Goal: Task Accomplishment & Management: Complete application form

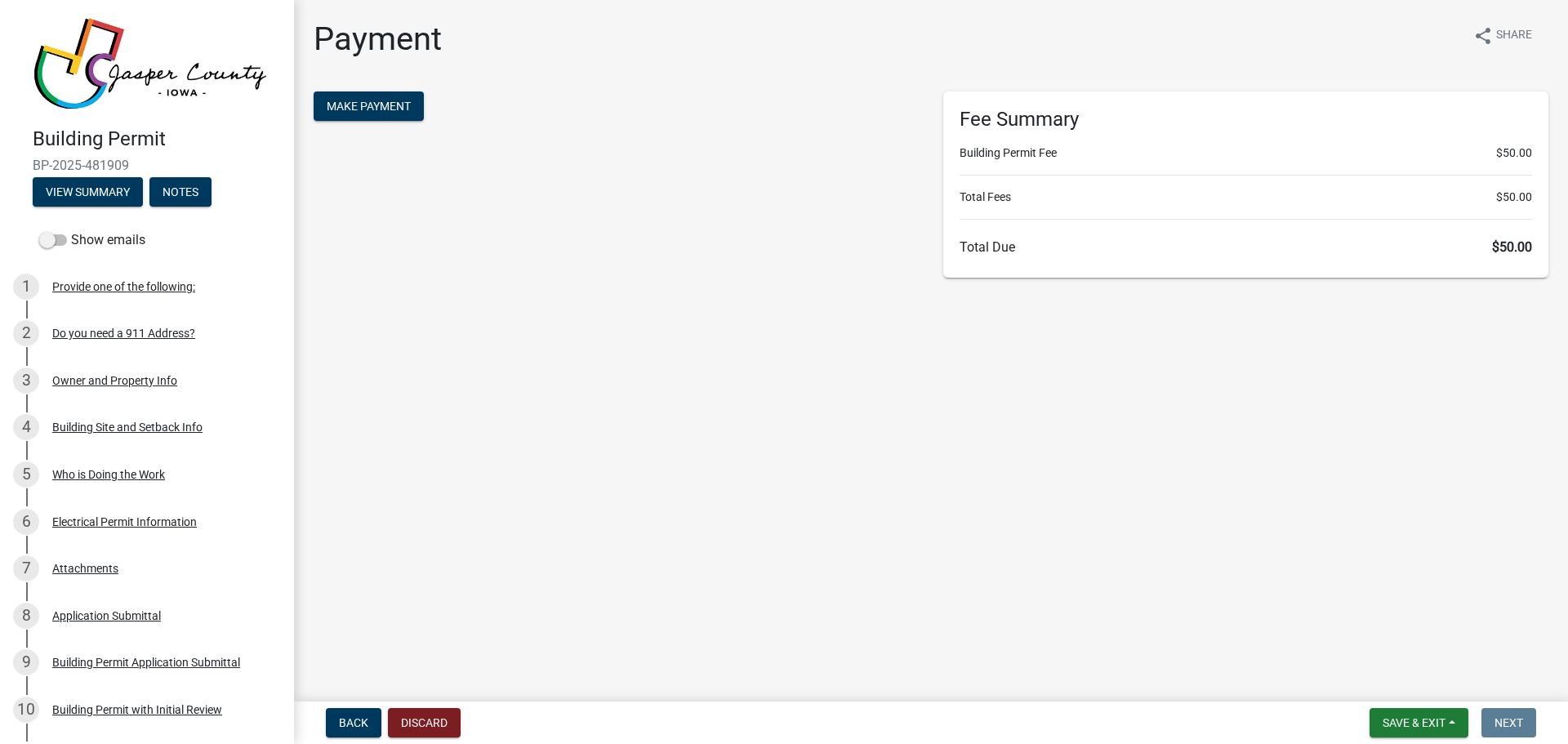
click at [415, 122] on form "Make Payment" at bounding box center [616, 108] width 605 height 34
click at [387, 108] on span "Make Payment" at bounding box center [368, 106] width 84 height 13
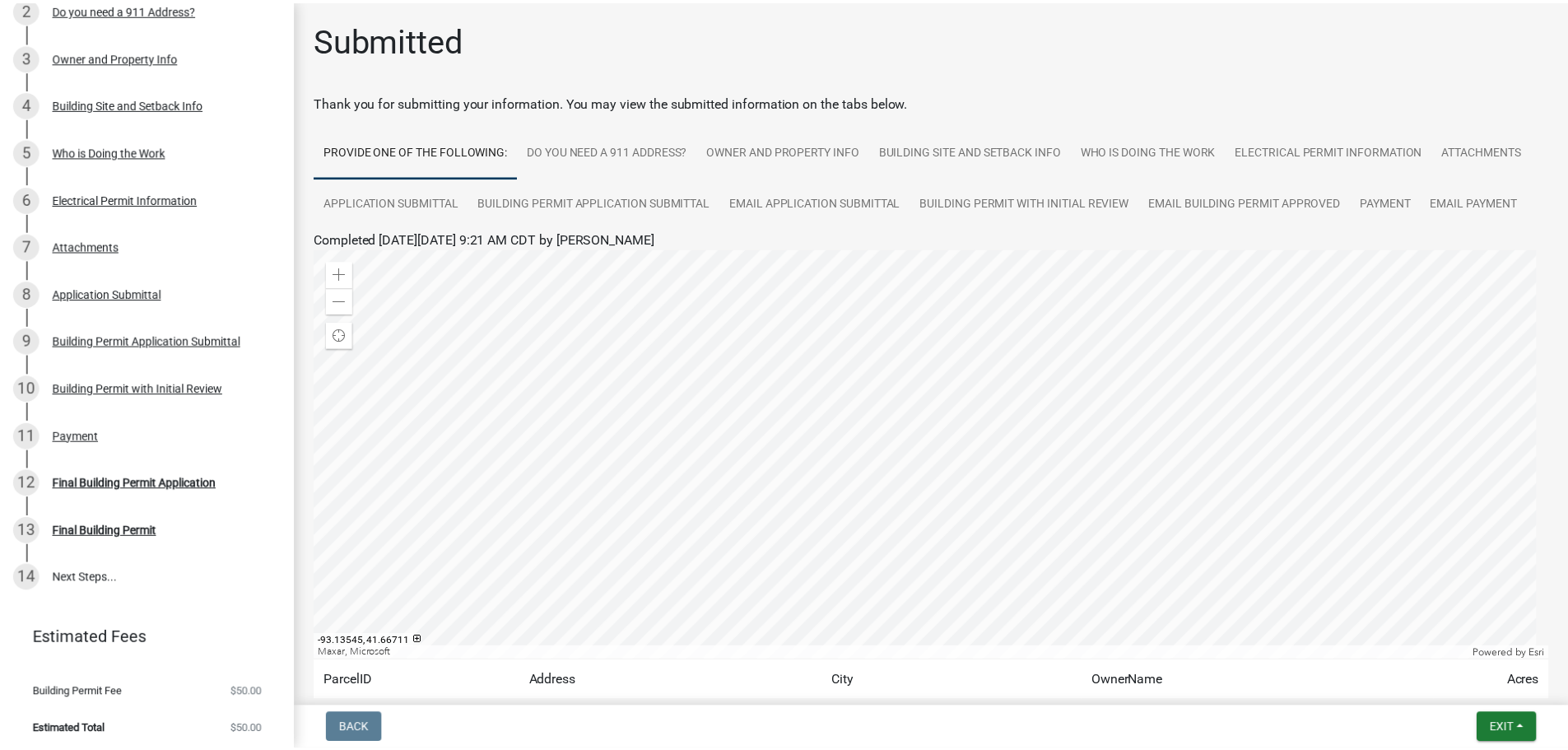
scroll to position [82, 0]
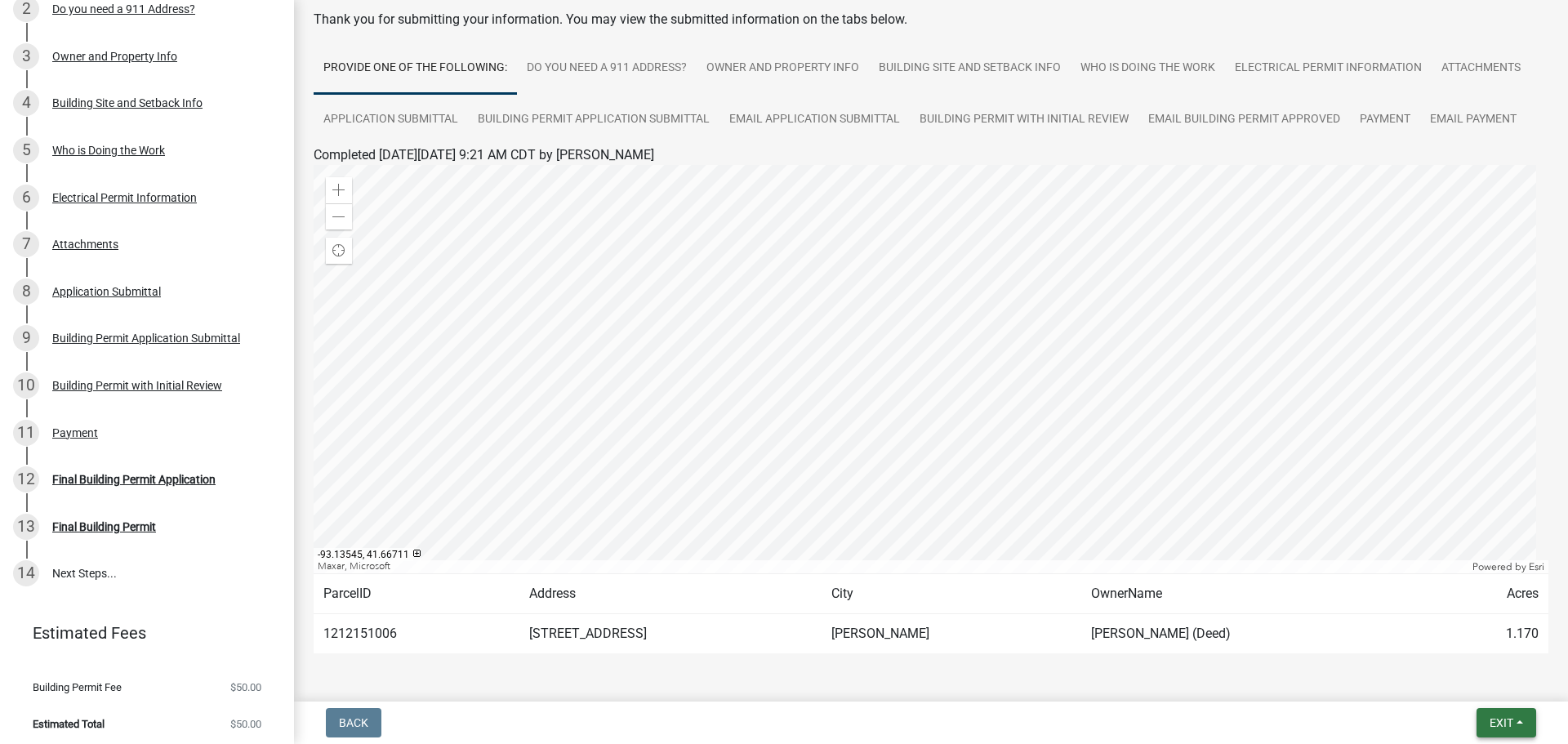
click at [1500, 719] on span "Exit" at bounding box center [1501, 723] width 24 height 13
click at [1448, 682] on button "Save & Exit" at bounding box center [1471, 680] width 131 height 39
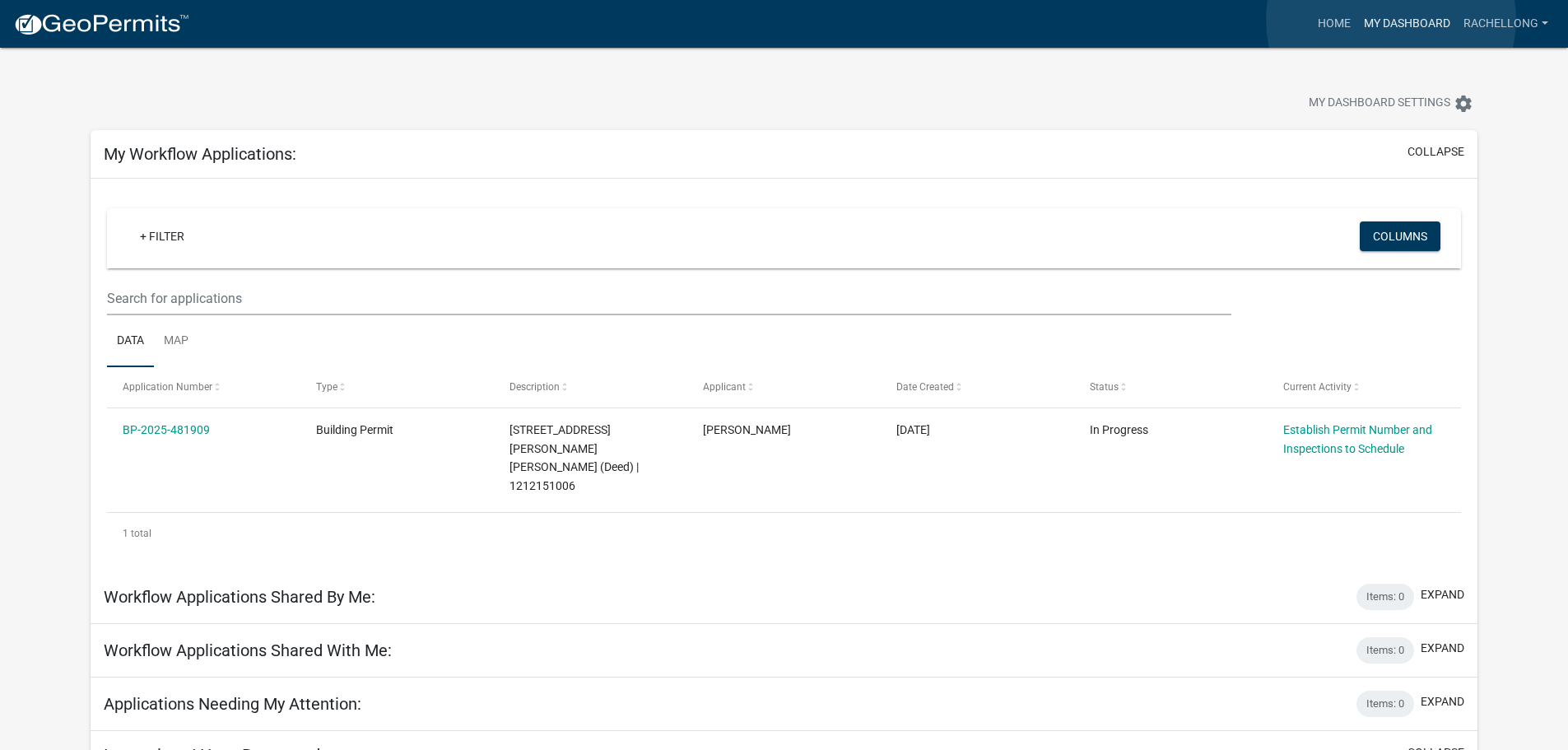
click at [1391, 20] on link "My Dashboard" at bounding box center [1408, 23] width 100 height 31
click at [1330, 20] on link "Home" at bounding box center [1334, 23] width 46 height 31
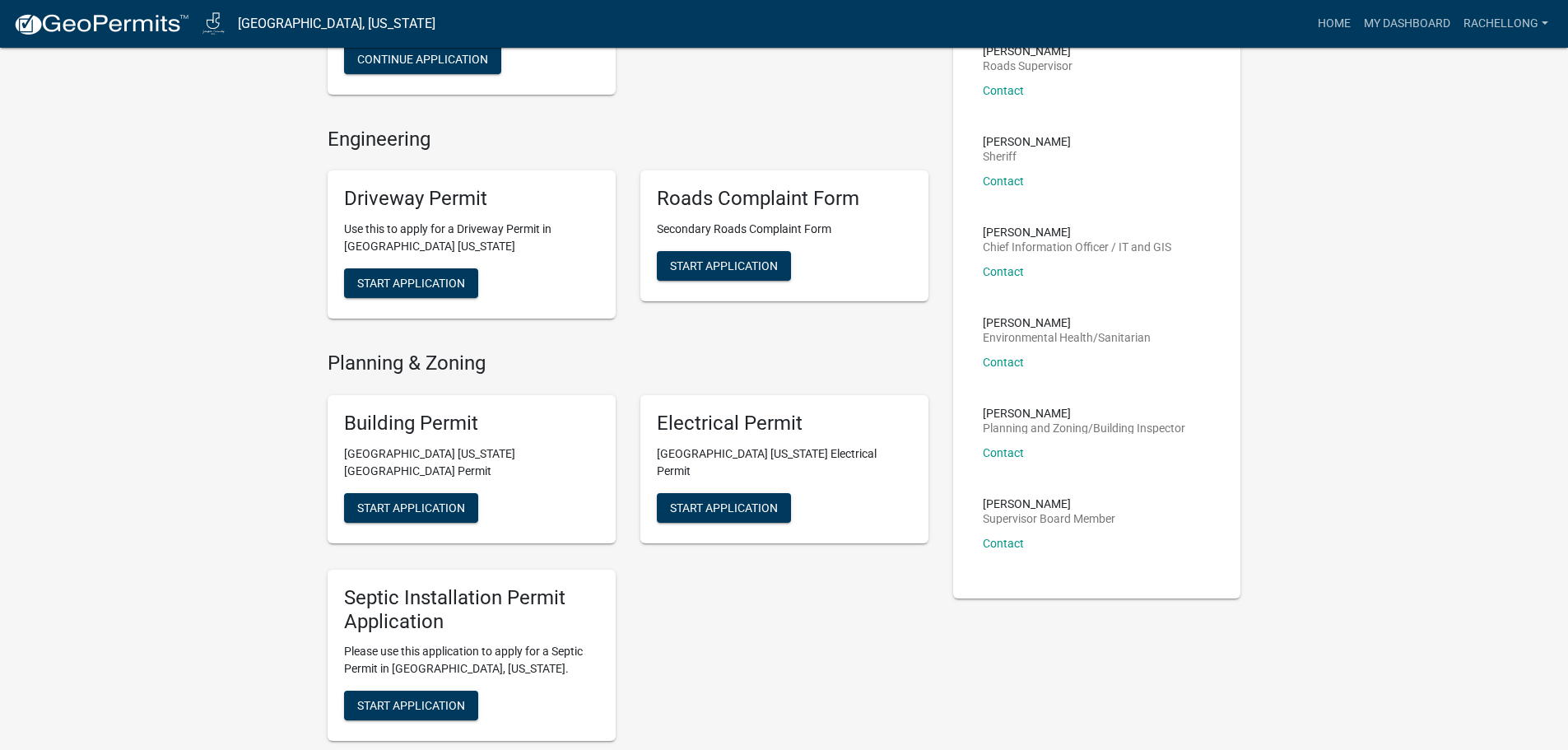
scroll to position [329, 0]
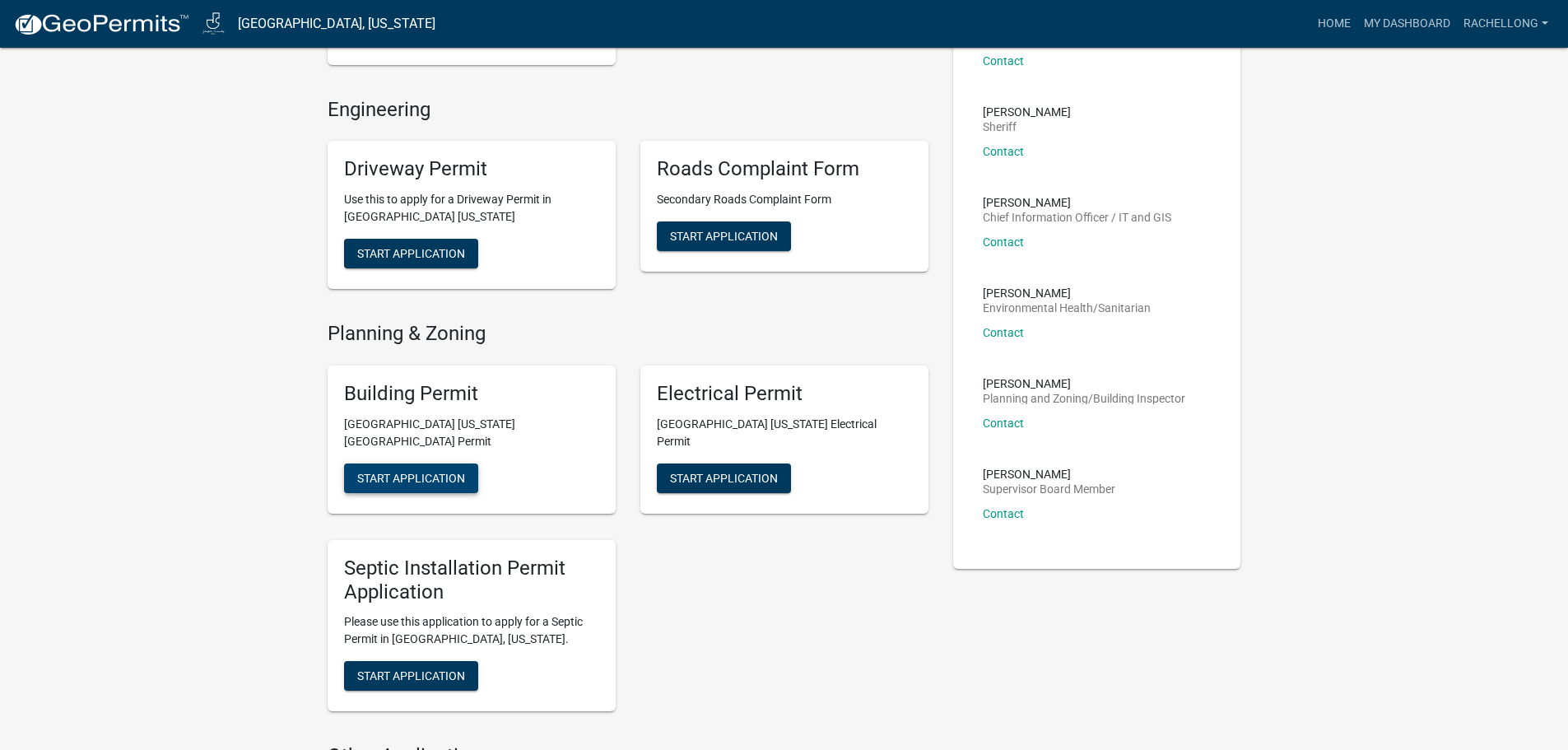
drag, startPoint x: 429, startPoint y: 476, endPoint x: 437, endPoint y: 461, distance: 17.0
click at [431, 474] on div "Building Permit [GEOGRAPHIC_DATA] [US_STATE][GEOGRAPHIC_DATA] Permit Start Appl…" at bounding box center [472, 440] width 288 height 148
click at [438, 471] on span "Start Application" at bounding box center [411, 477] width 108 height 13
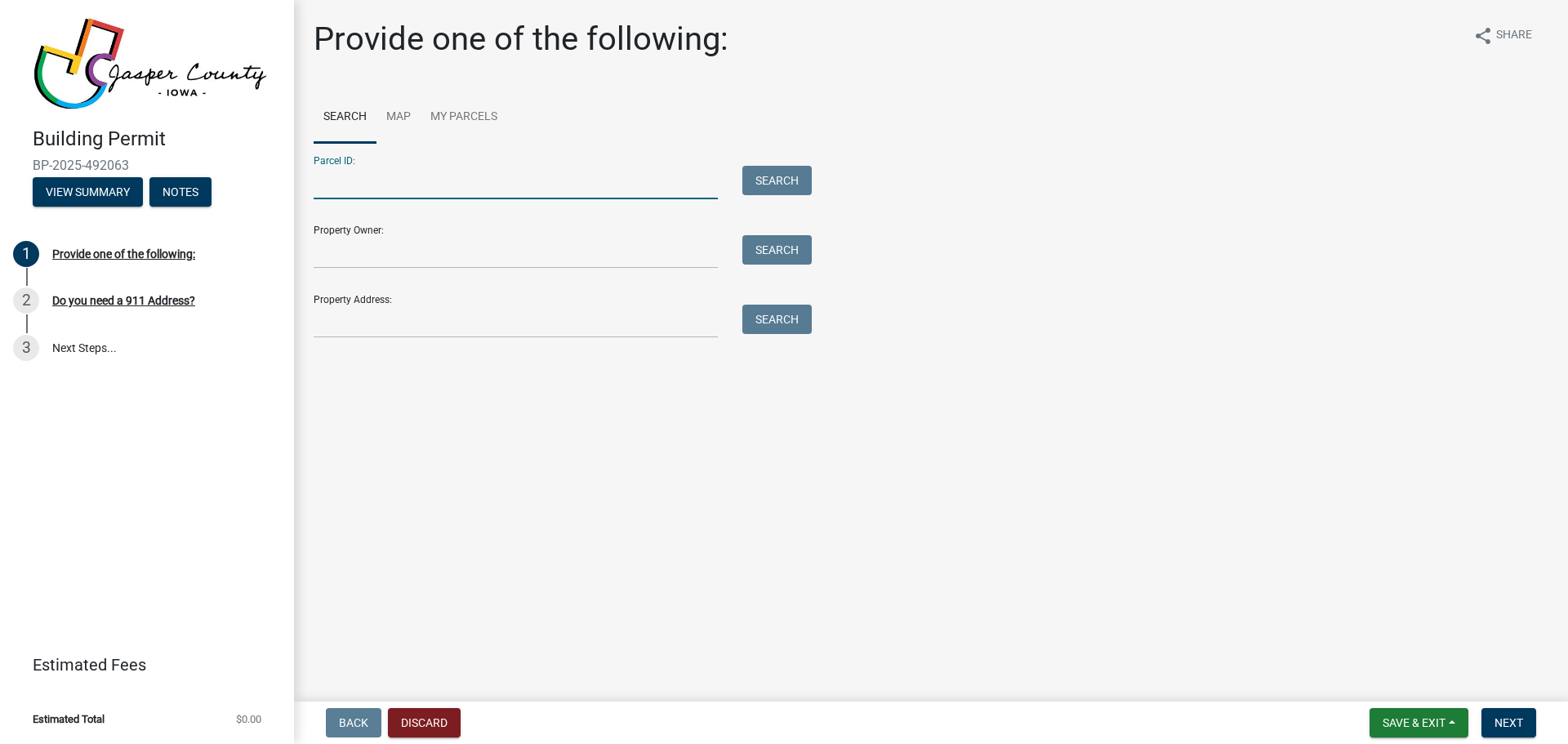
click at [372, 172] on input "Parcel ID:" at bounding box center [516, 182] width 404 height 34
click at [463, 114] on link "My Parcels" at bounding box center [464, 117] width 87 height 52
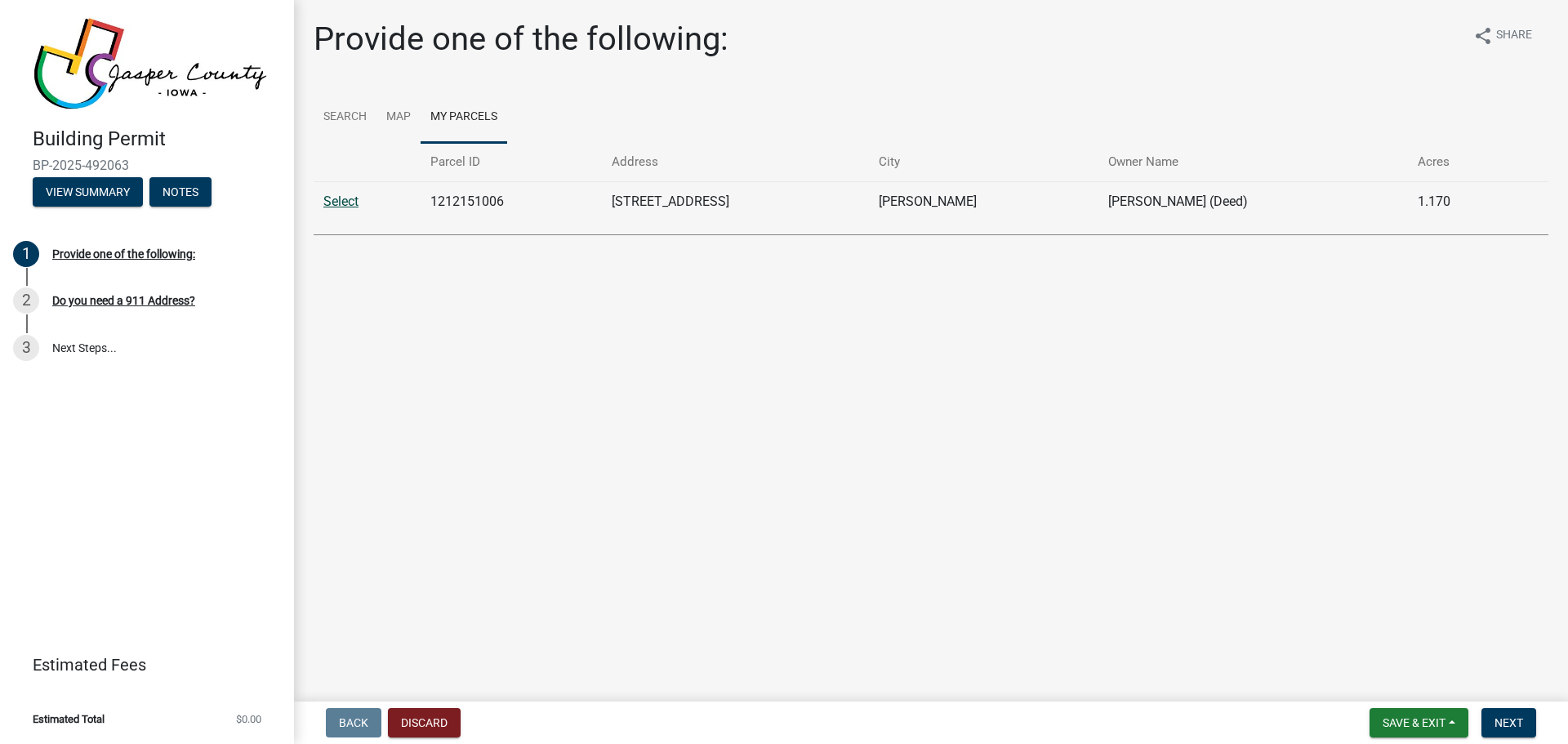
click at [347, 199] on link "Select" at bounding box center [341, 202] width 35 height 16
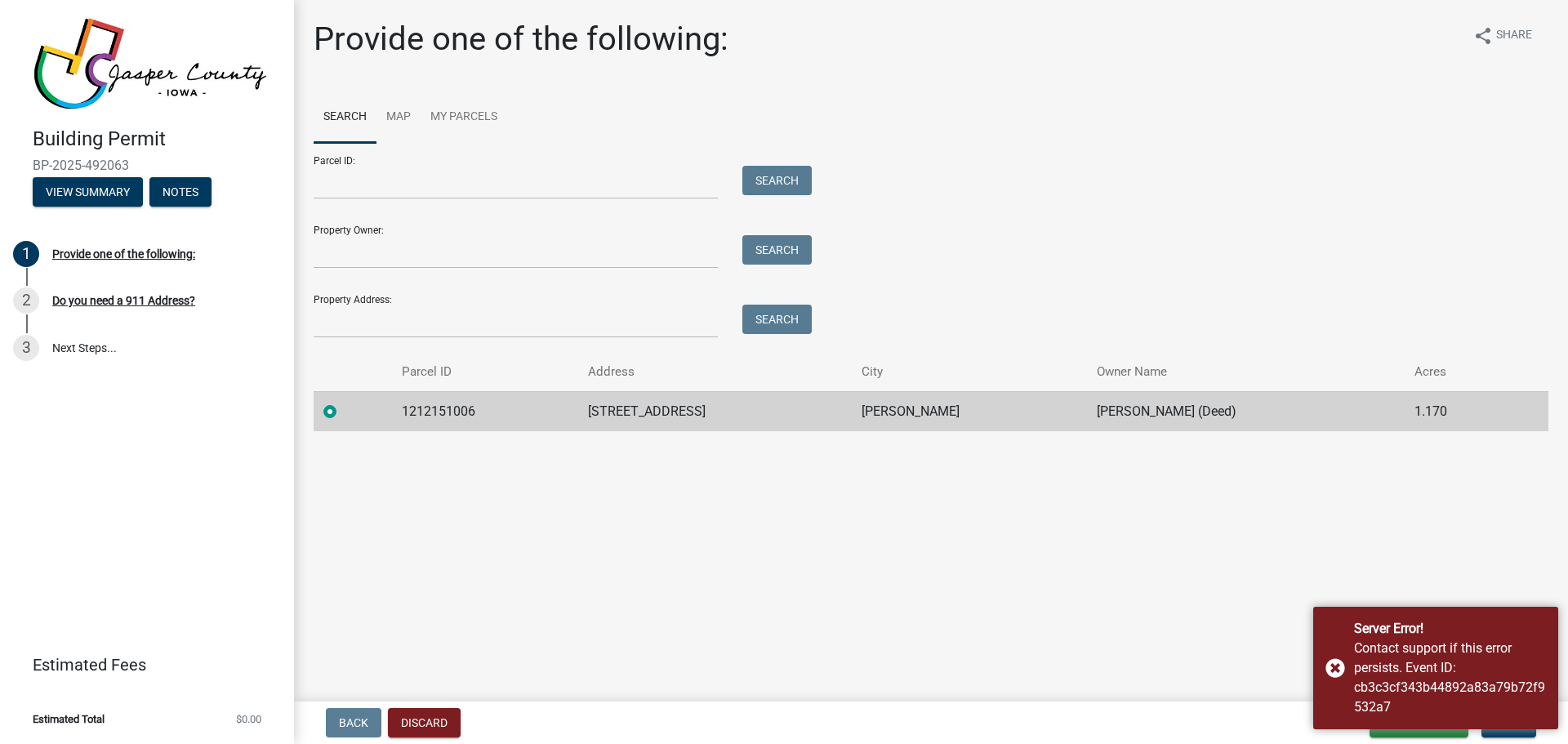
click at [1236, 539] on main "Provide one of the following: share Share Search Map My Parcels Parcel ID: Sear…" at bounding box center [930, 348] width 1274 height 695
click at [1336, 661] on div "Server Error! Contact support if this error persists. Event ID: cb3c3cf343b4489…" at bounding box center [1435, 668] width 245 height 123
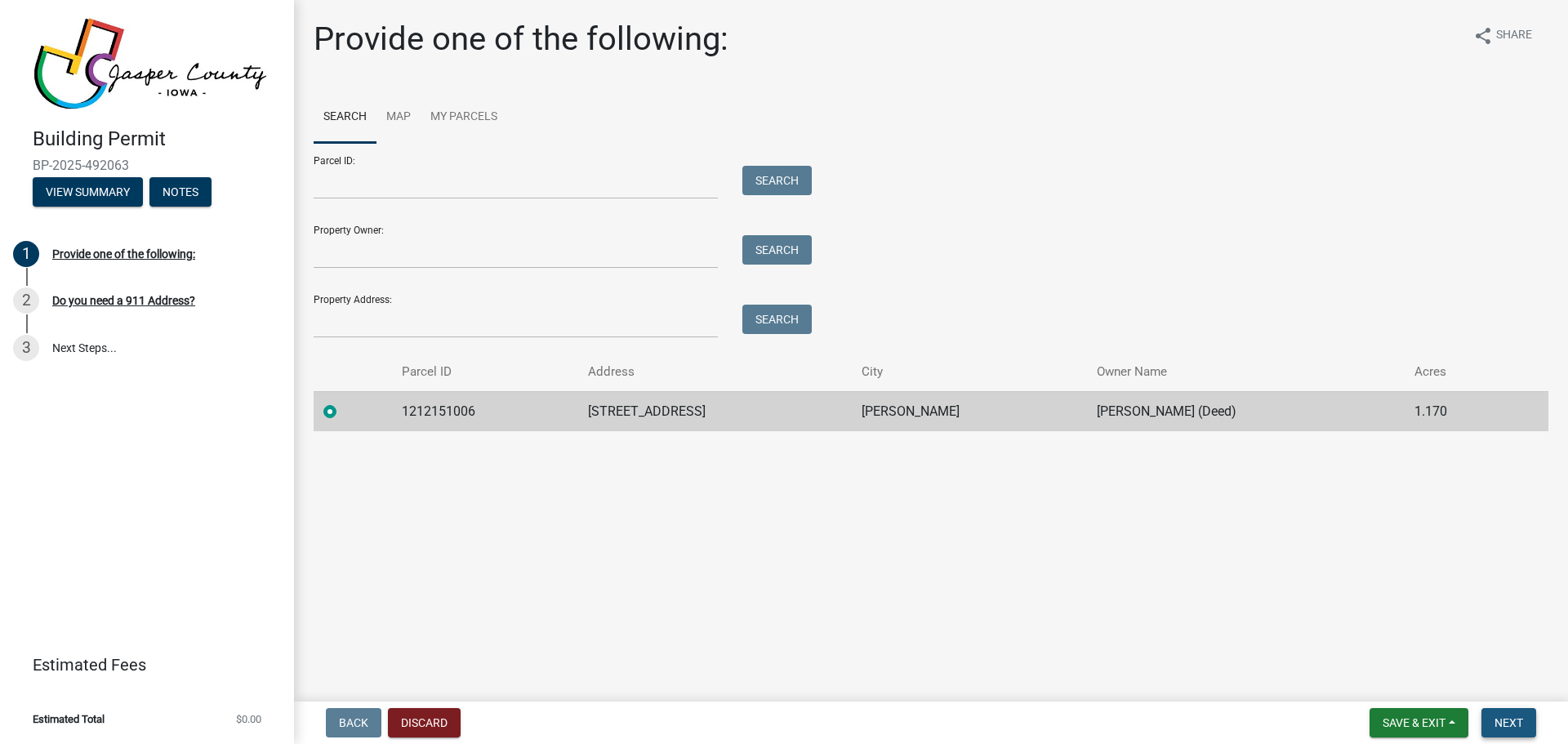
click at [1506, 714] on button "Next" at bounding box center [1509, 723] width 55 height 29
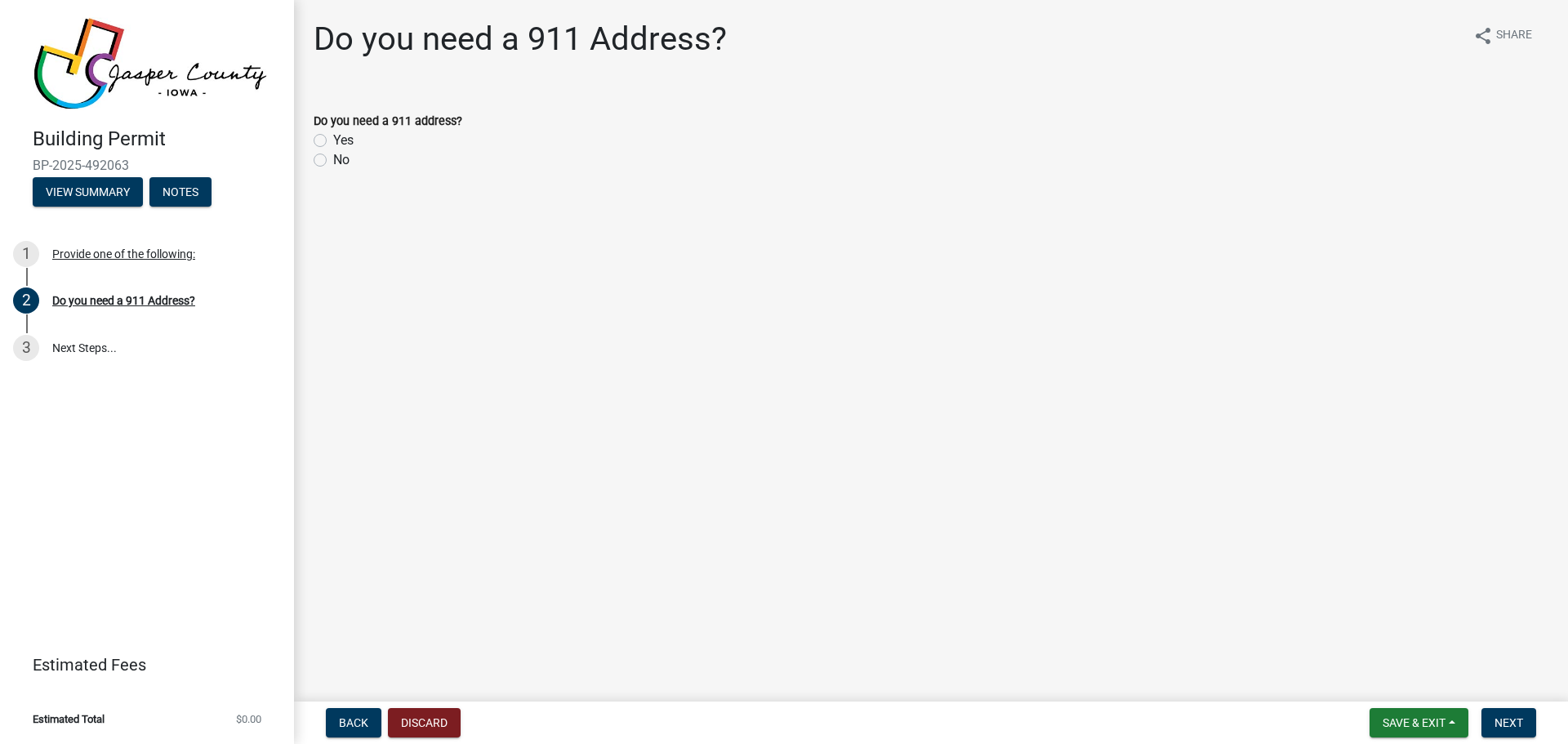
drag, startPoint x: 325, startPoint y: 157, endPoint x: 501, endPoint y: 183, distance: 177.9
click at [327, 157] on div "No" at bounding box center [931, 160] width 1235 height 19
click at [333, 162] on label "No" at bounding box center [341, 160] width 16 height 19
click at [333, 161] on input "No" at bounding box center [339, 156] width 11 height 11
radio input "true"
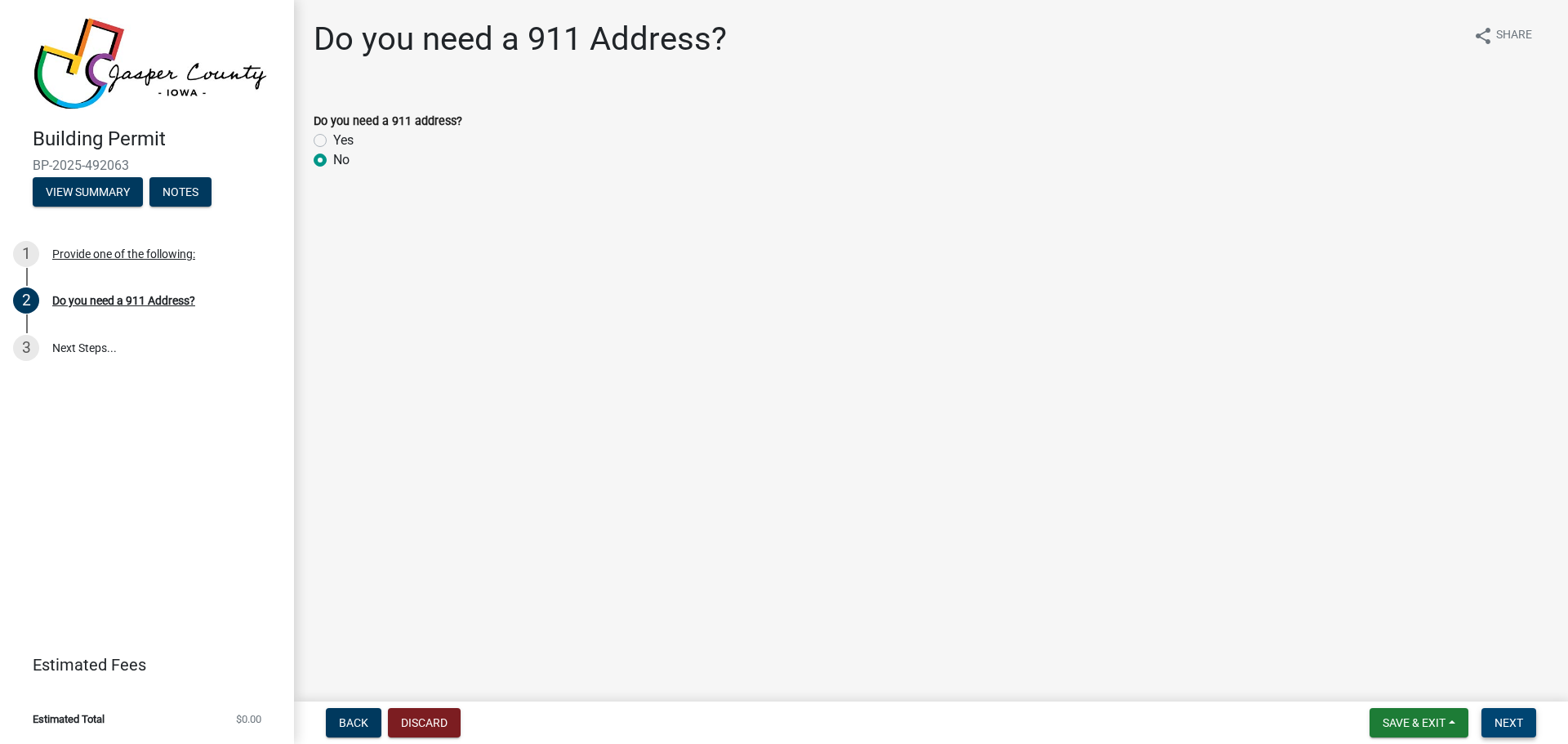
click at [1518, 726] on span "Next" at bounding box center [1509, 723] width 28 height 13
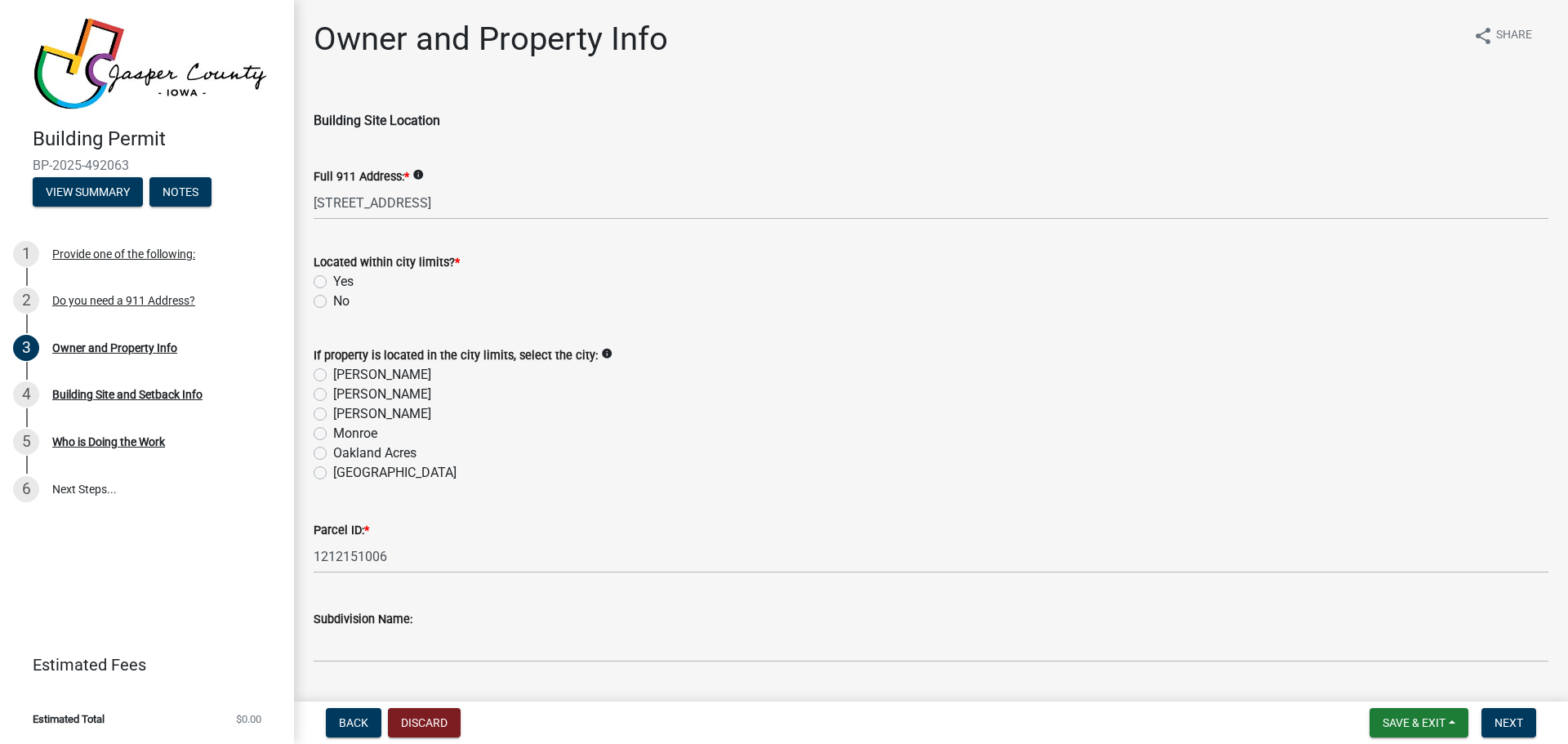
click at [333, 302] on label "No" at bounding box center [341, 302] width 16 height 19
click at [333, 302] on input "No" at bounding box center [339, 297] width 11 height 11
radio input "true"
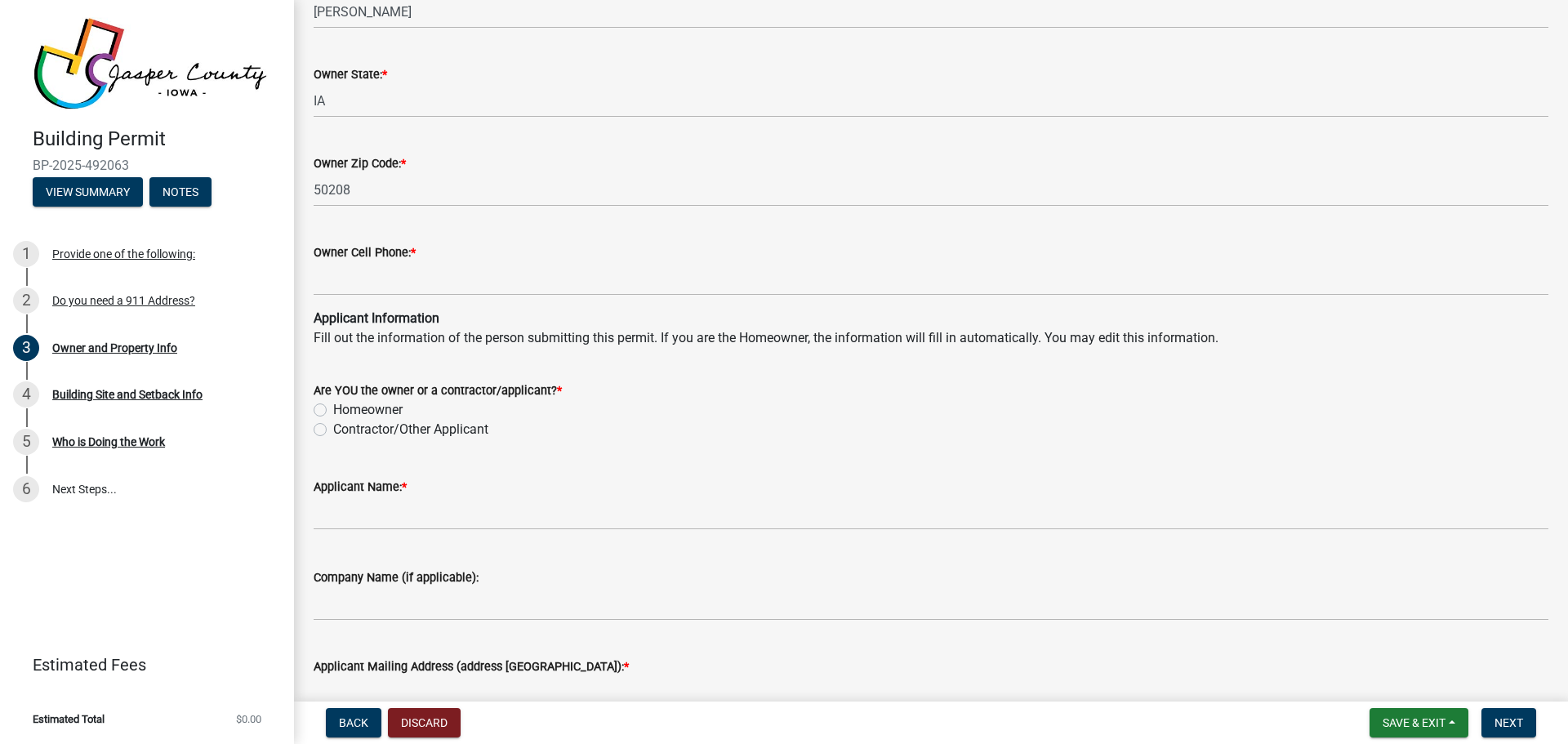
scroll to position [1389, 0]
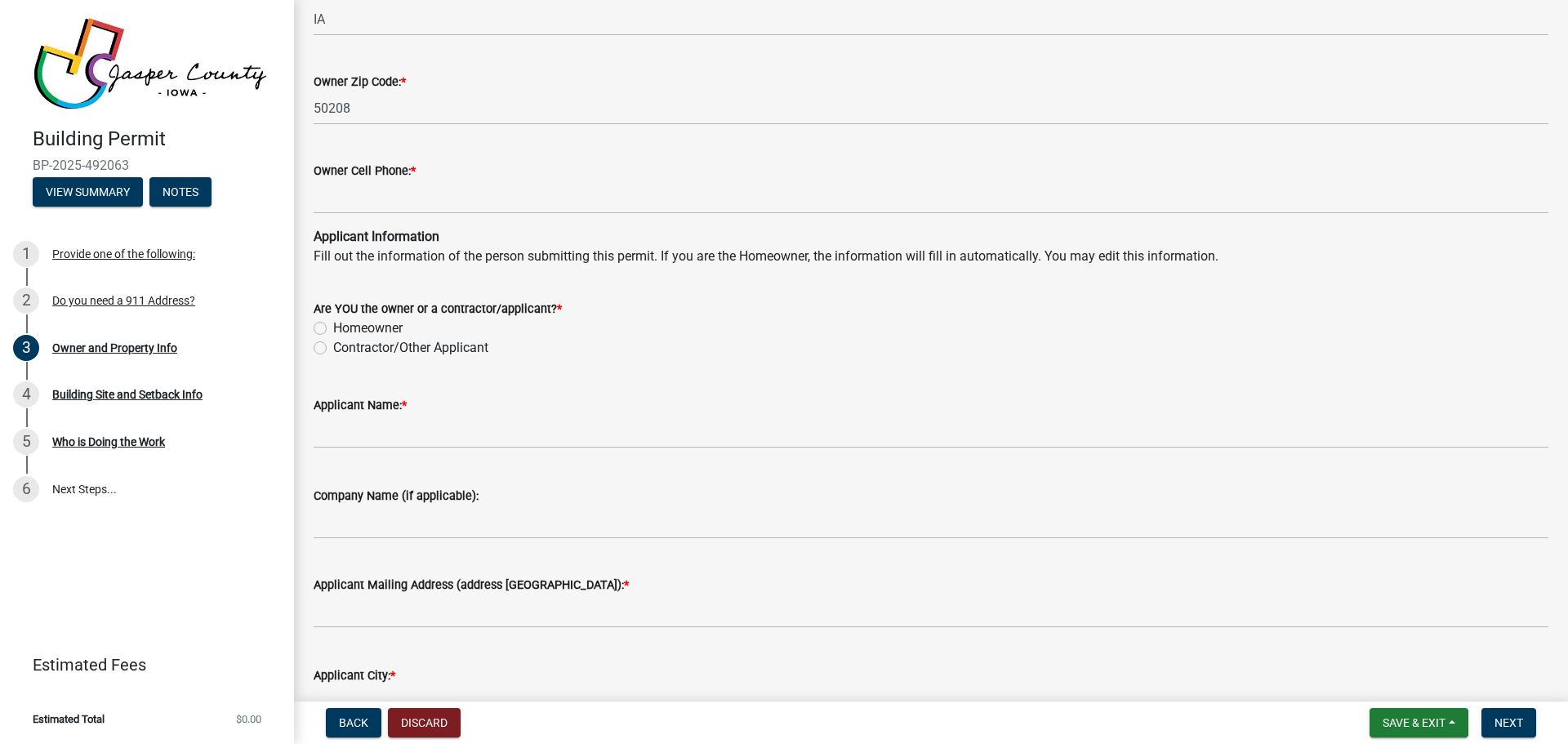
click at [333, 326] on label "Homeowner" at bounding box center [368, 328] width 69 height 19
click at [333, 326] on input "Homeowner" at bounding box center [339, 324] width 11 height 11
radio input "true"
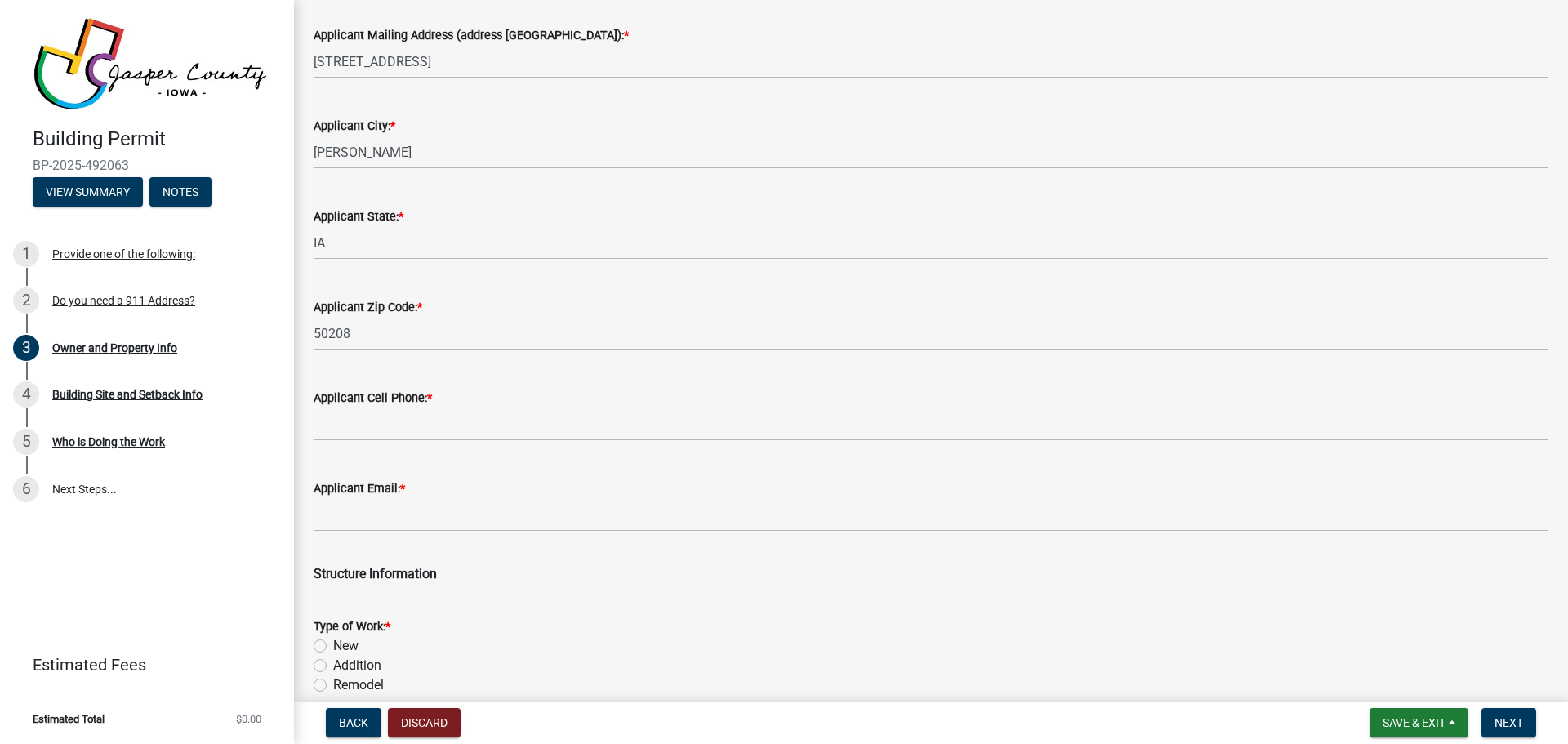
scroll to position [2042, 0]
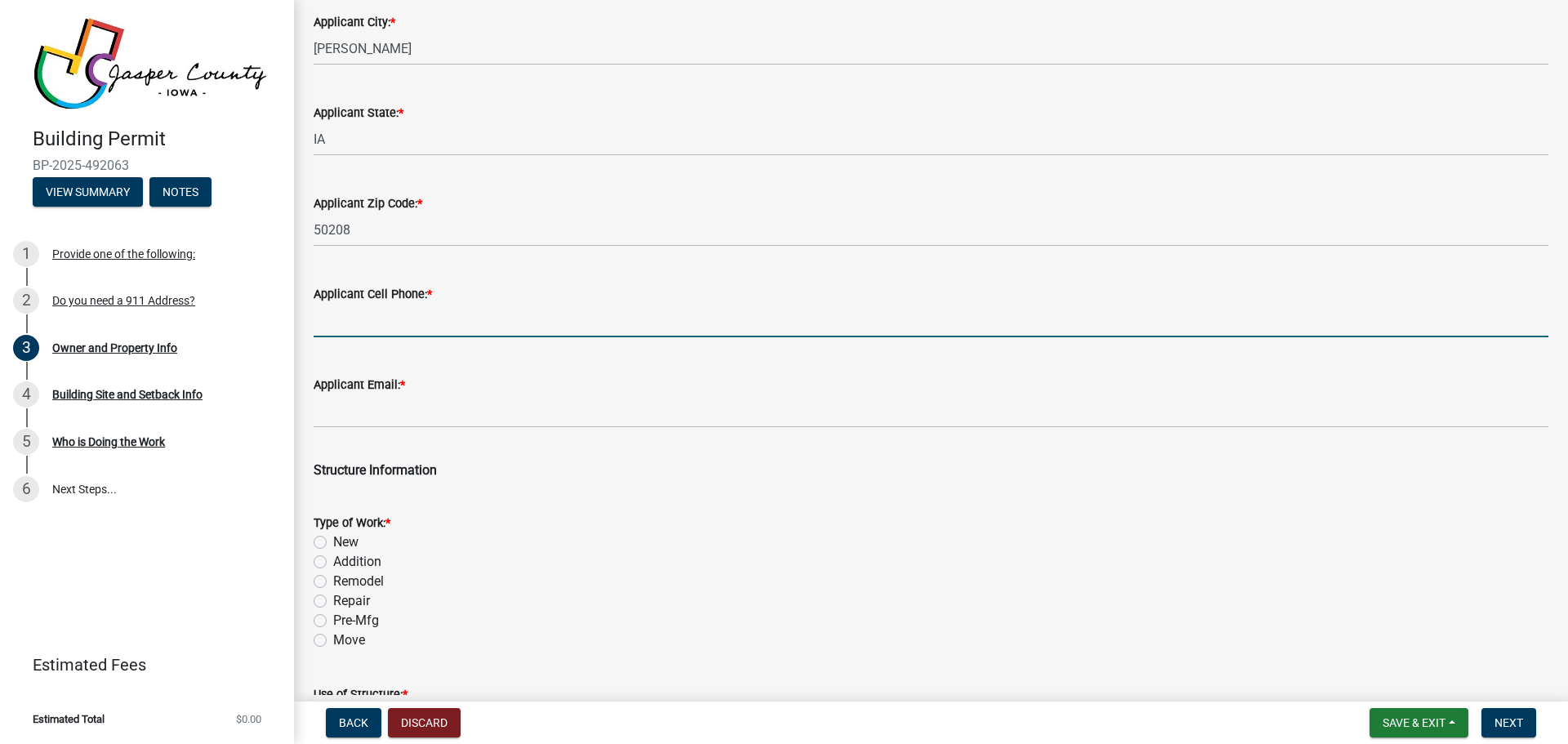
click at [379, 327] on input "Applicant Cell Phone: *" at bounding box center [931, 320] width 1235 height 34
type input "6418315112"
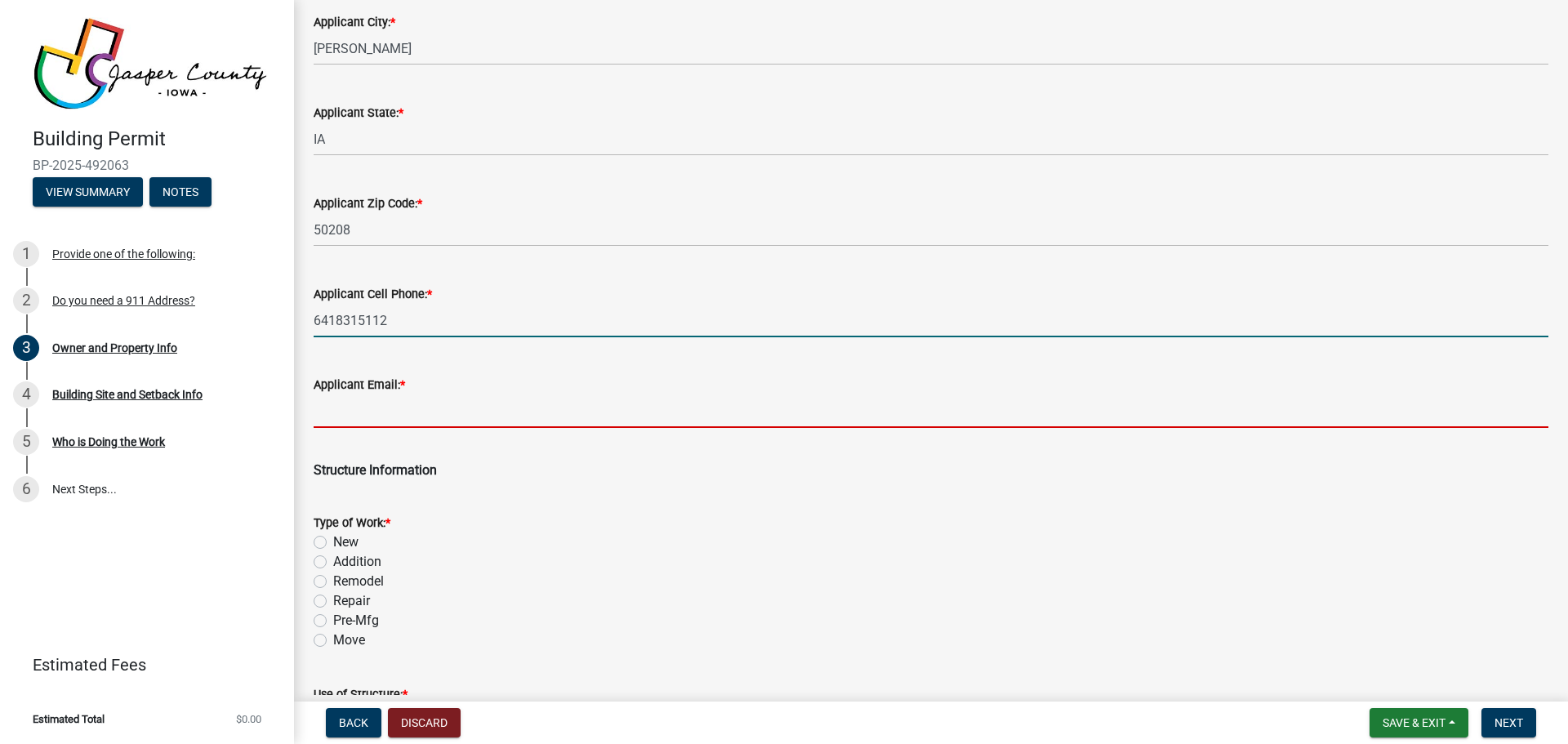
click at [367, 417] on input "Applicant Email: *" at bounding box center [931, 411] width 1235 height 34
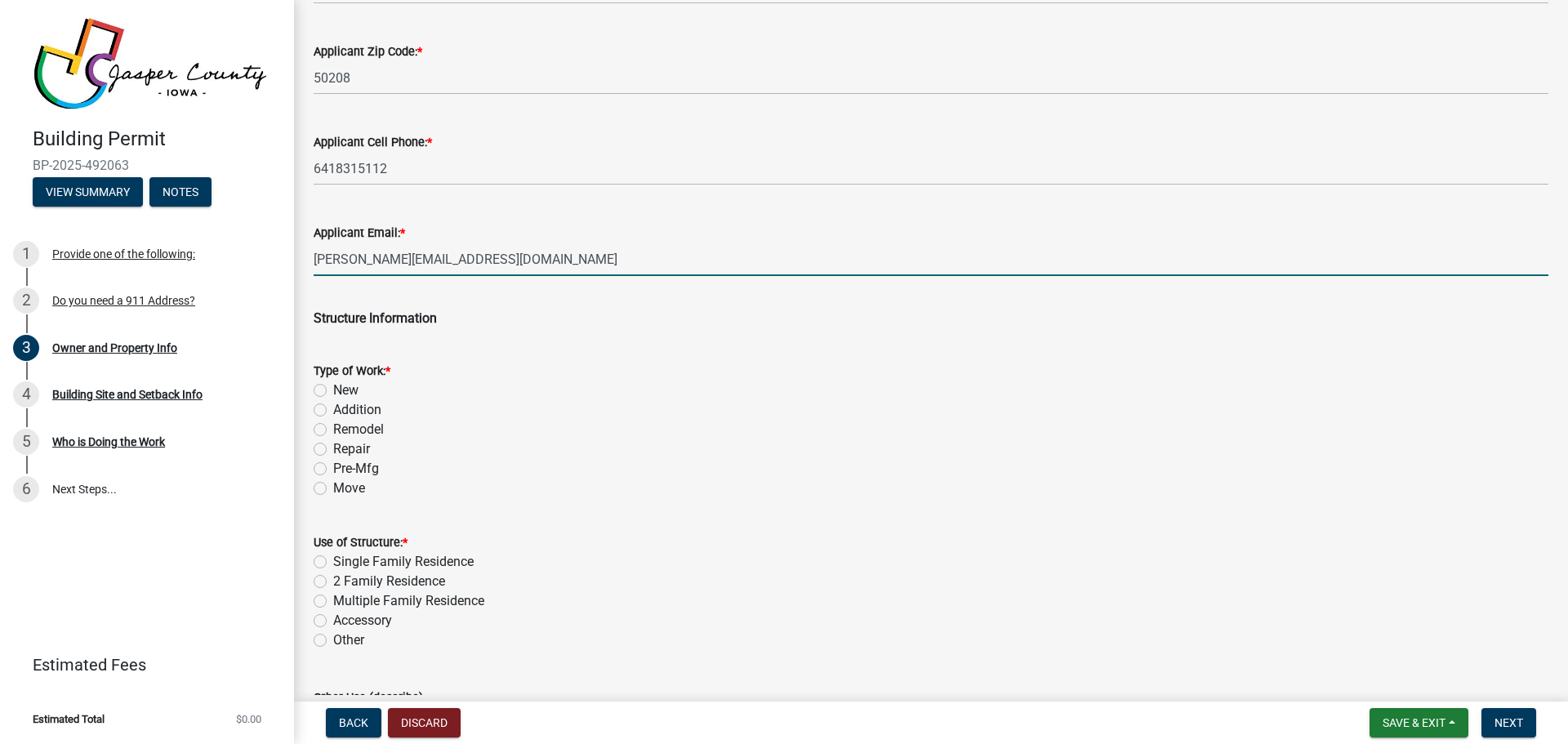
scroll to position [2205, 0]
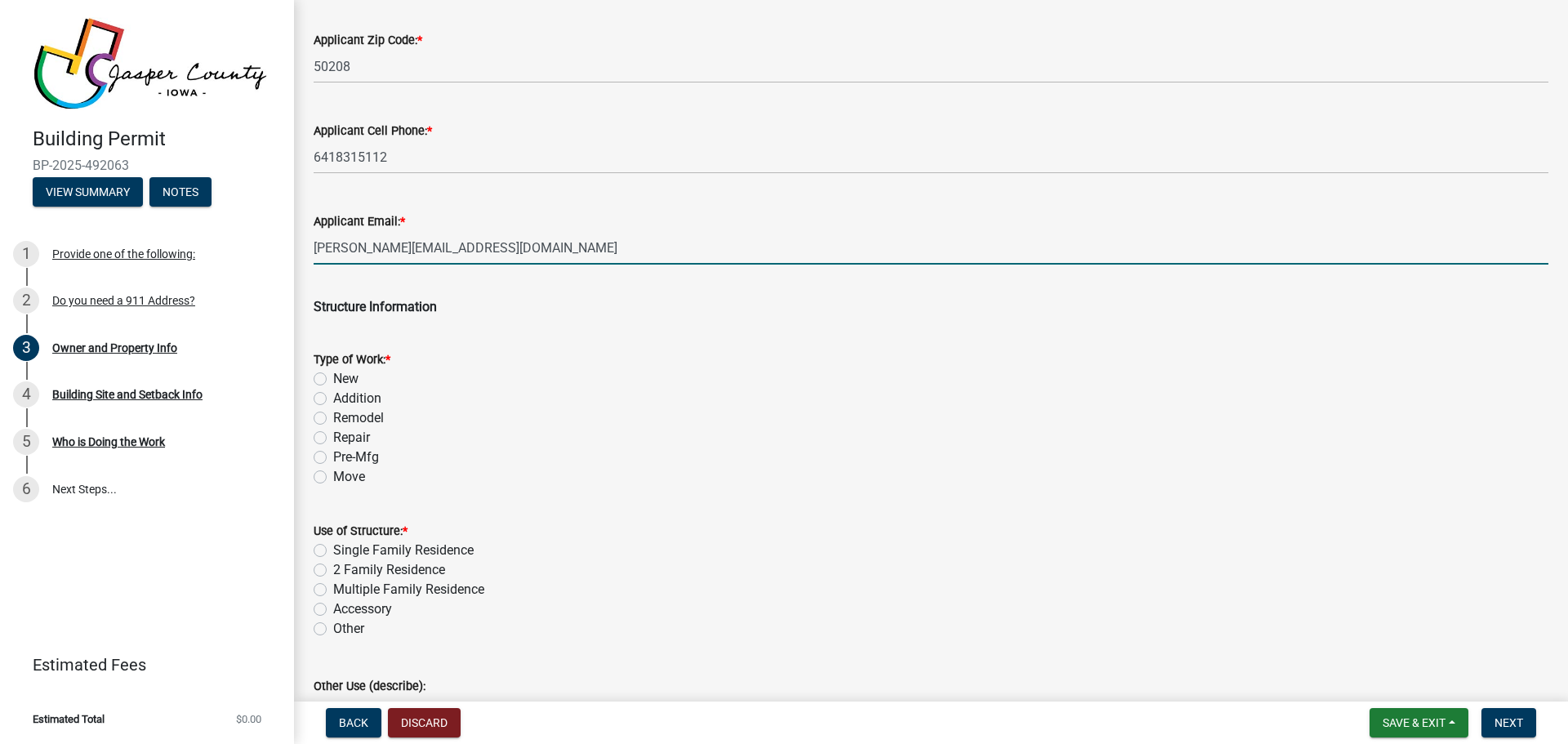
type input "[PERSON_NAME][EMAIL_ADDRESS][DOMAIN_NAME]"
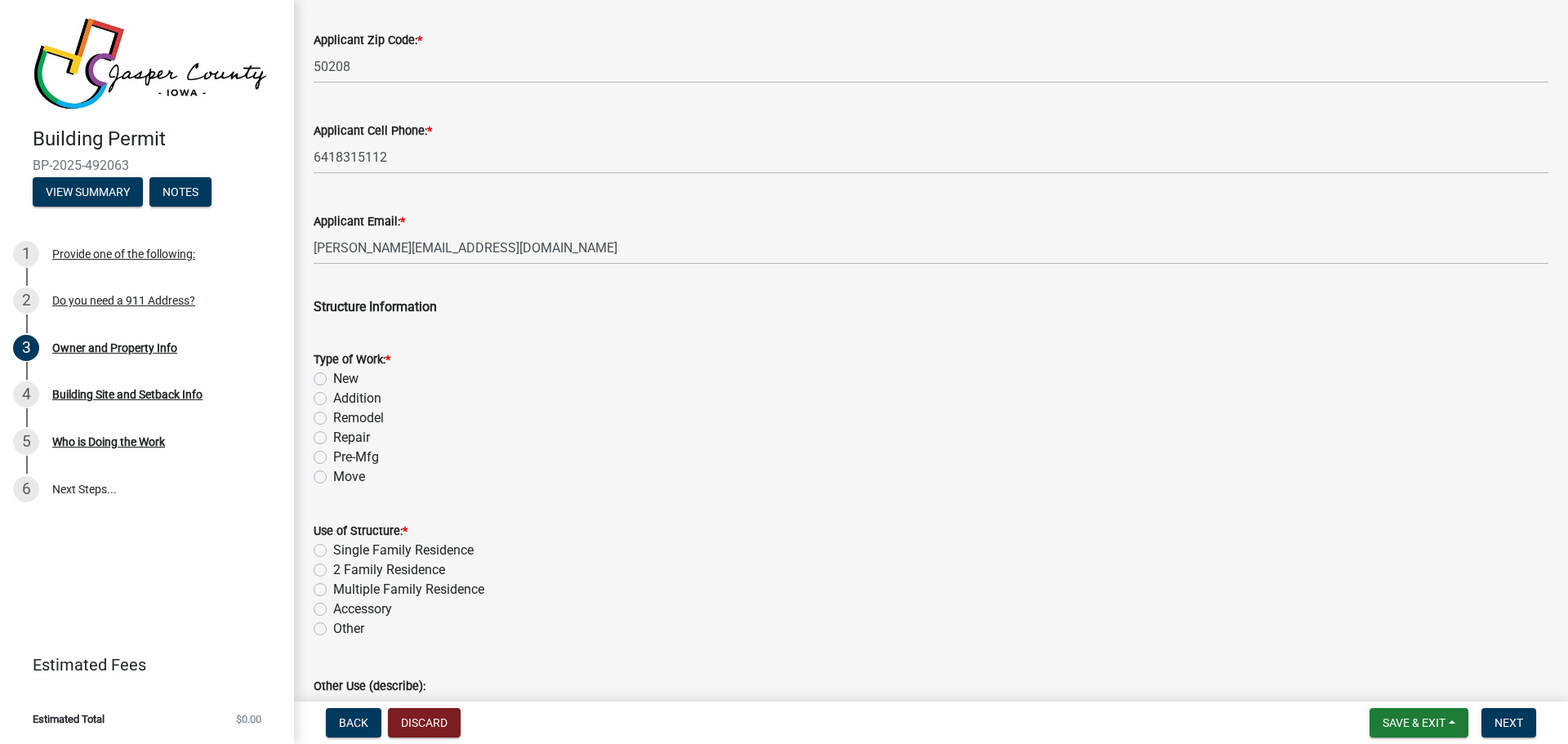
click at [328, 456] on div "Pre-Mfg" at bounding box center [931, 457] width 1235 height 19
drag, startPoint x: 320, startPoint y: 458, endPoint x: 334, endPoint y: 457, distance: 14.0
click at [334, 457] on label "Pre-Mfg" at bounding box center [356, 457] width 46 height 19
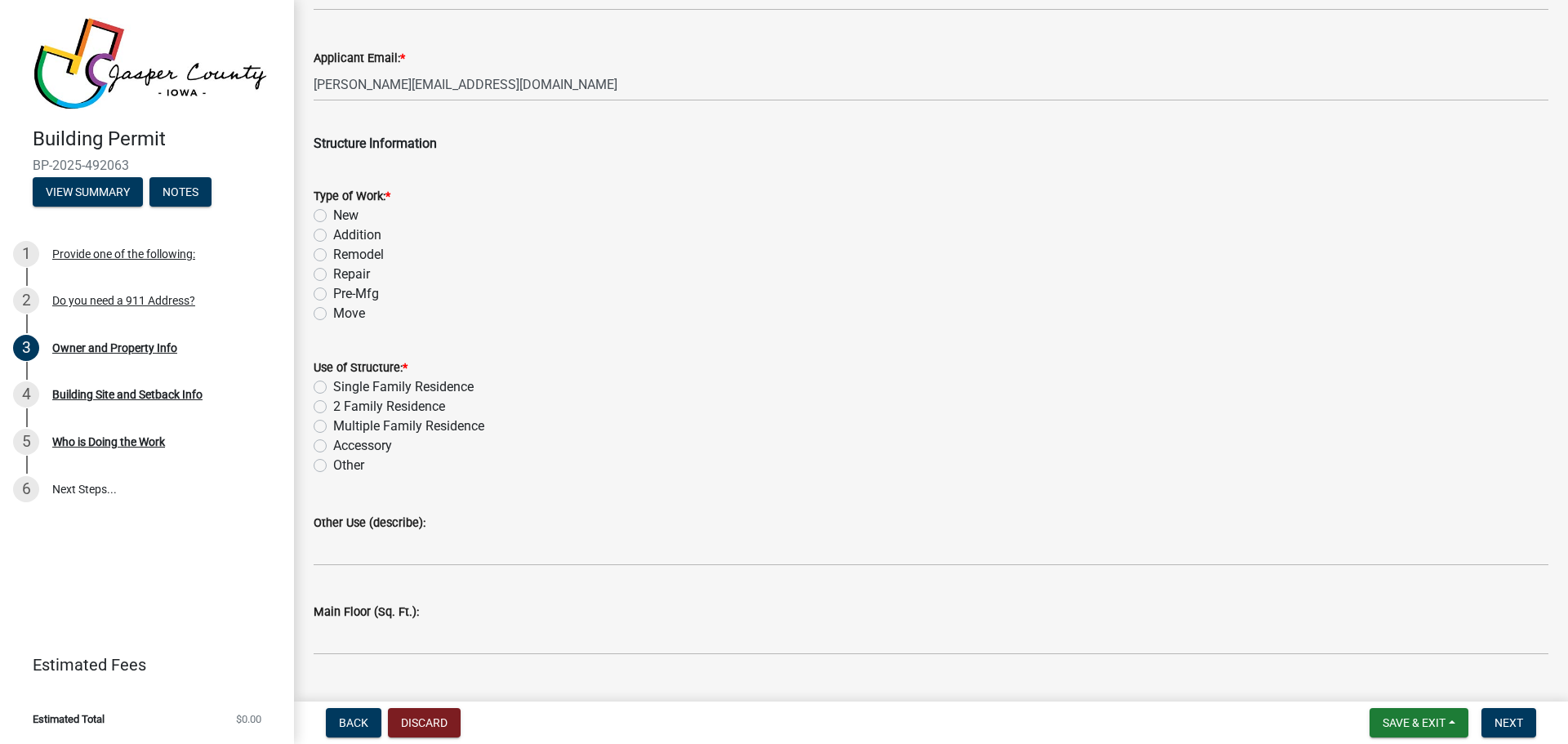
click at [333, 296] on label "Pre-Mfg" at bounding box center [356, 294] width 46 height 19
click at [333, 295] on input "Pre-Mfg" at bounding box center [339, 289] width 11 height 11
radio input "true"
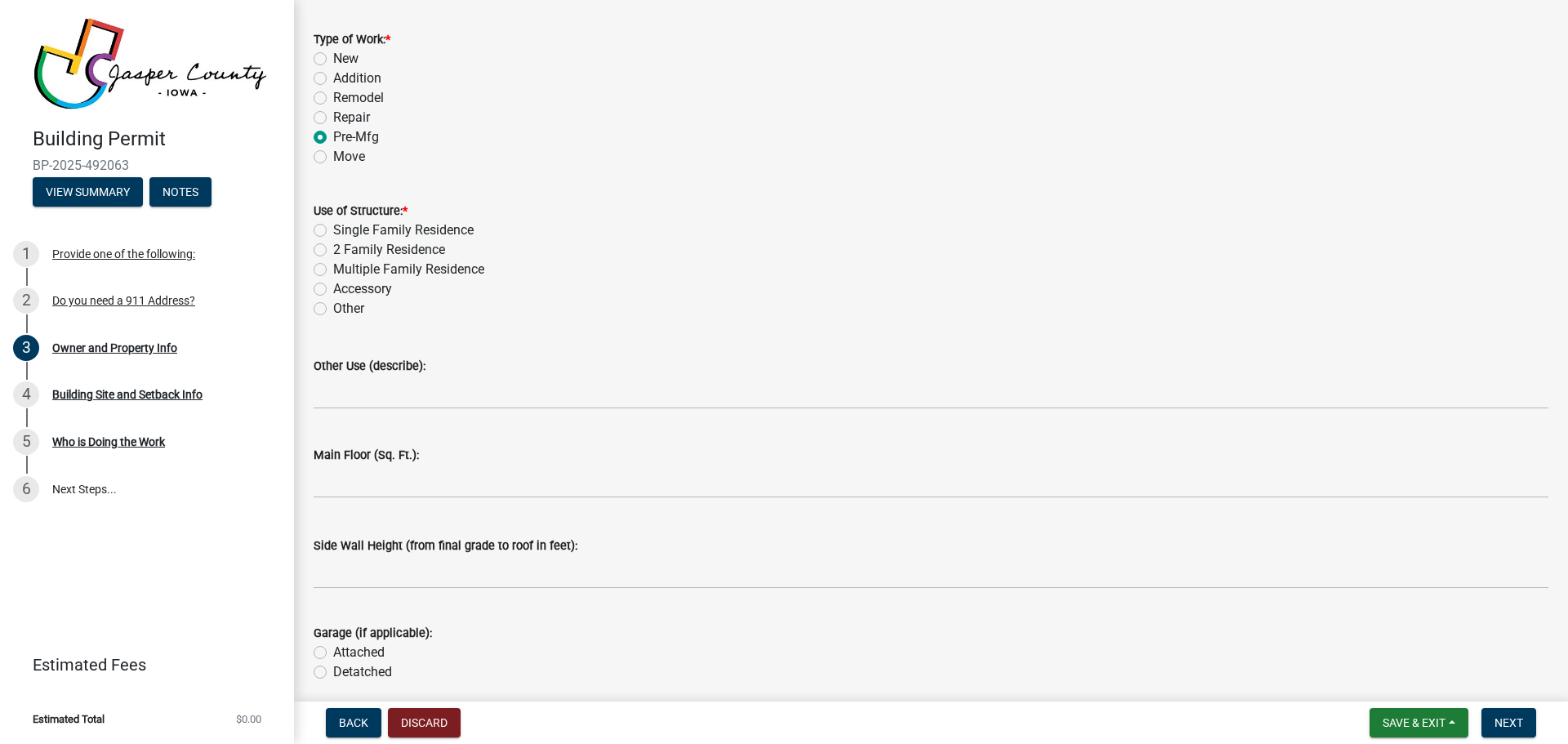
scroll to position [2532, 0]
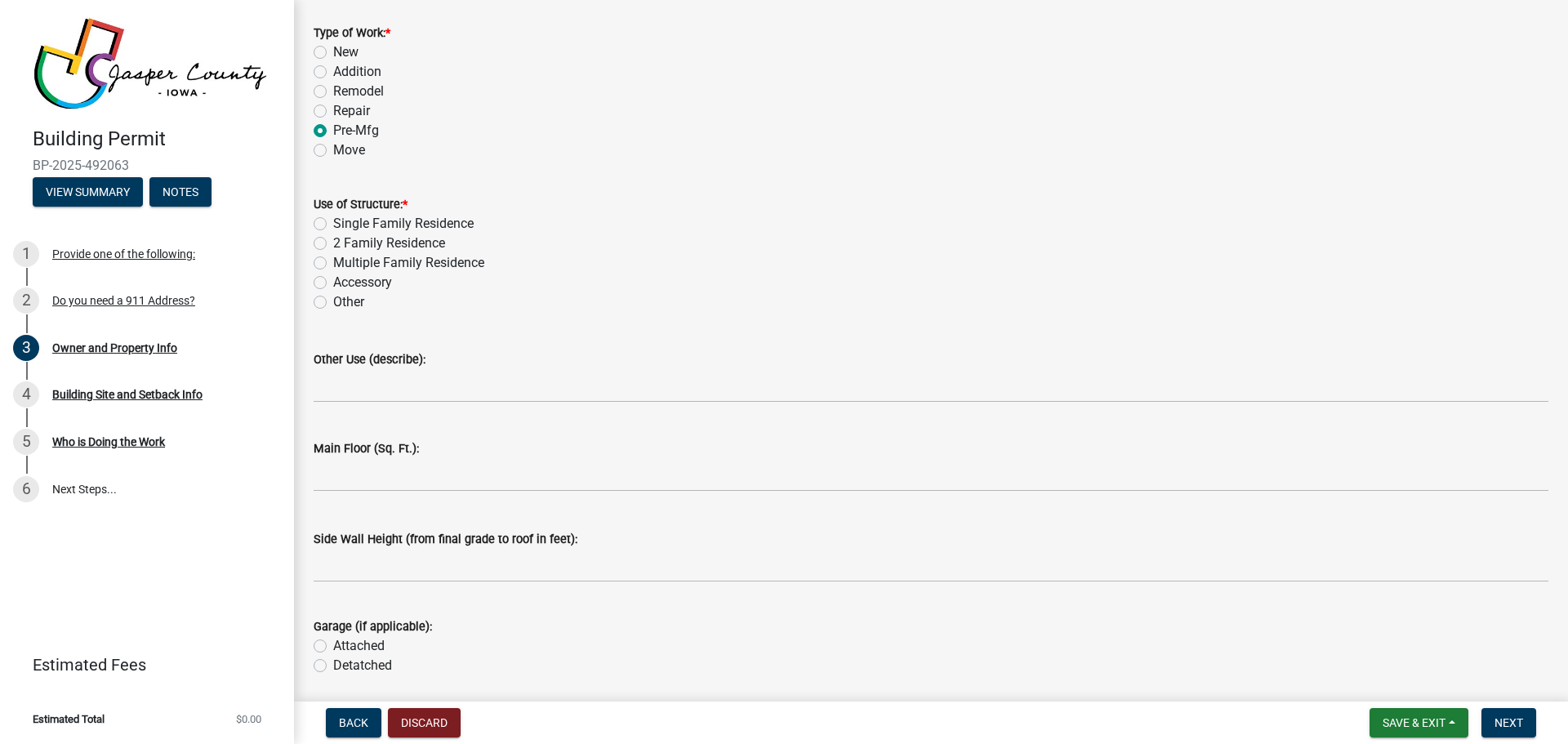
click at [333, 302] on label "Other" at bounding box center [348, 303] width 31 height 19
click at [333, 302] on input "Other" at bounding box center [339, 298] width 11 height 11
radio input "true"
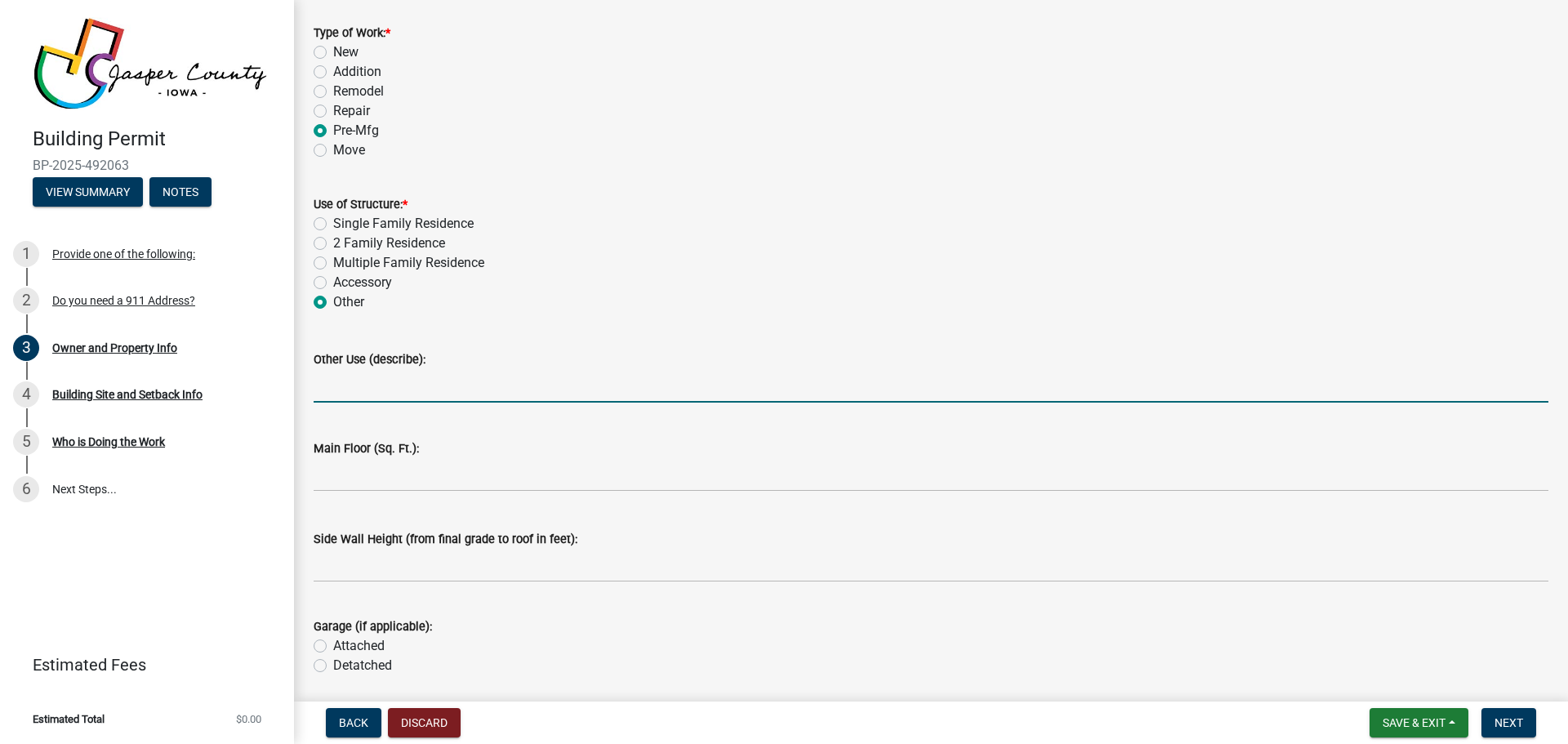
click at [378, 389] on input "Other Use (describe):" at bounding box center [931, 386] width 1235 height 34
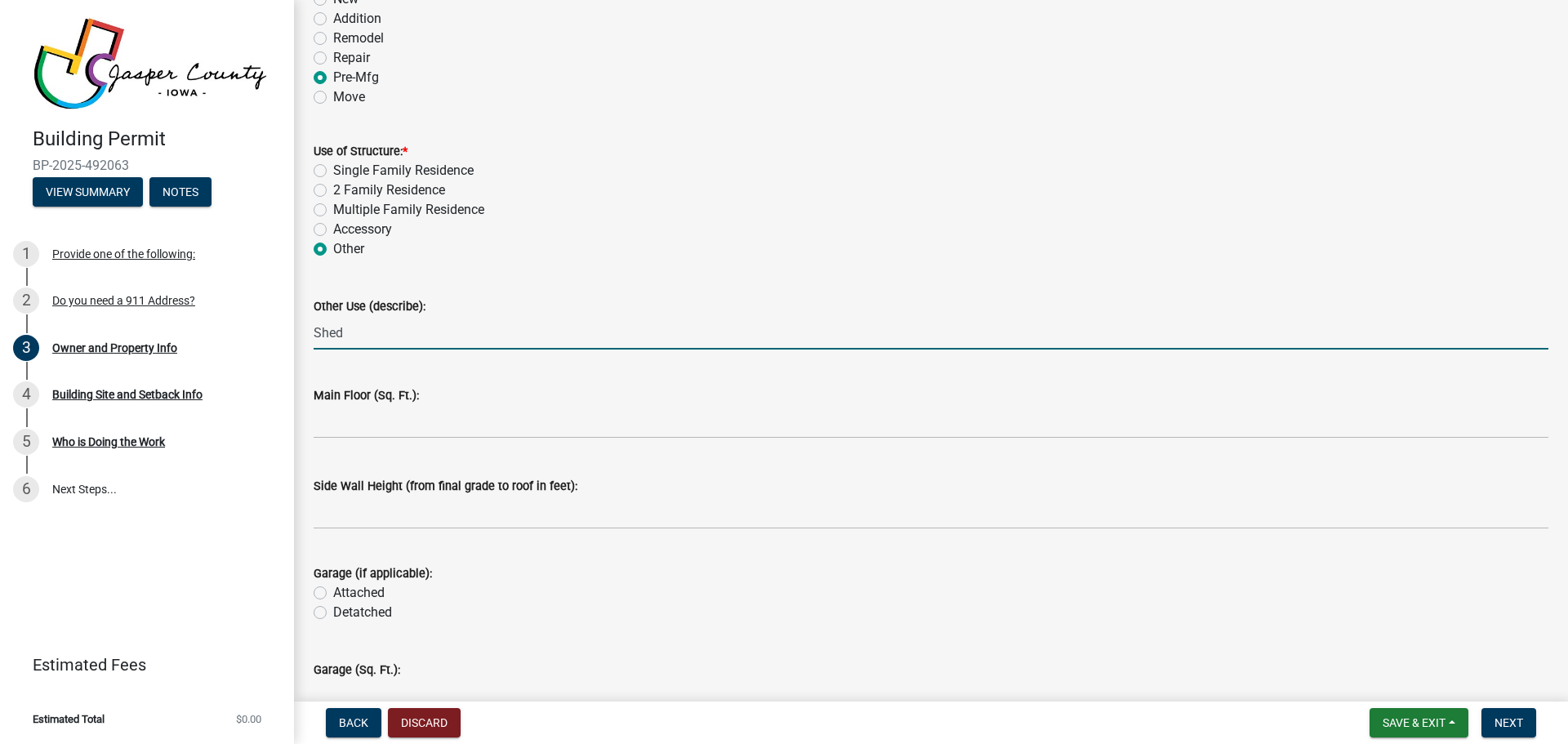
scroll to position [2614, 0]
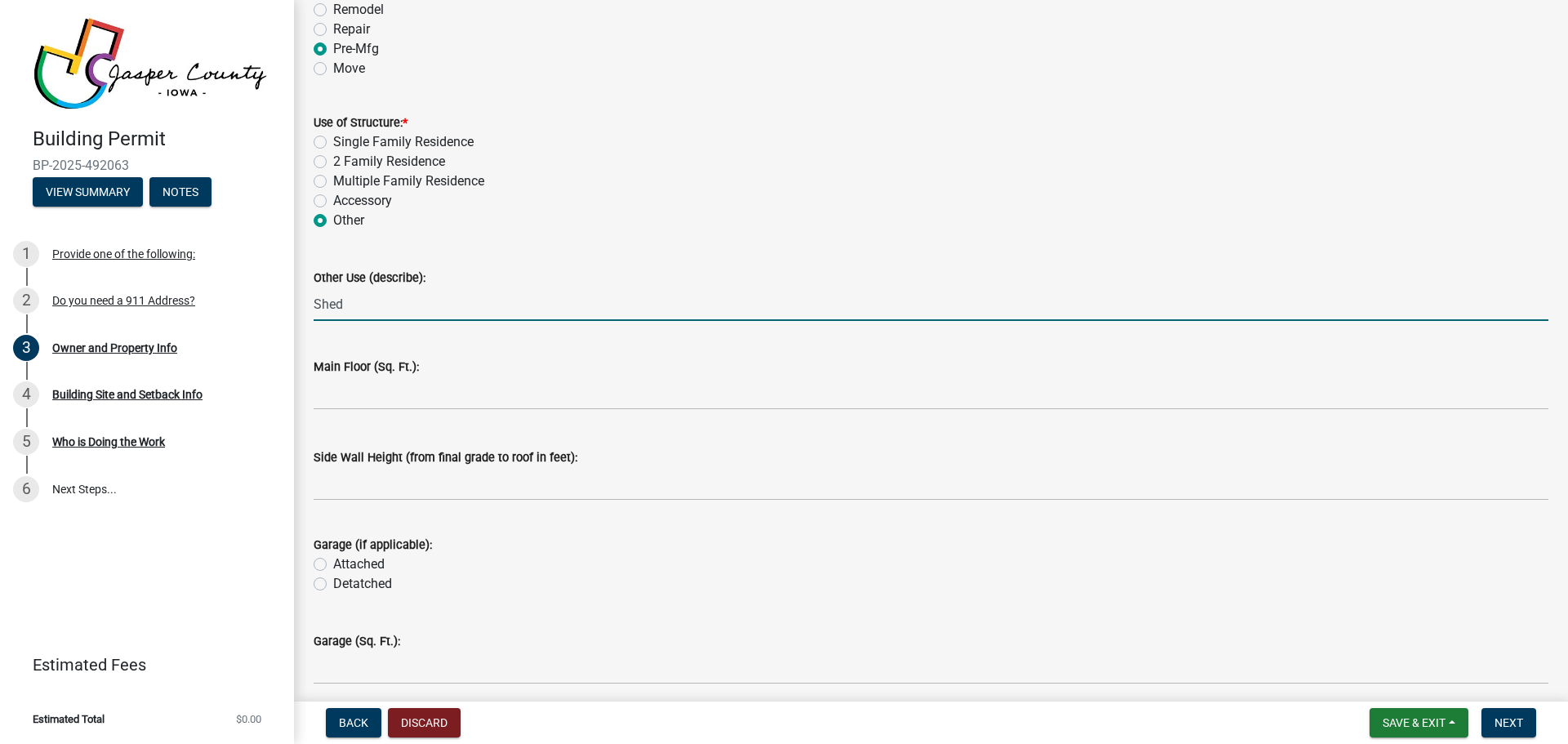
type input "Shed"
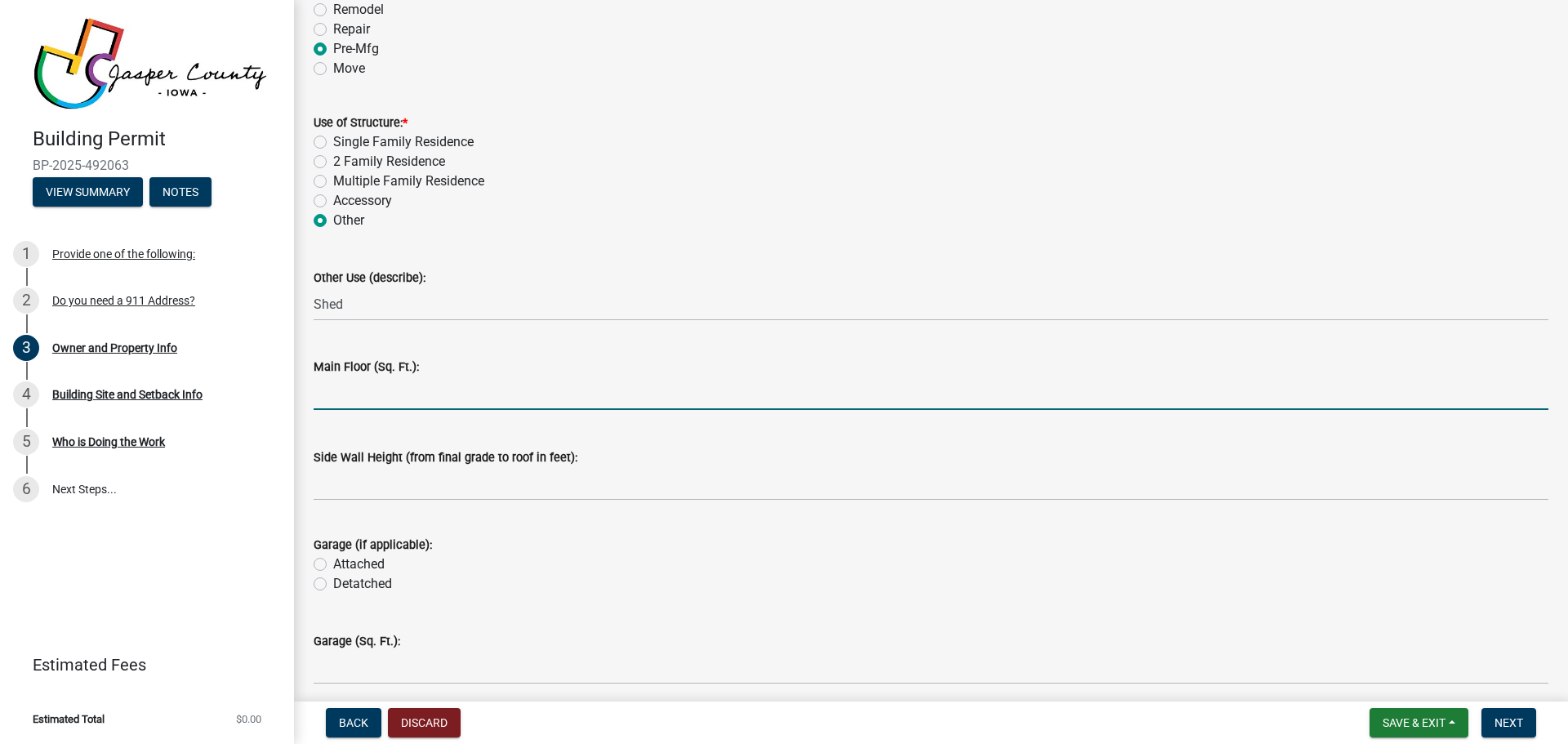
click at [371, 383] on input "text" at bounding box center [931, 394] width 1235 height 34
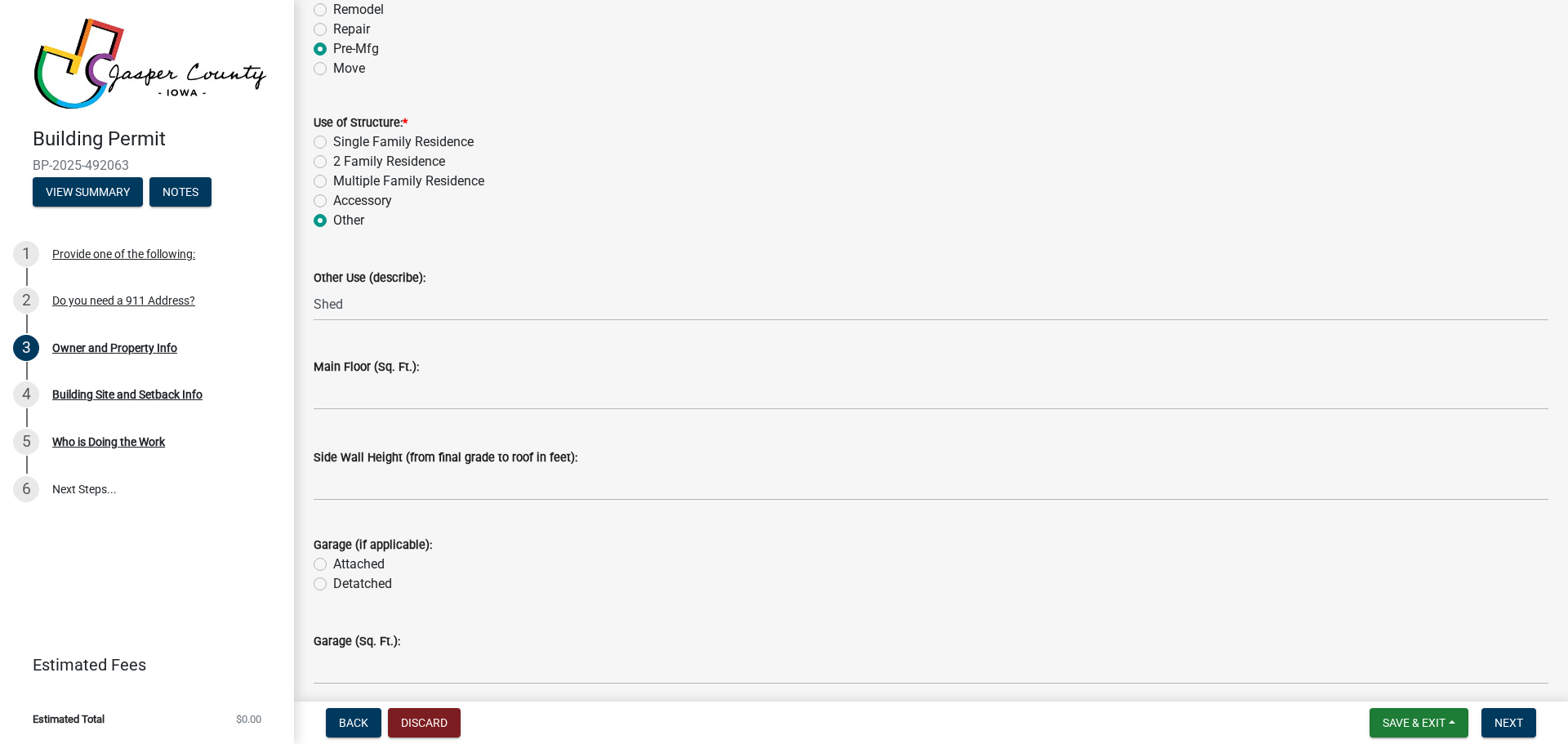
drag, startPoint x: 734, startPoint y: 152, endPoint x: 633, endPoint y: 334, distance: 208.1
click at [735, 152] on div "2 Family Residence" at bounding box center [931, 162] width 1235 height 19
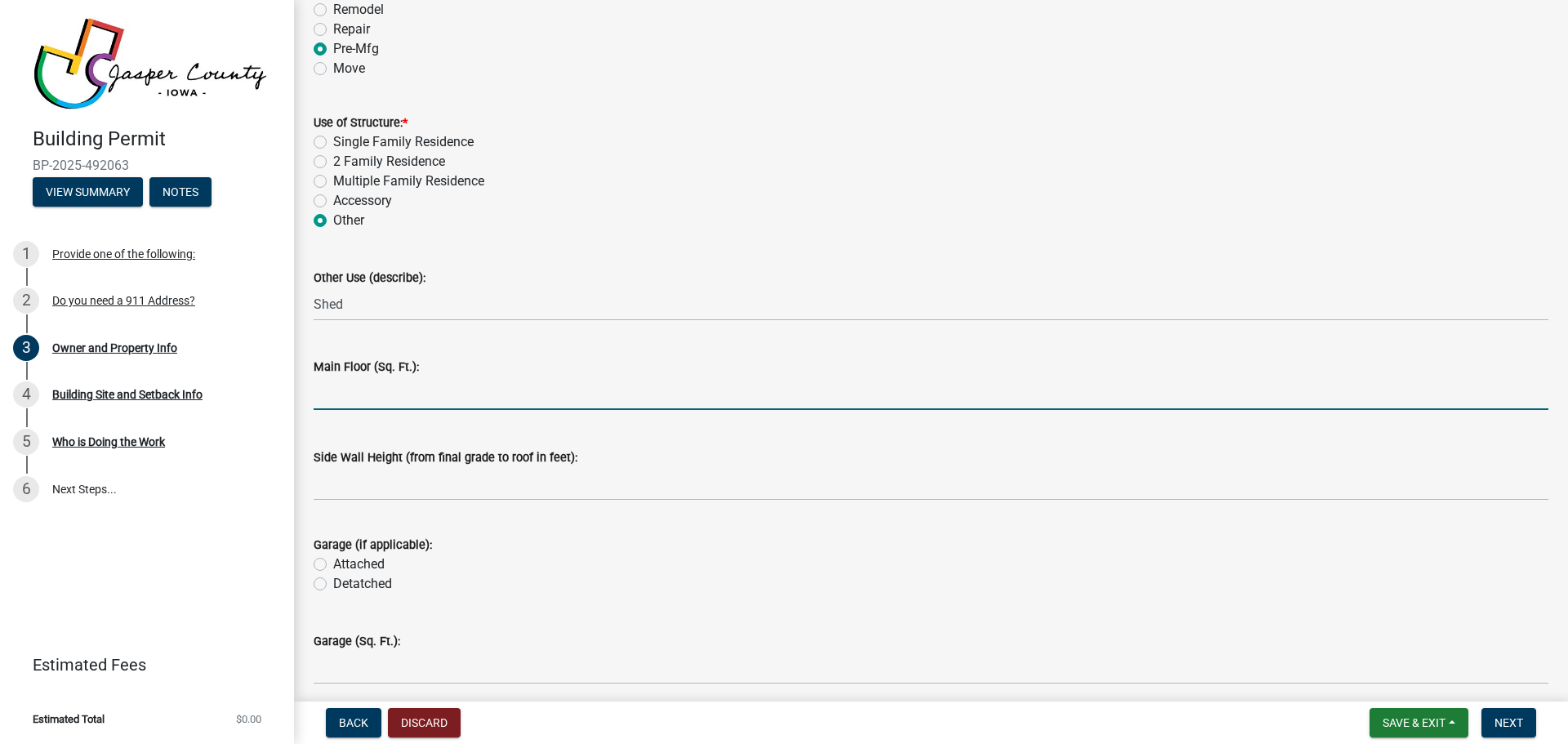
click at [357, 399] on input "text" at bounding box center [931, 394] width 1235 height 34
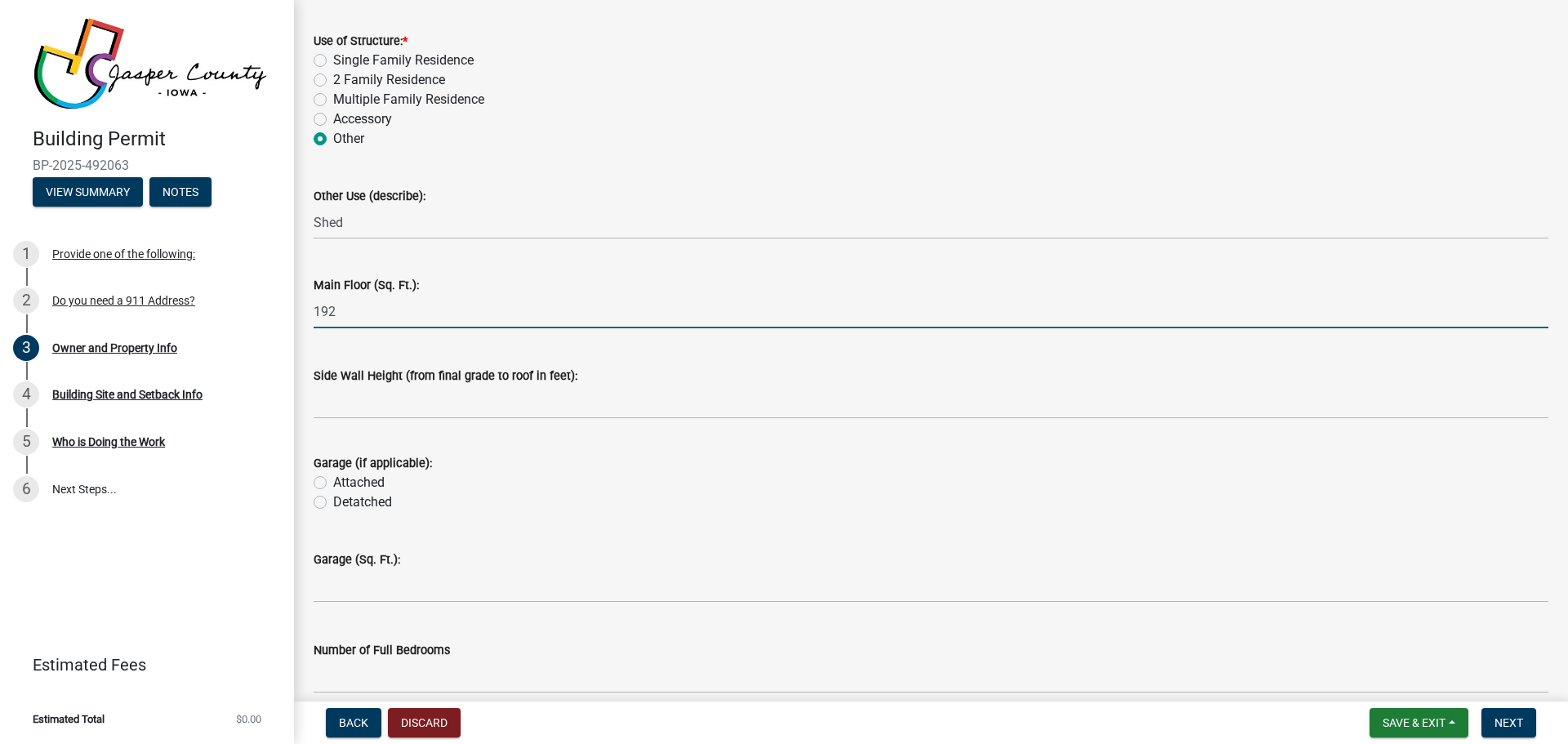
type input "192"
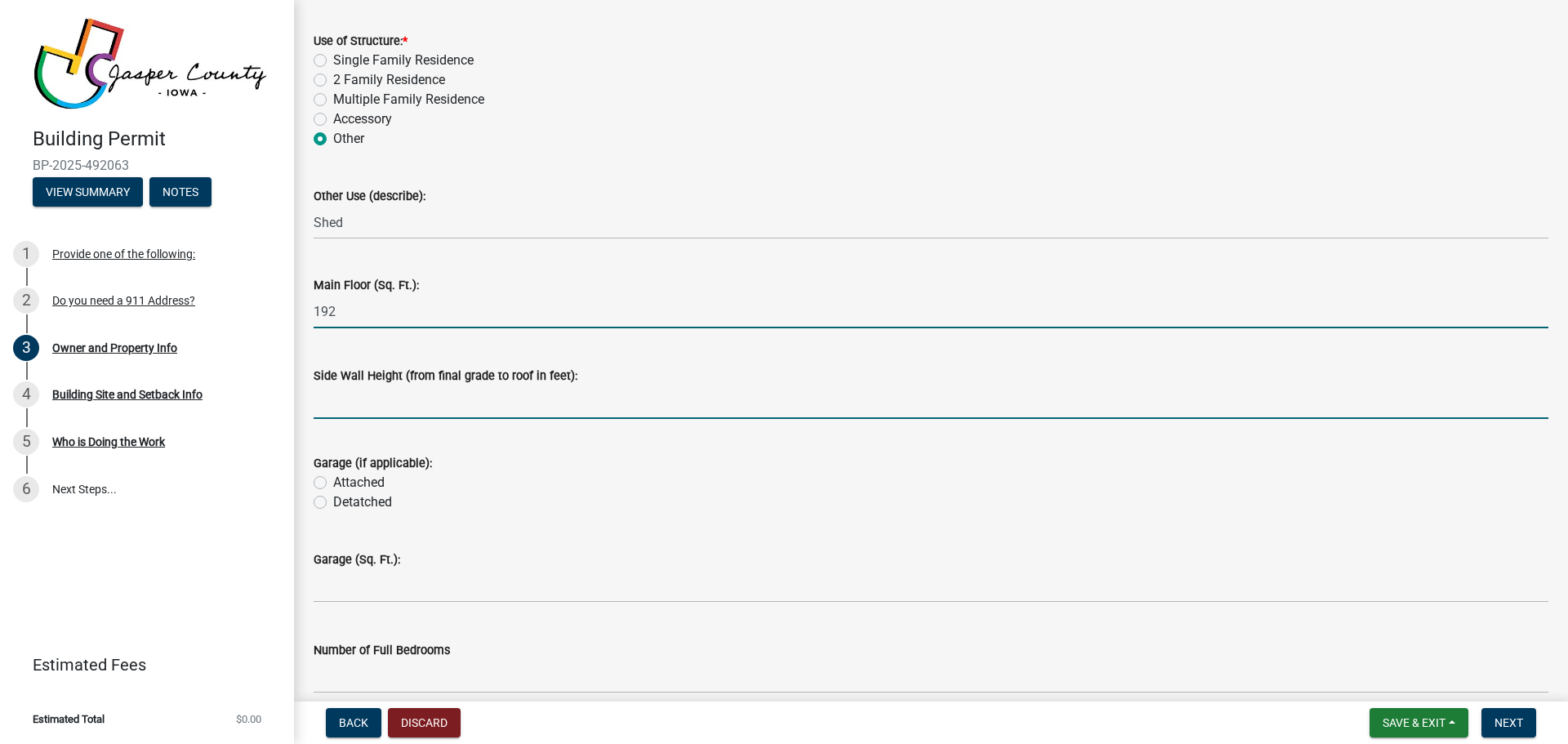
click at [369, 404] on input "text" at bounding box center [931, 403] width 1235 height 34
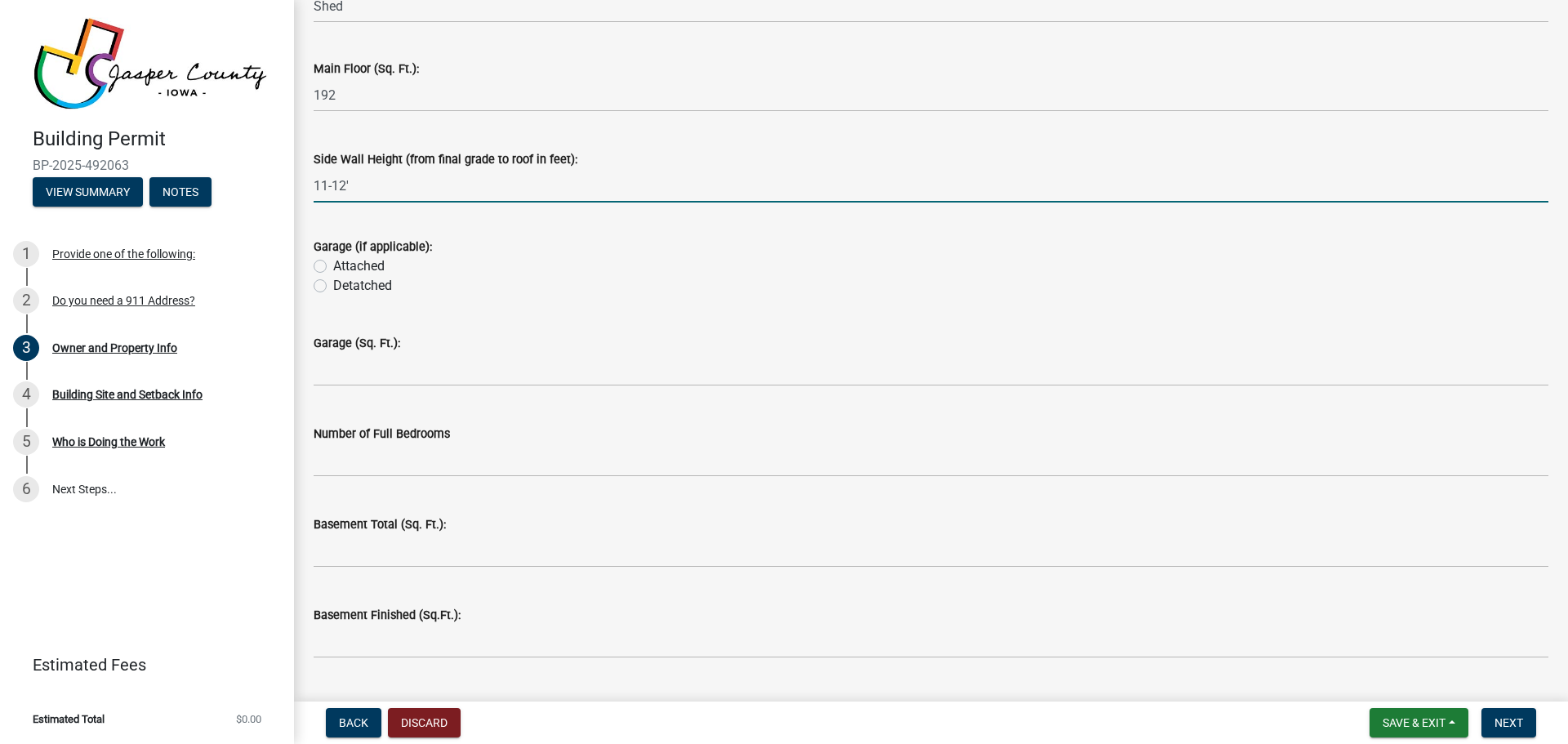
scroll to position [2941, 0]
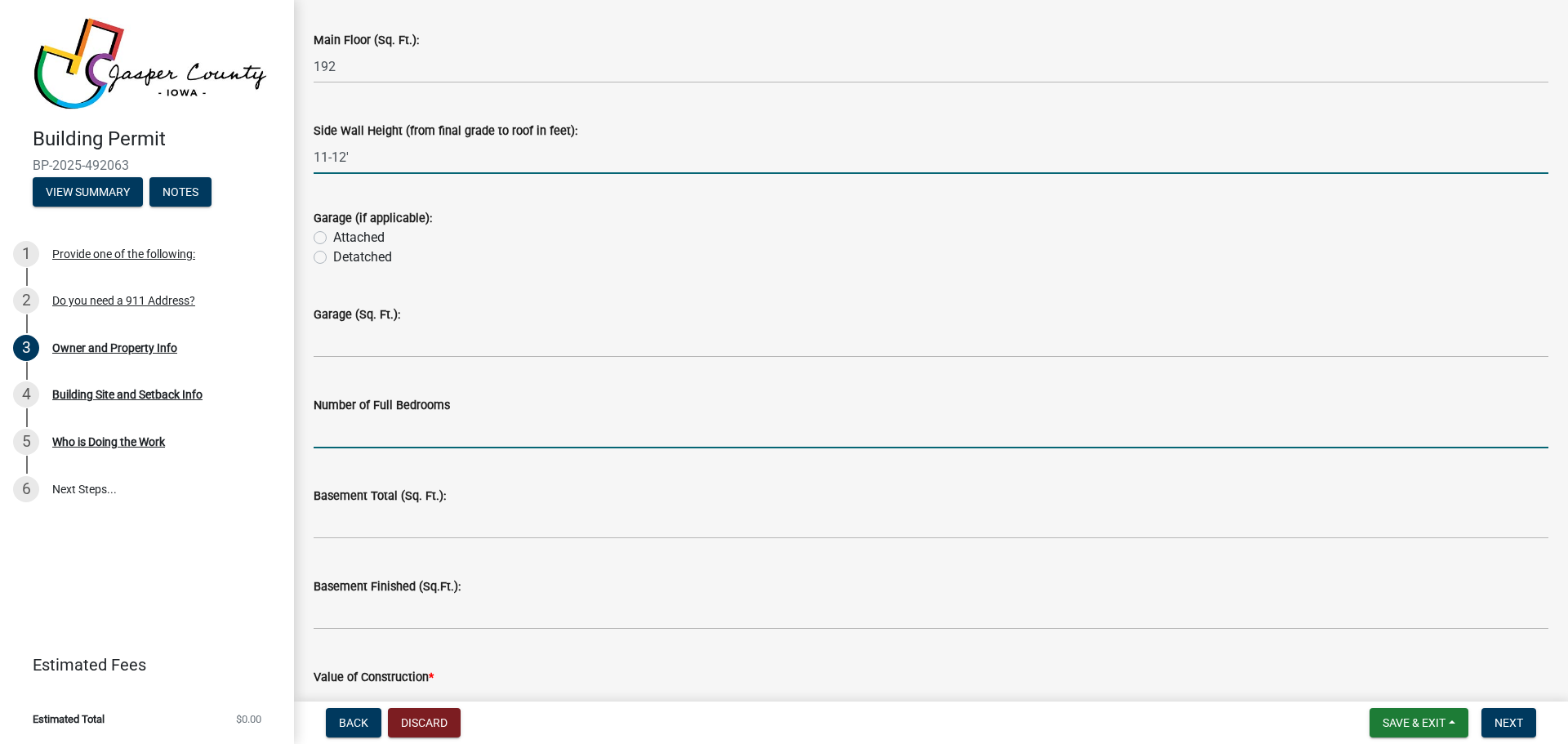
type input "-1112"
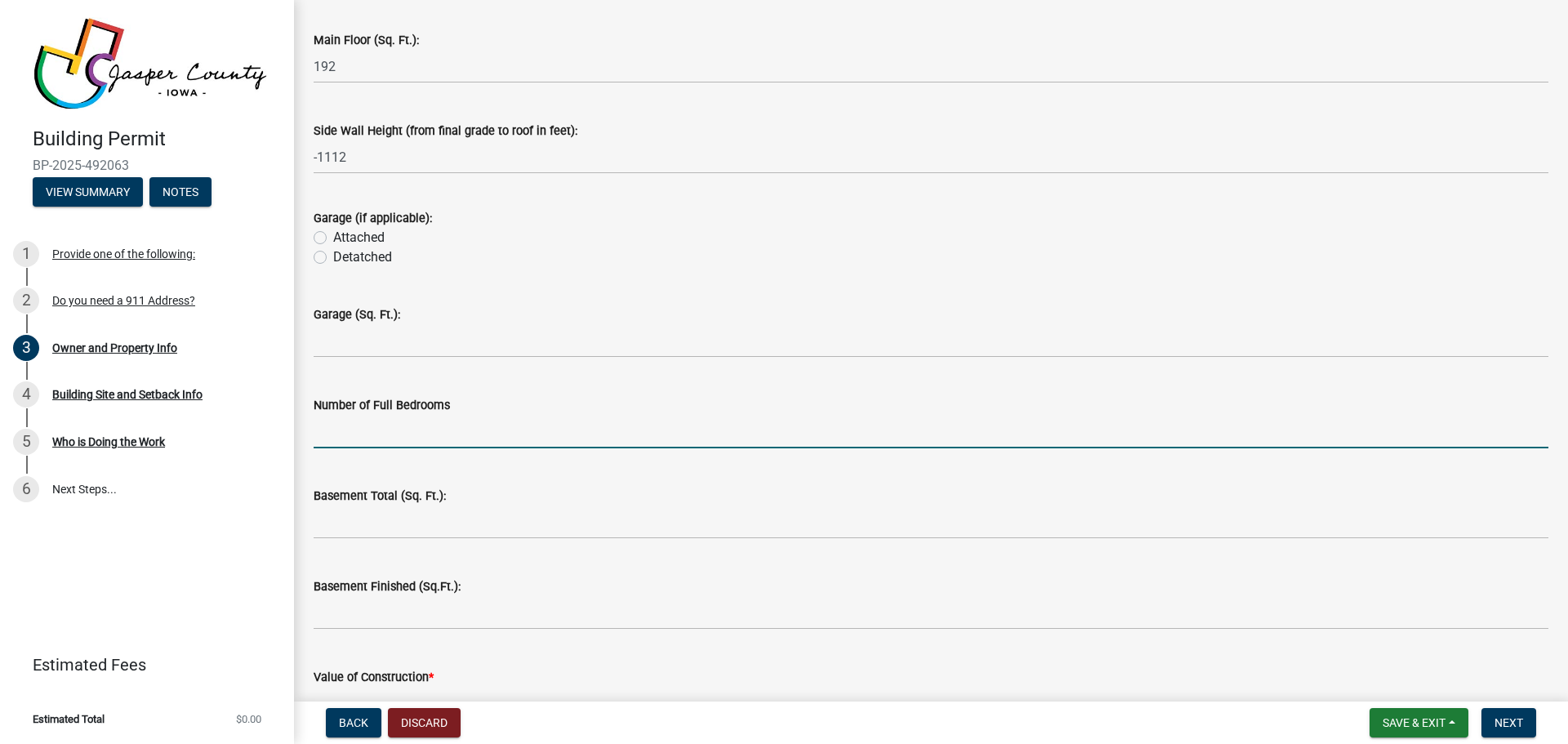
click at [365, 435] on input "text" at bounding box center [931, 432] width 1235 height 34
type input "0"
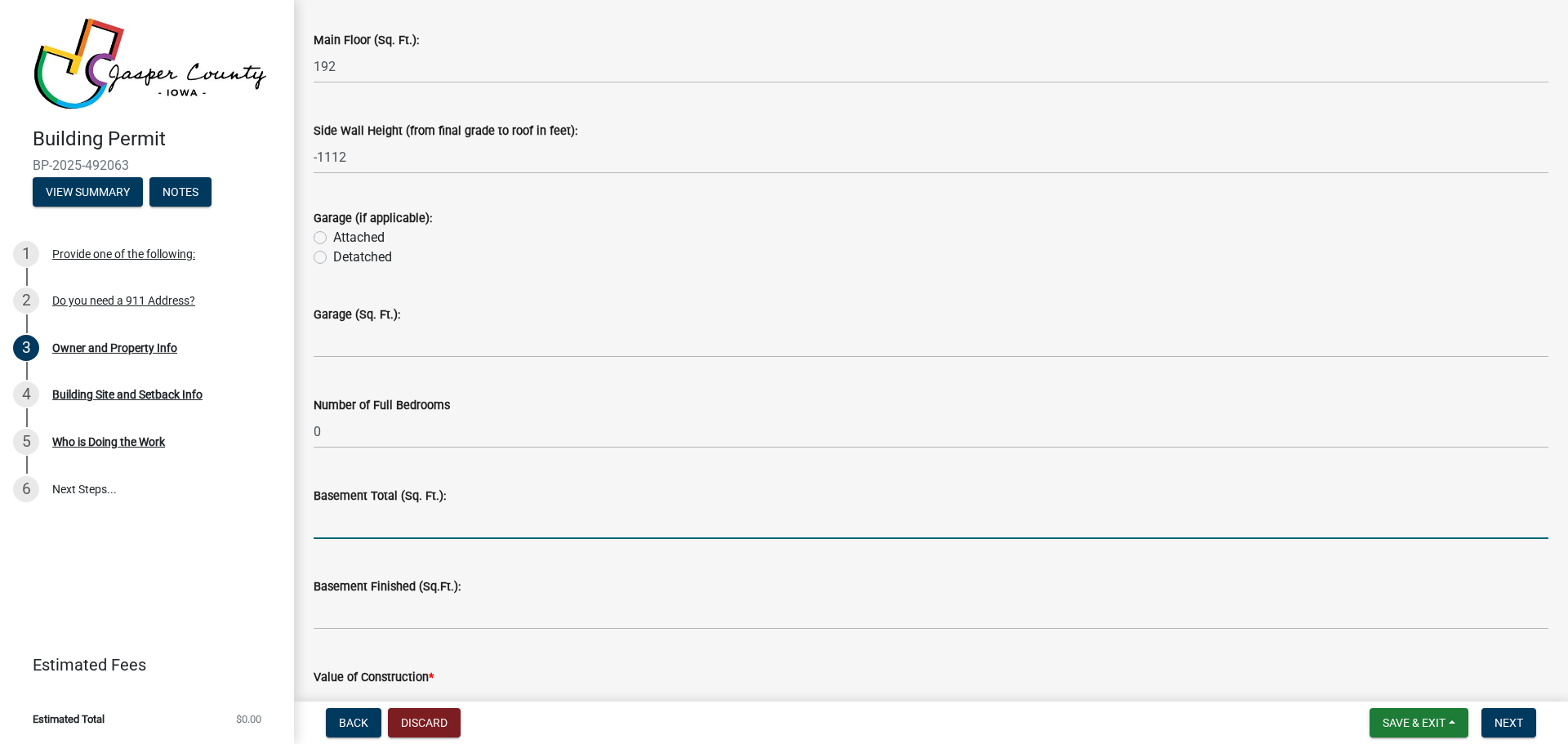
click at [323, 528] on input "text" at bounding box center [931, 523] width 1235 height 34
type input "n"
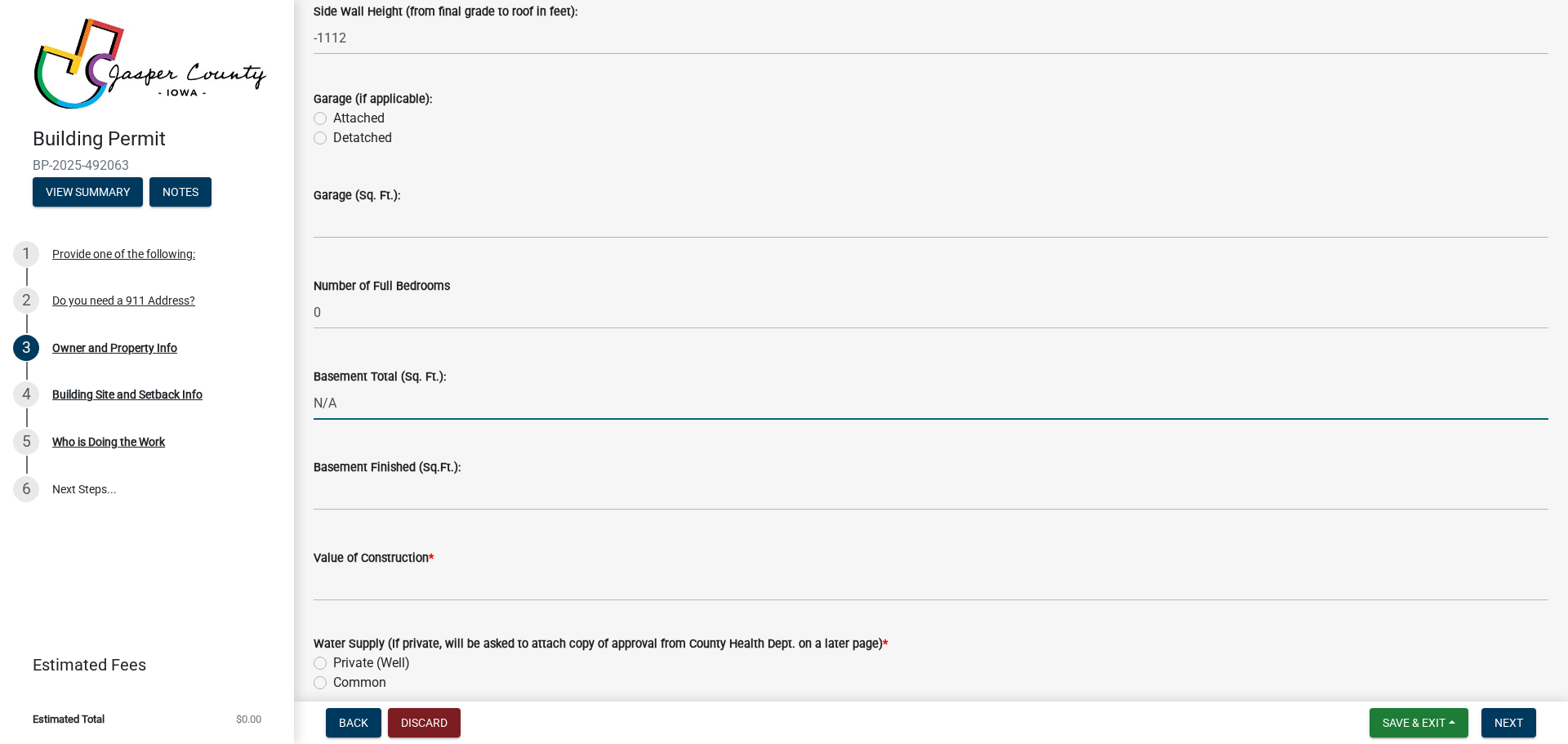
scroll to position [3104, 0]
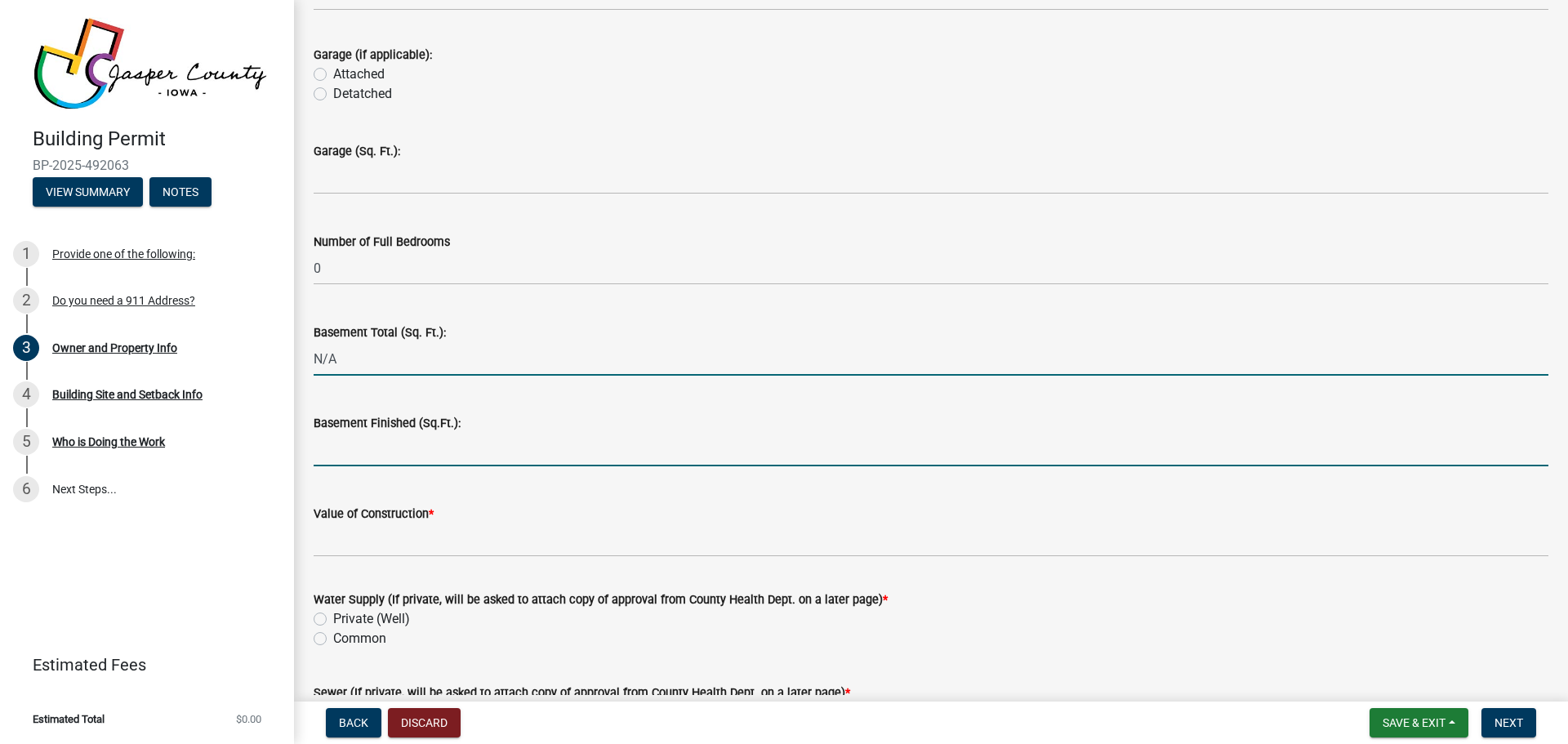
type input "0"
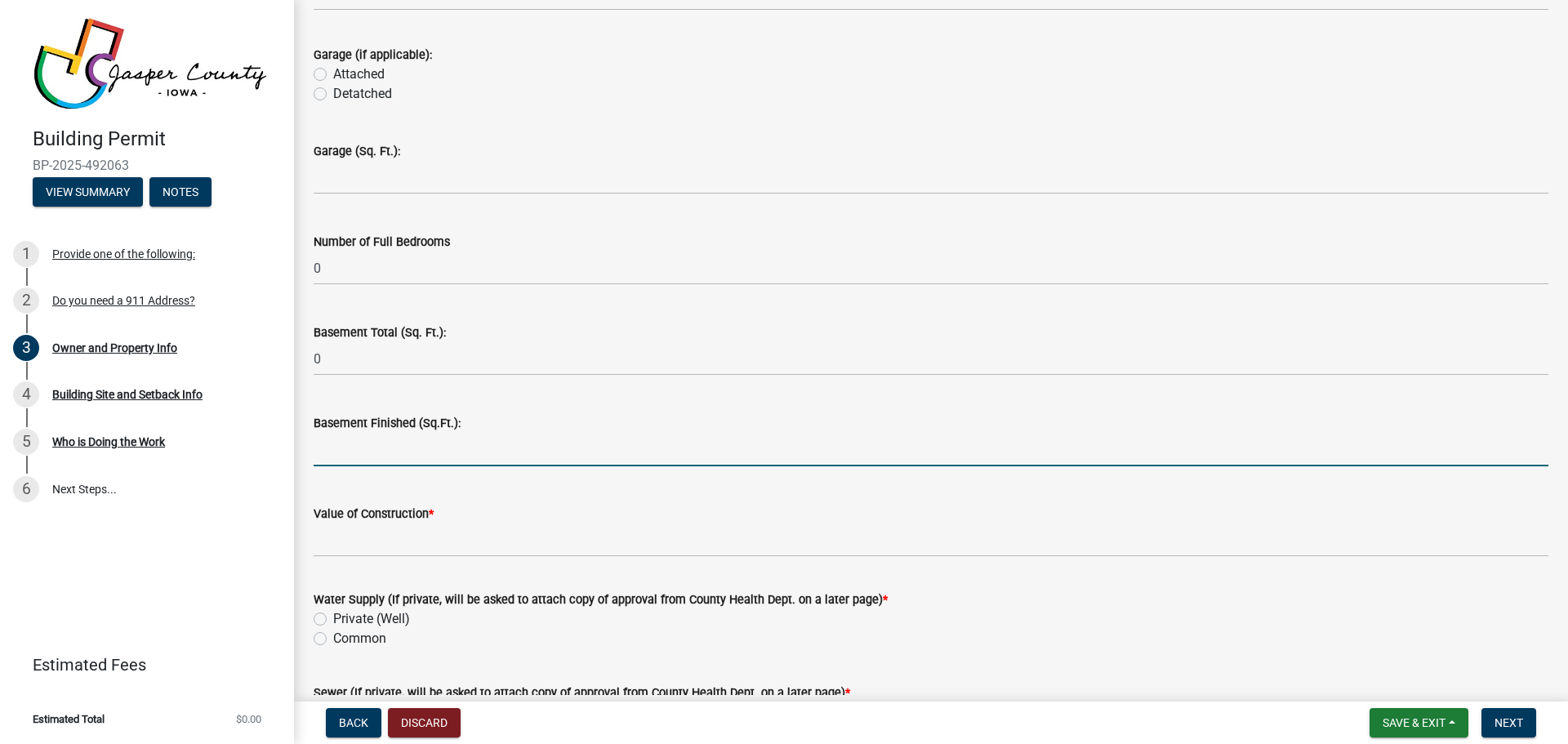
click at [388, 445] on input "text" at bounding box center [931, 449] width 1235 height 34
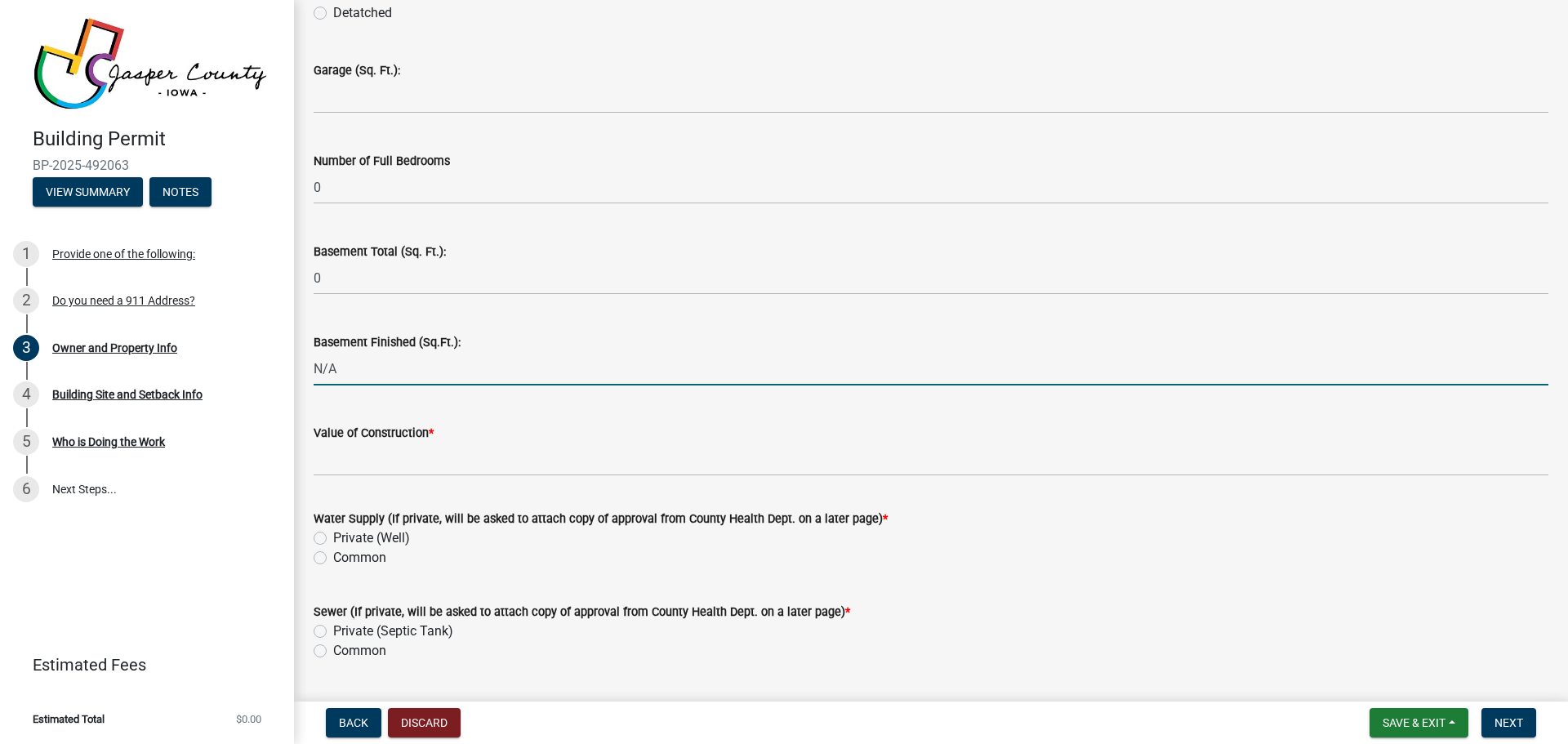
scroll to position [3186, 0]
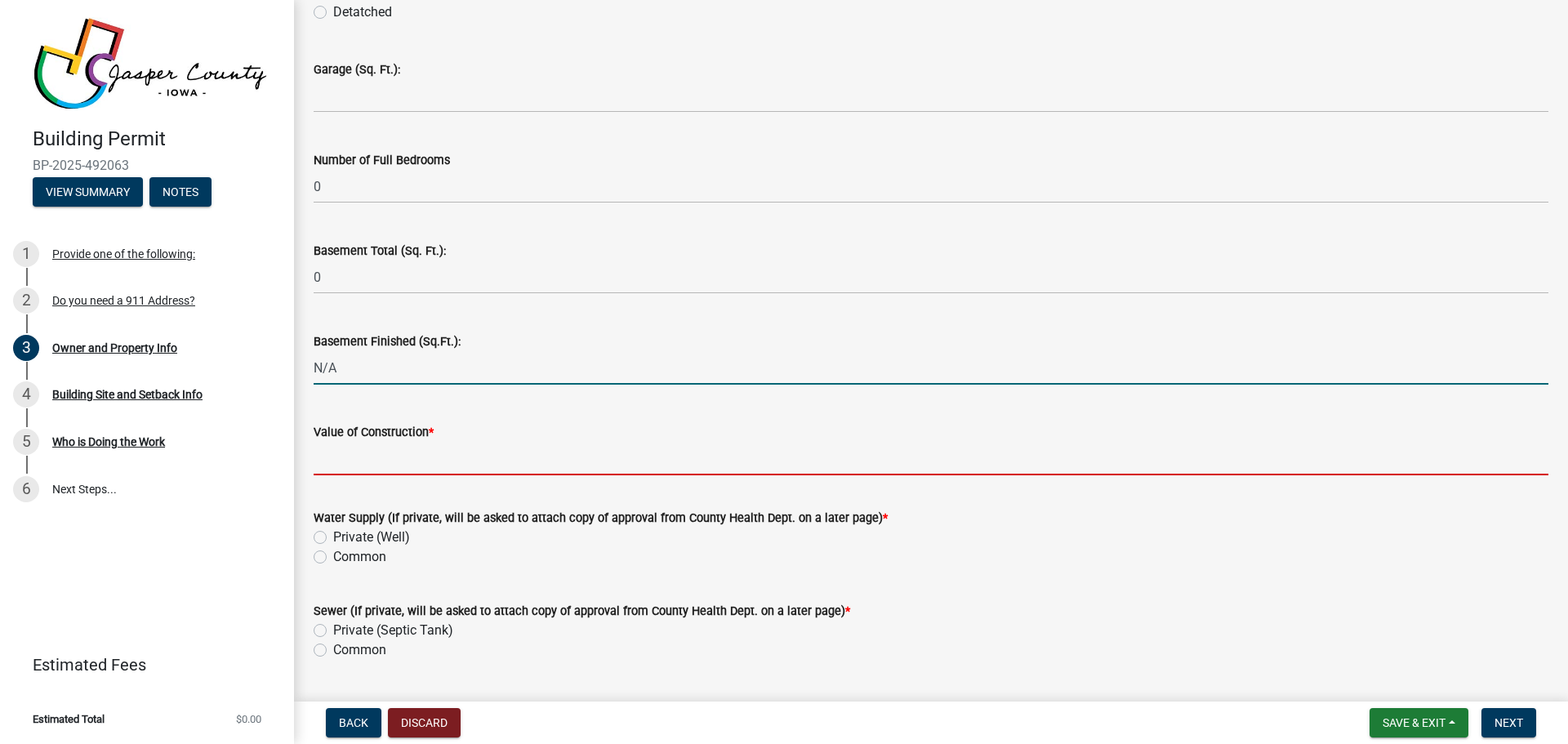
type input "0"
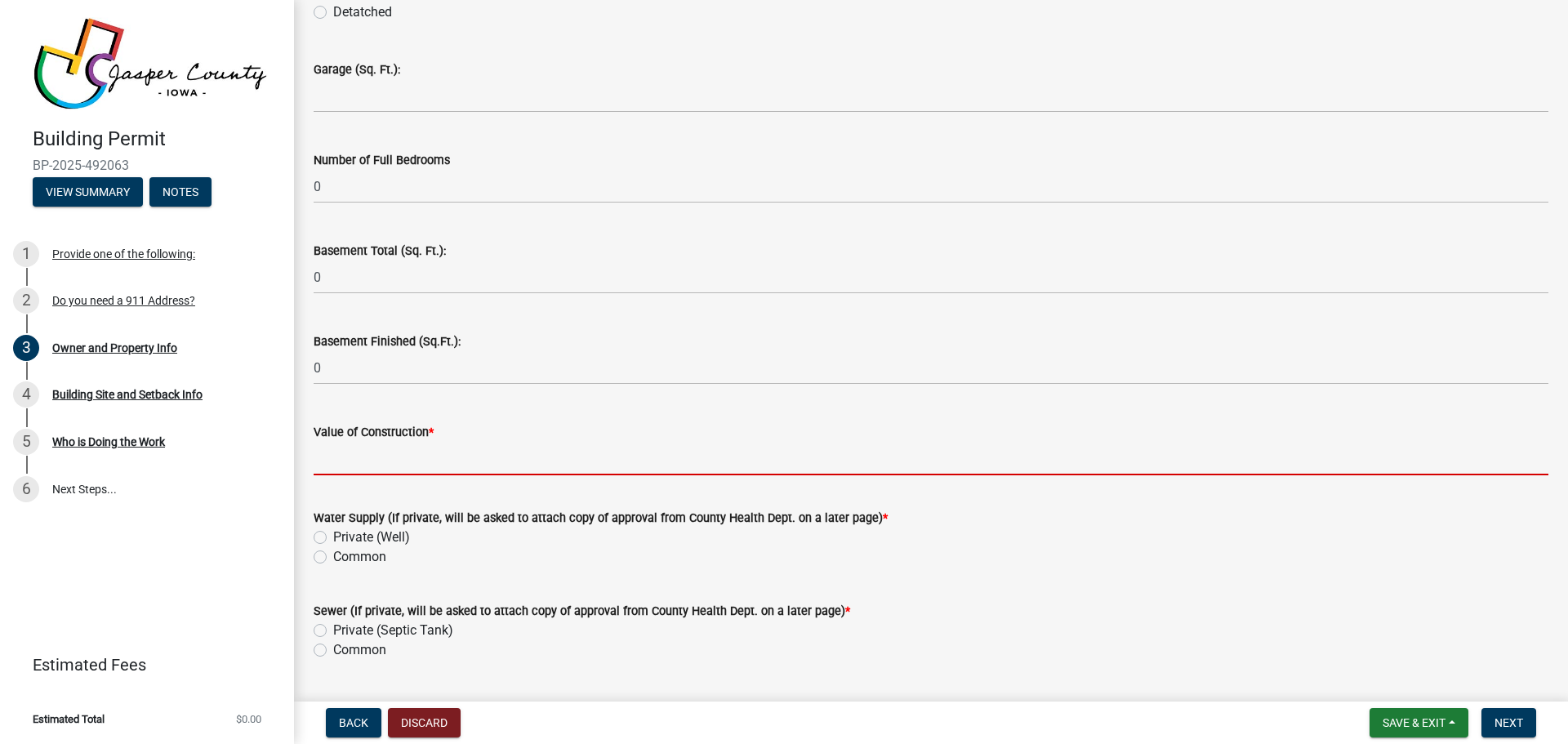
click at [367, 464] on input "Value of Construction *" at bounding box center [931, 459] width 1235 height 34
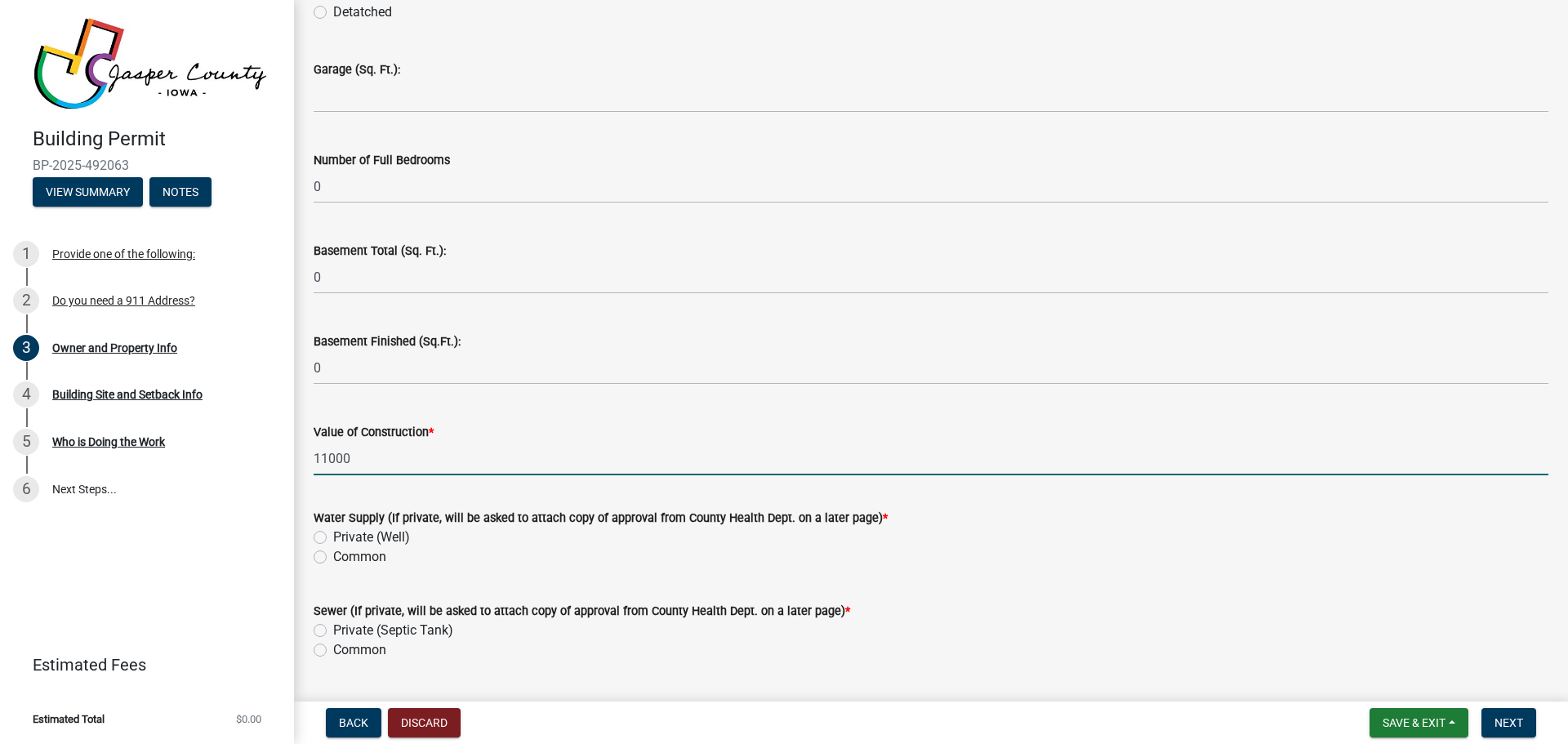
type input "11000"
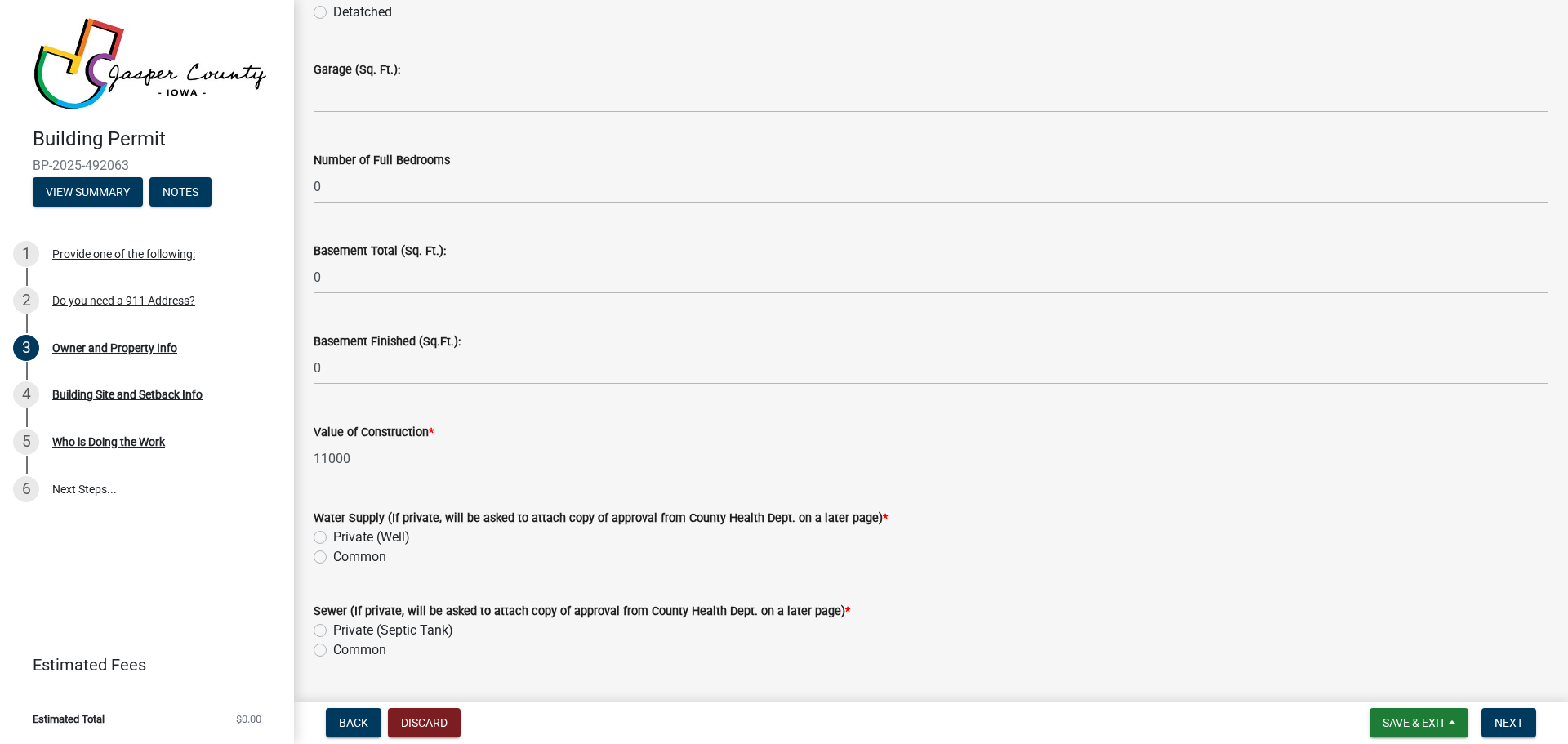
click at [568, 588] on form "Sewer (If private, will be asked to attach copy of approval from County Health …" at bounding box center [931, 620] width 1235 height 79
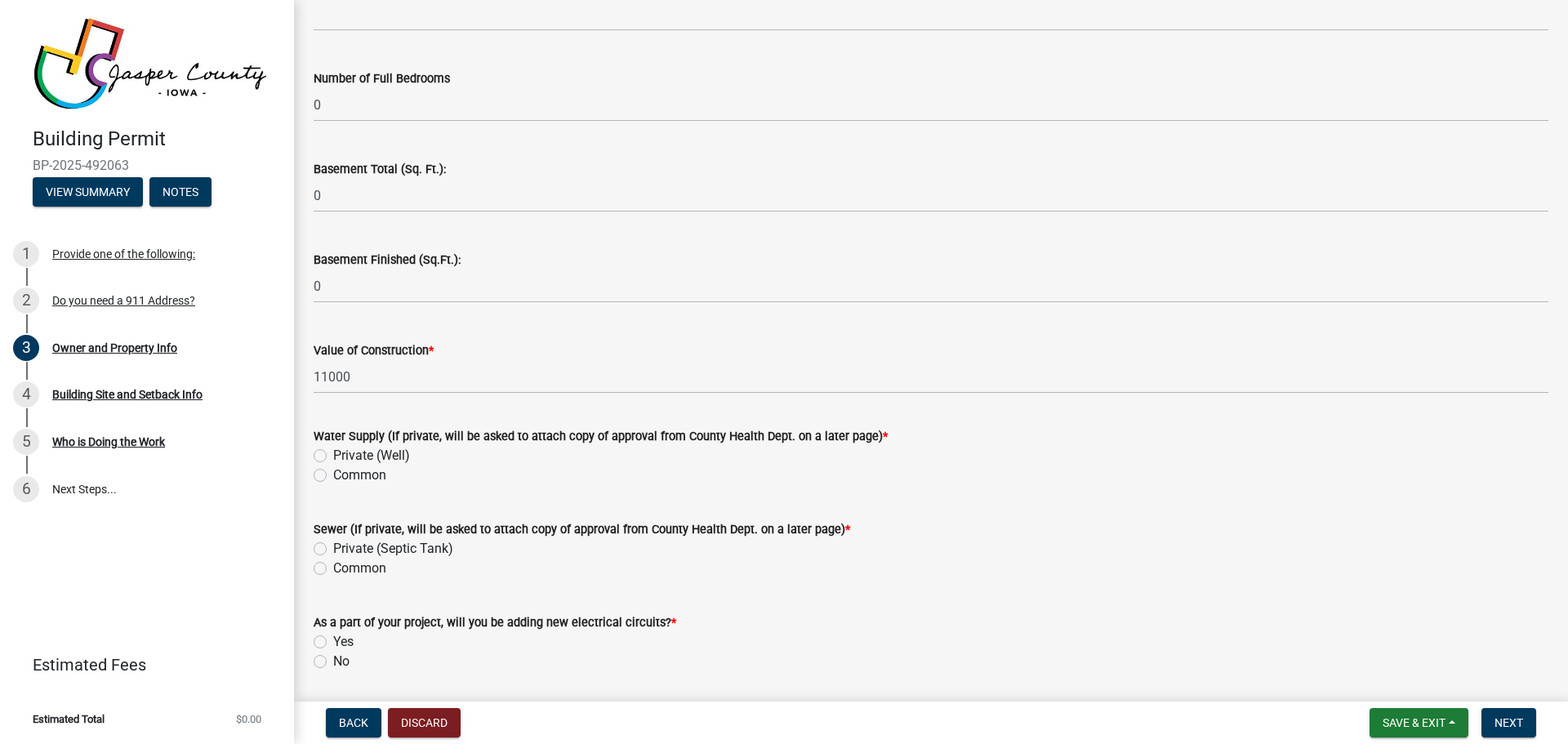
drag, startPoint x: 321, startPoint y: 472, endPoint x: 440, endPoint y: 464, distance: 119.3
click at [333, 470] on div "Common" at bounding box center [931, 475] width 1235 height 19
click at [313, 478] on div "Water Supply (If private, will be asked to attach copy of approval from County …" at bounding box center [931, 446] width 1259 height 79
click at [333, 474] on label "Common" at bounding box center [360, 475] width 53 height 19
click at [333, 474] on input "Common" at bounding box center [339, 471] width 11 height 11
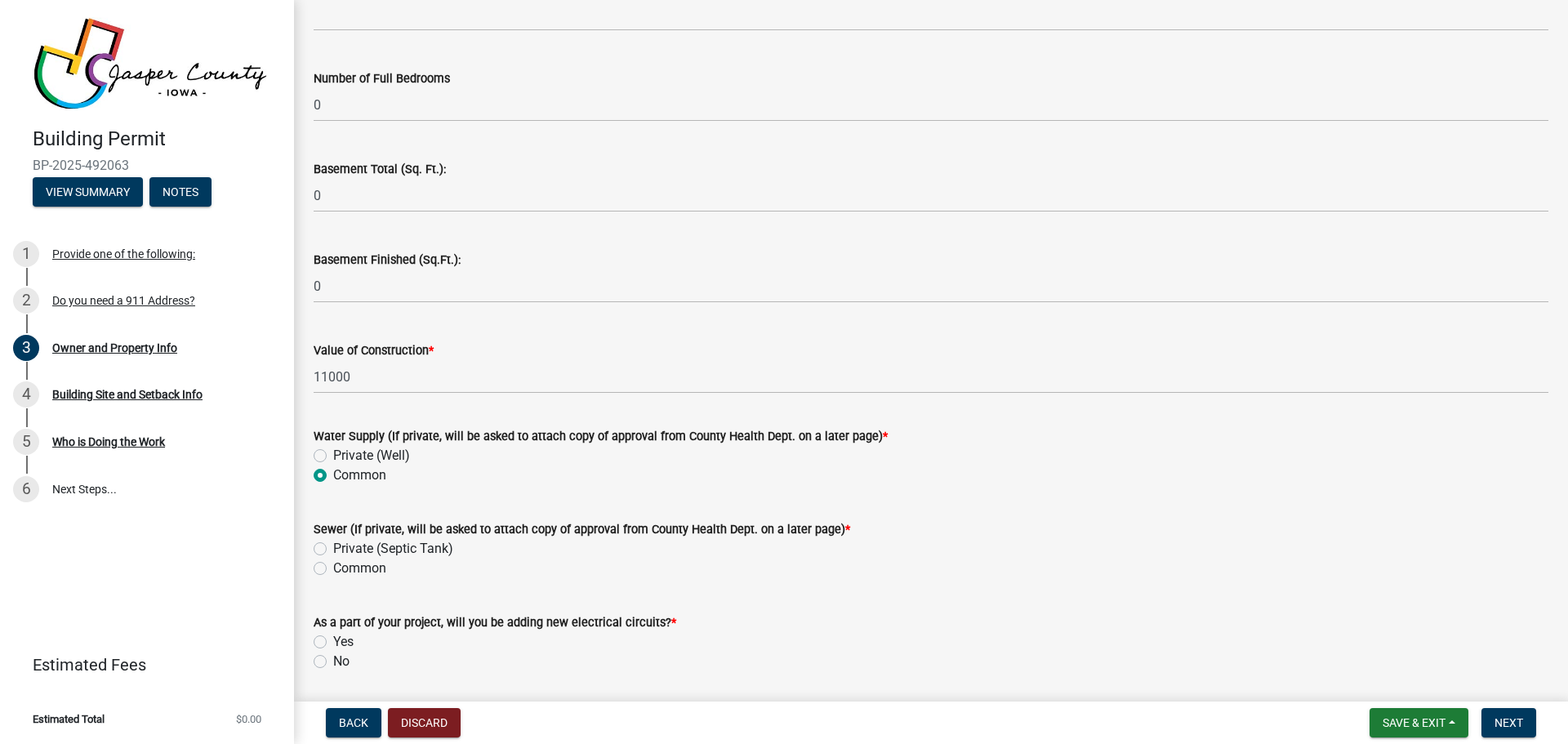
radio input "true"
click at [333, 547] on label "Private (Septic Tank)" at bounding box center [394, 548] width 120 height 19
click at [333, 547] on input "Private (Septic Tank)" at bounding box center [339, 544] width 11 height 11
radio input "true"
click at [333, 459] on label "Private (Well)" at bounding box center [371, 456] width 77 height 19
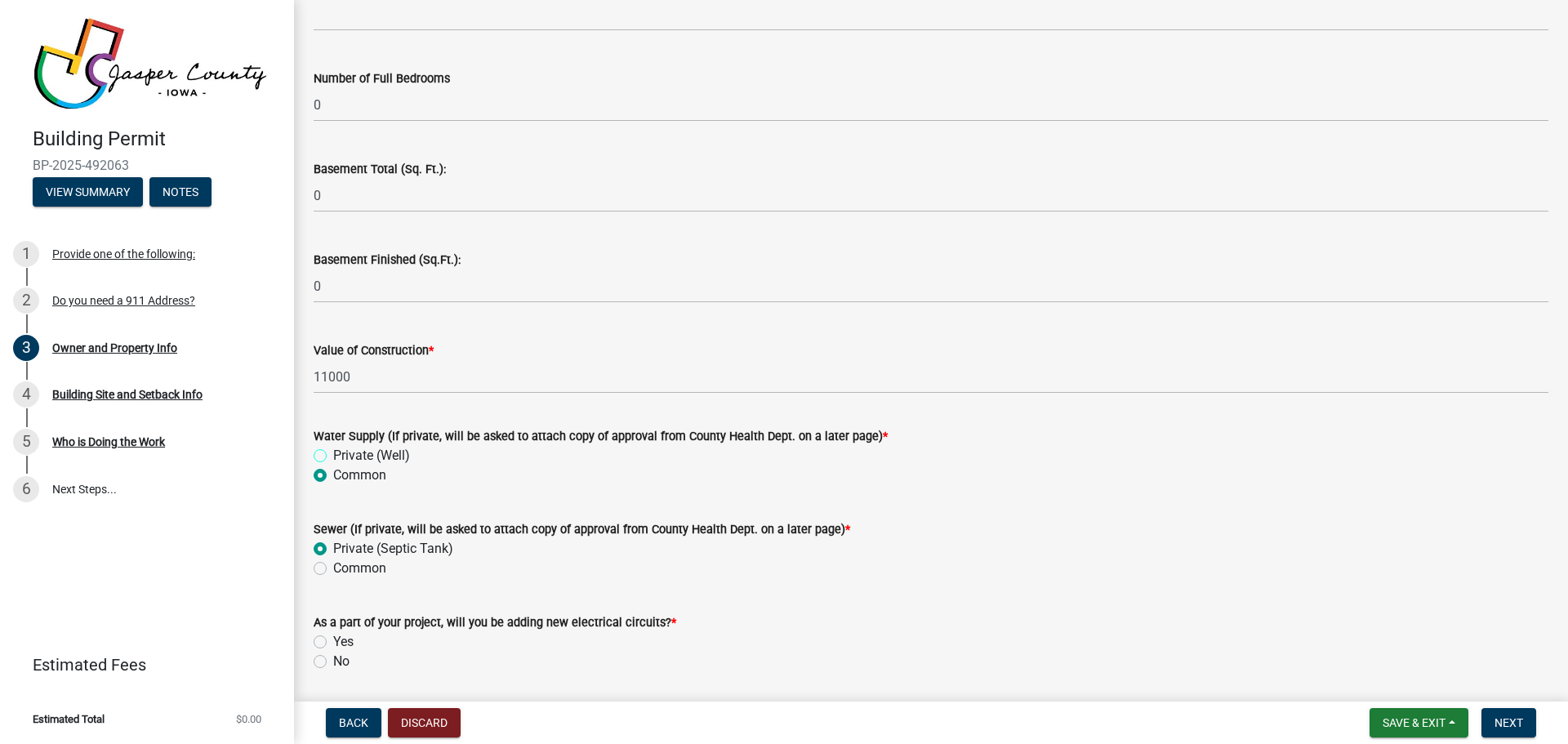
click at [333, 456] on input "Private (Well)" at bounding box center [339, 451] width 11 height 11
radio input "true"
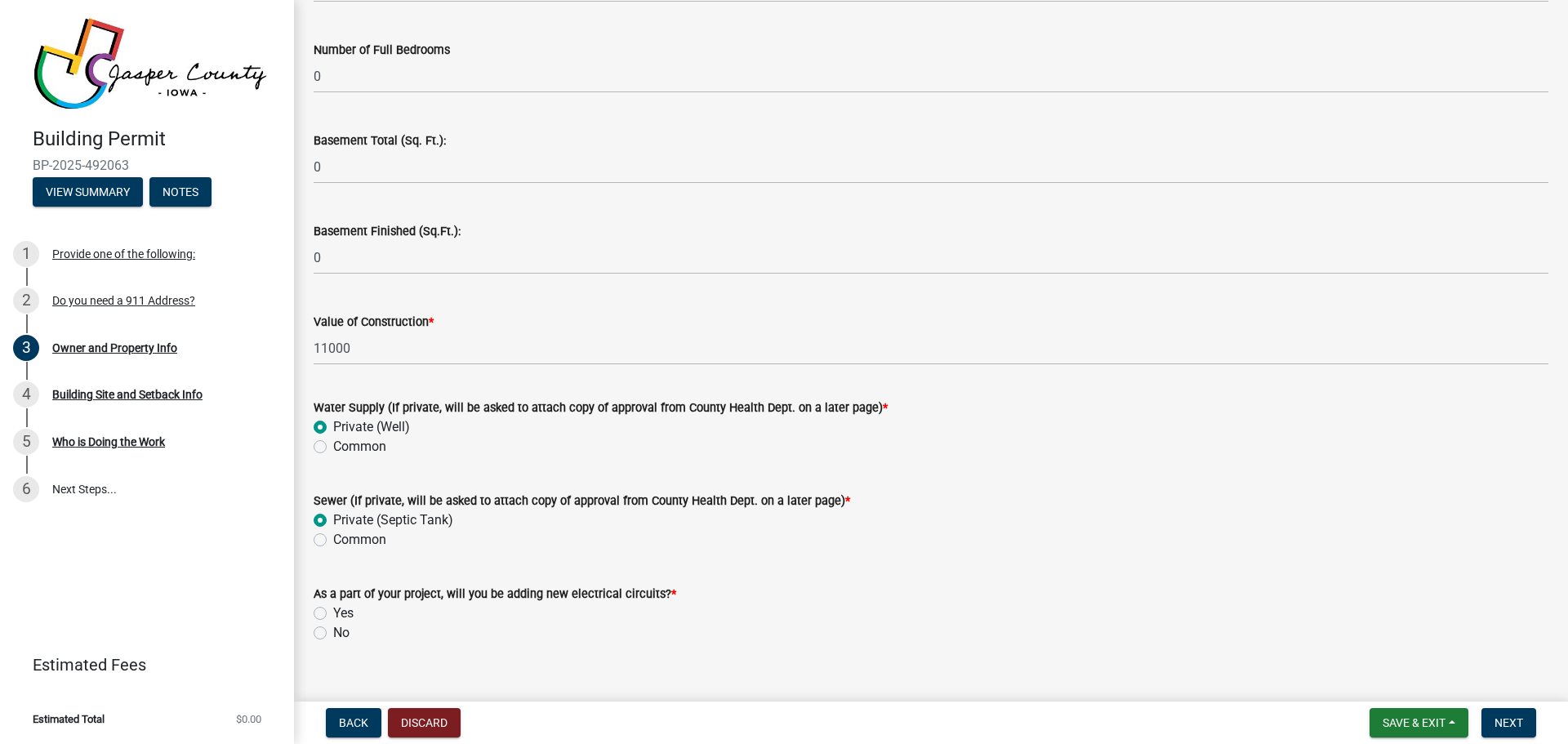
scroll to position [3322, 0]
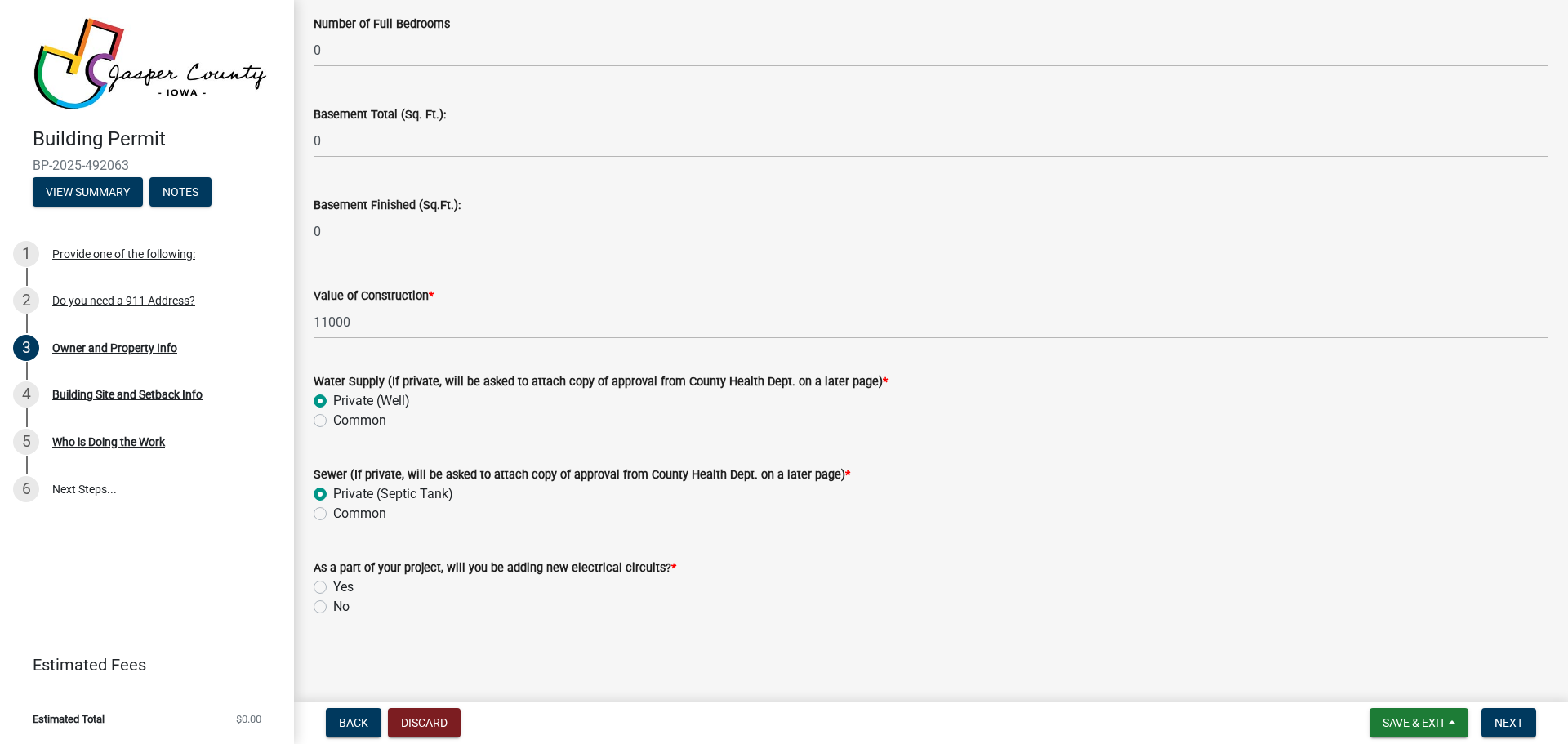
click at [333, 608] on label "No" at bounding box center [341, 607] width 16 height 19
click at [333, 608] on input "No" at bounding box center [339, 602] width 11 height 11
radio input "true"
click at [1500, 722] on span "Next" at bounding box center [1509, 723] width 28 height 13
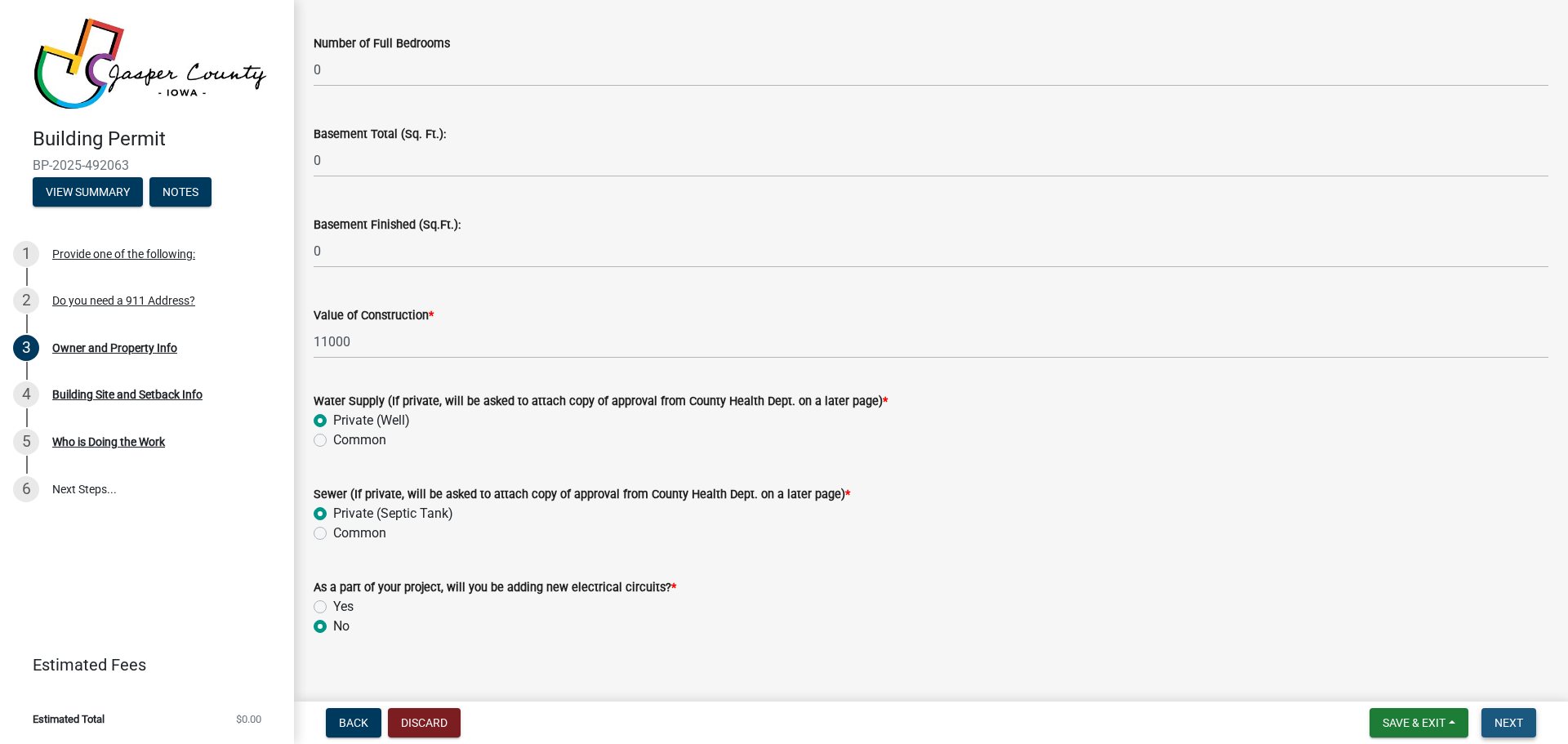
scroll to position [3342, 0]
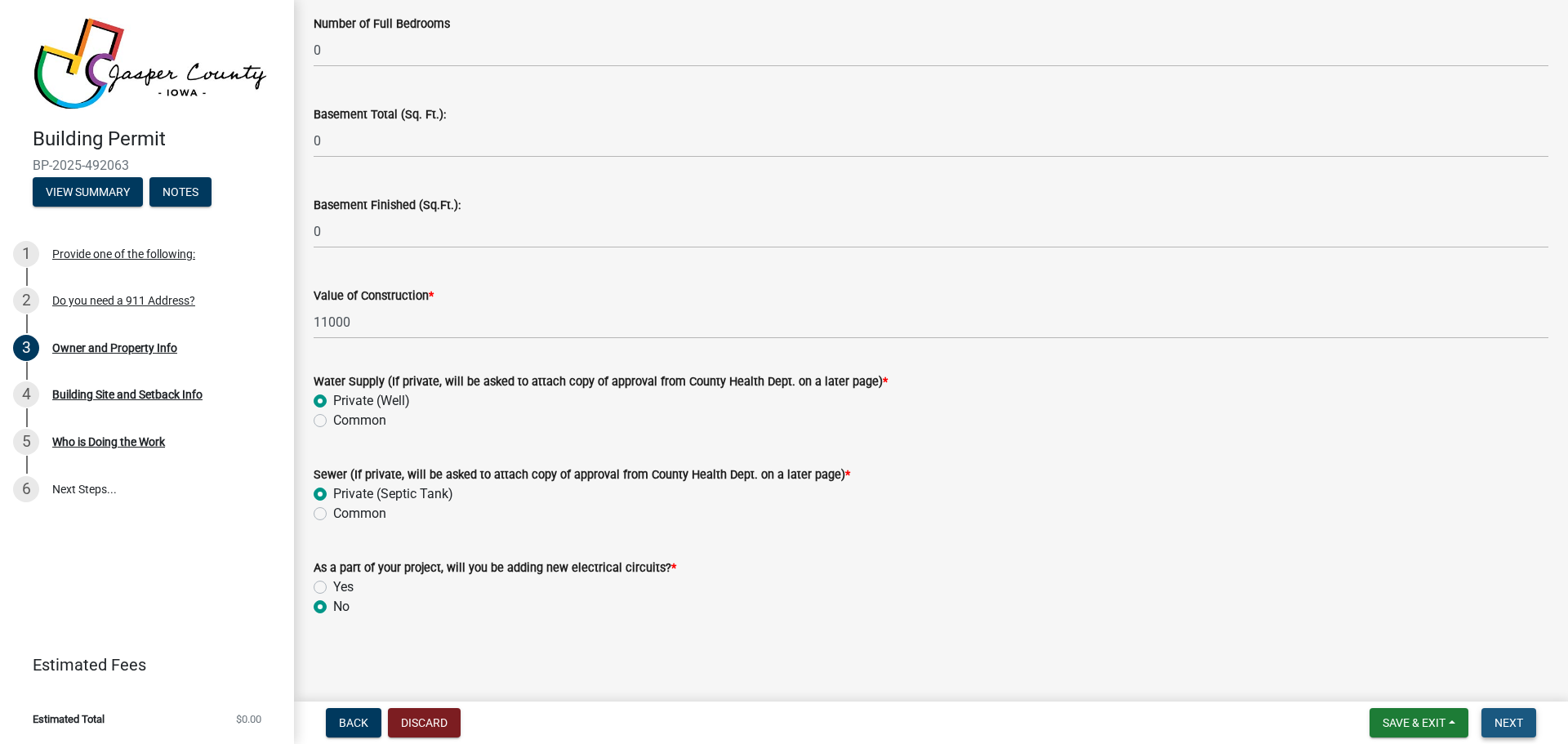
click at [1509, 722] on span "Next" at bounding box center [1509, 723] width 28 height 13
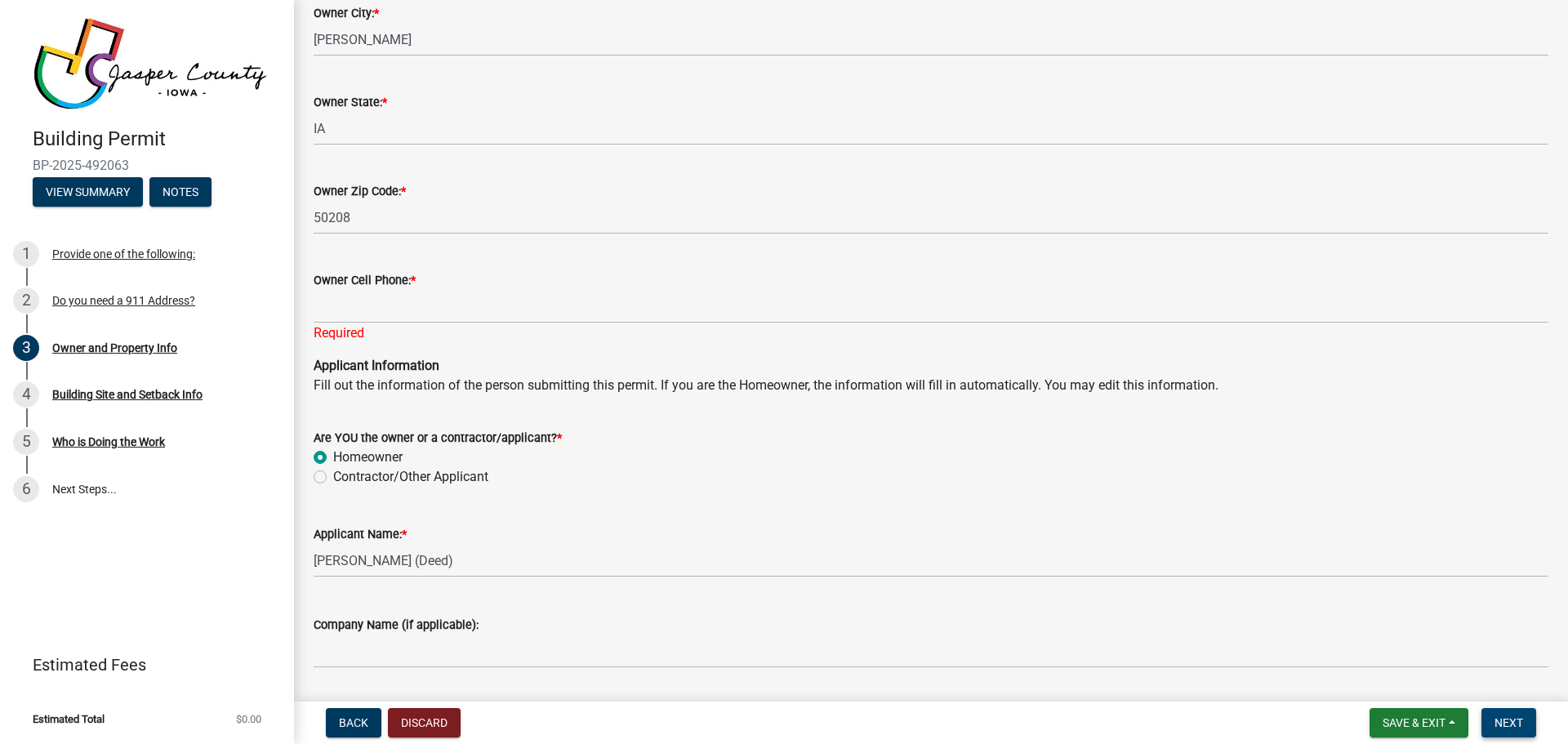
scroll to position [1218, 0]
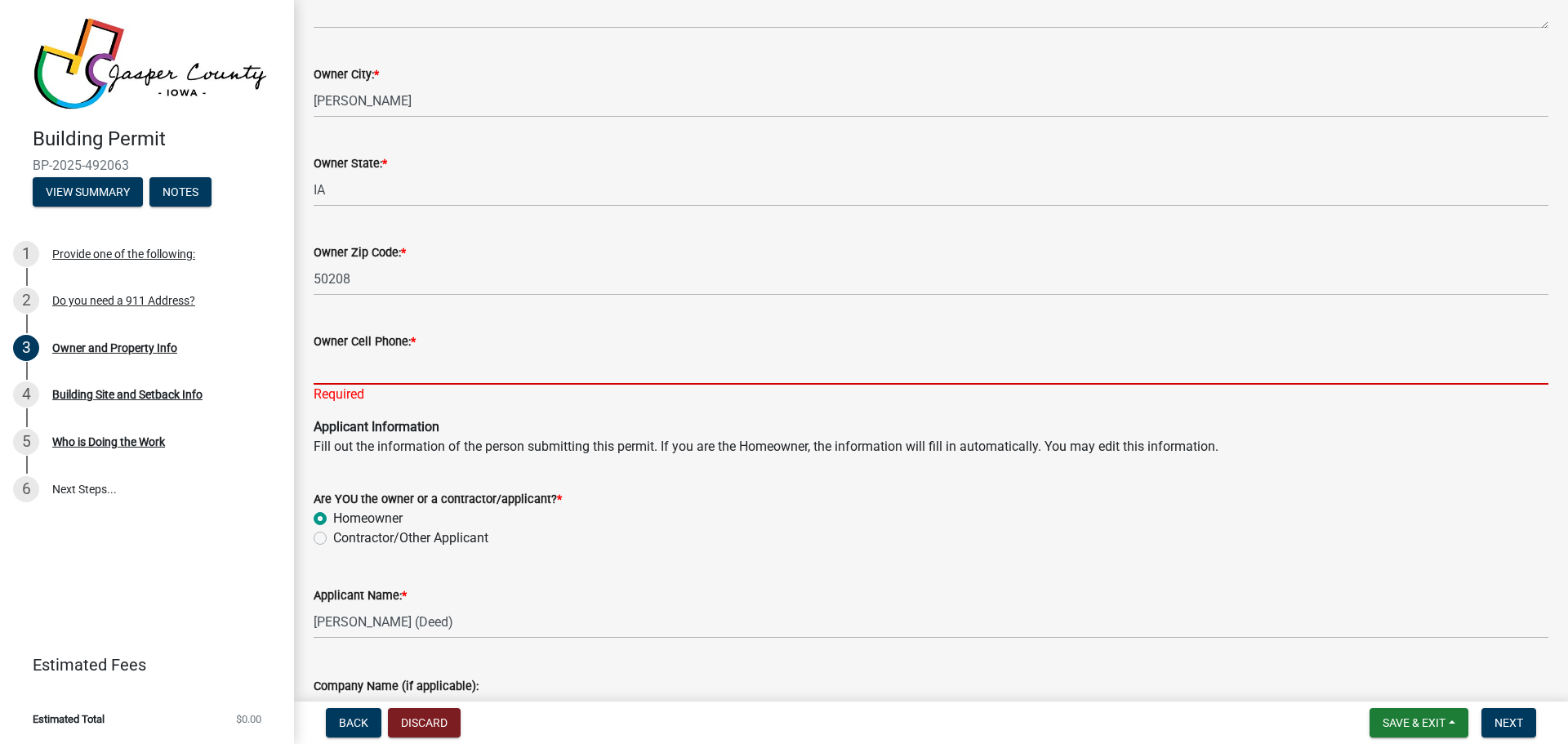
click at [400, 365] on input "Owner Cell Phone: *" at bounding box center [931, 368] width 1235 height 34
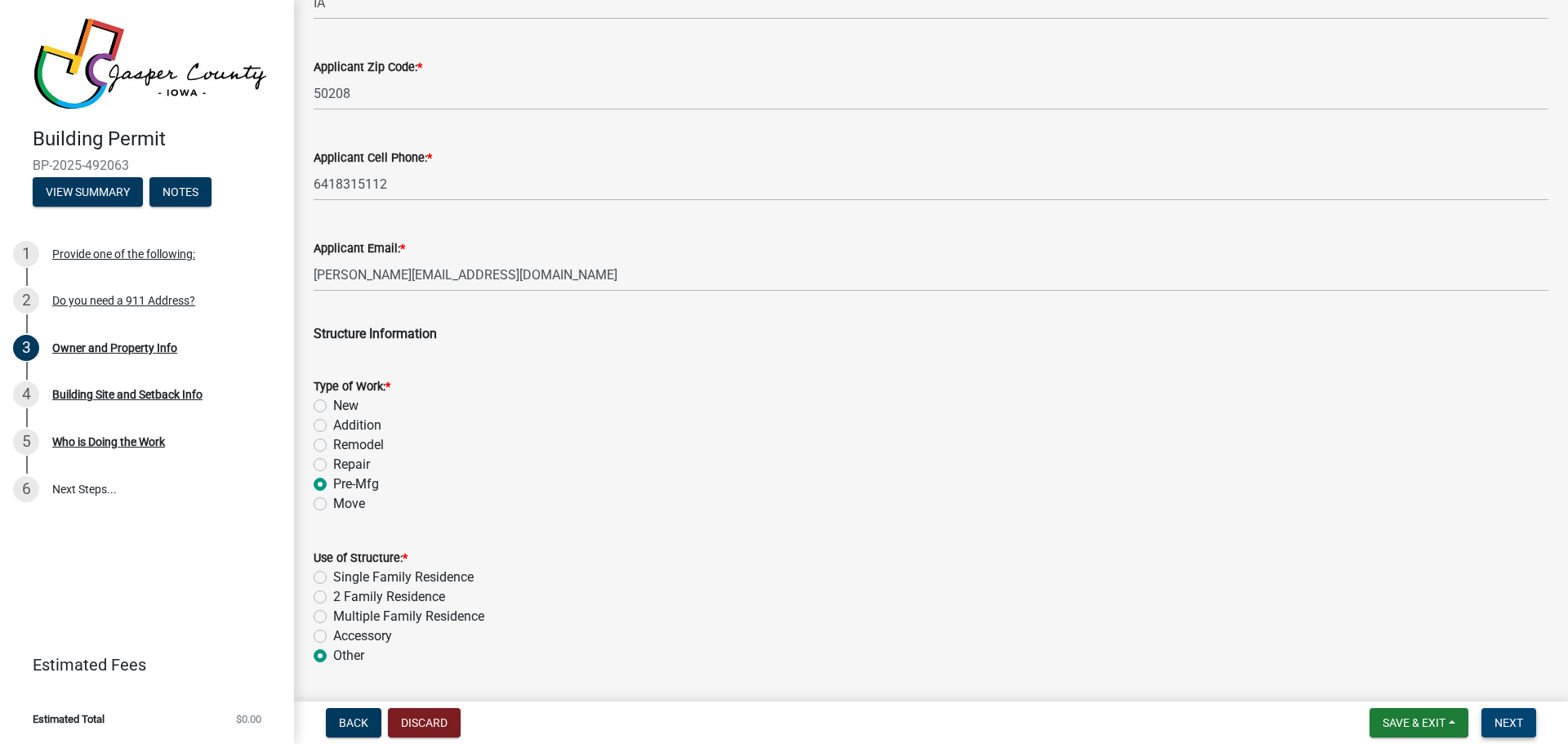
type input "6418315112"
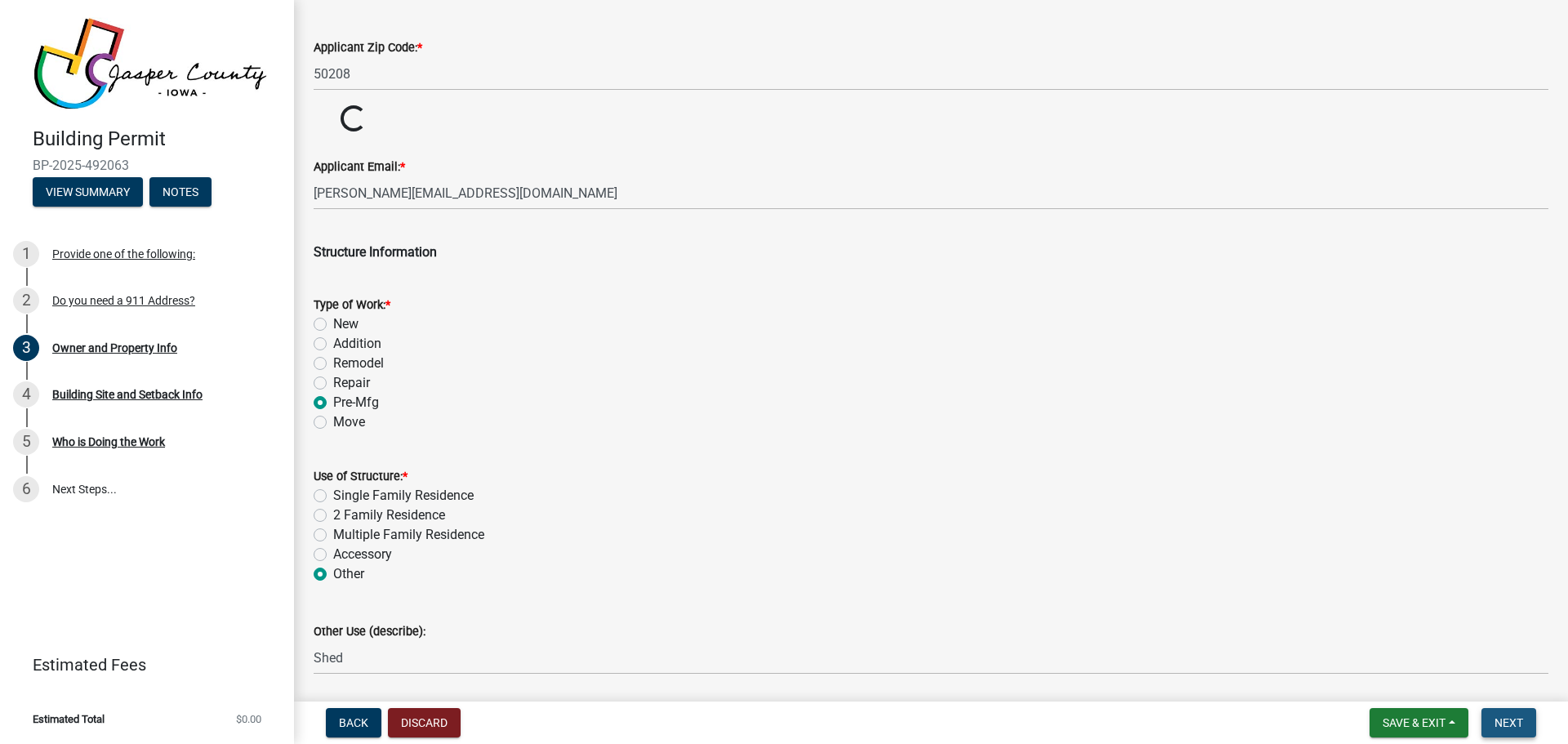
scroll to position [2179, 0]
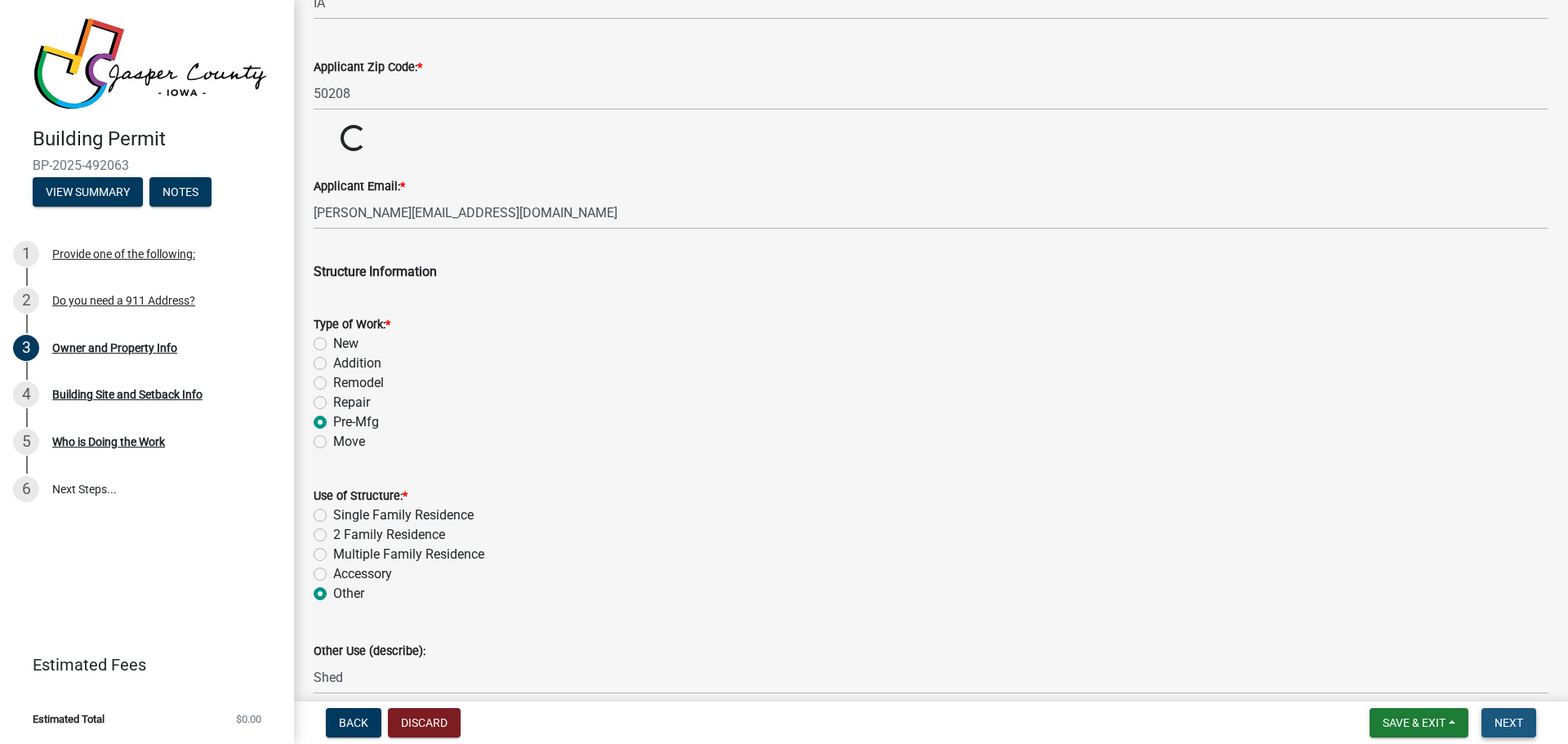
click at [1507, 731] on button "Next" at bounding box center [1509, 723] width 55 height 29
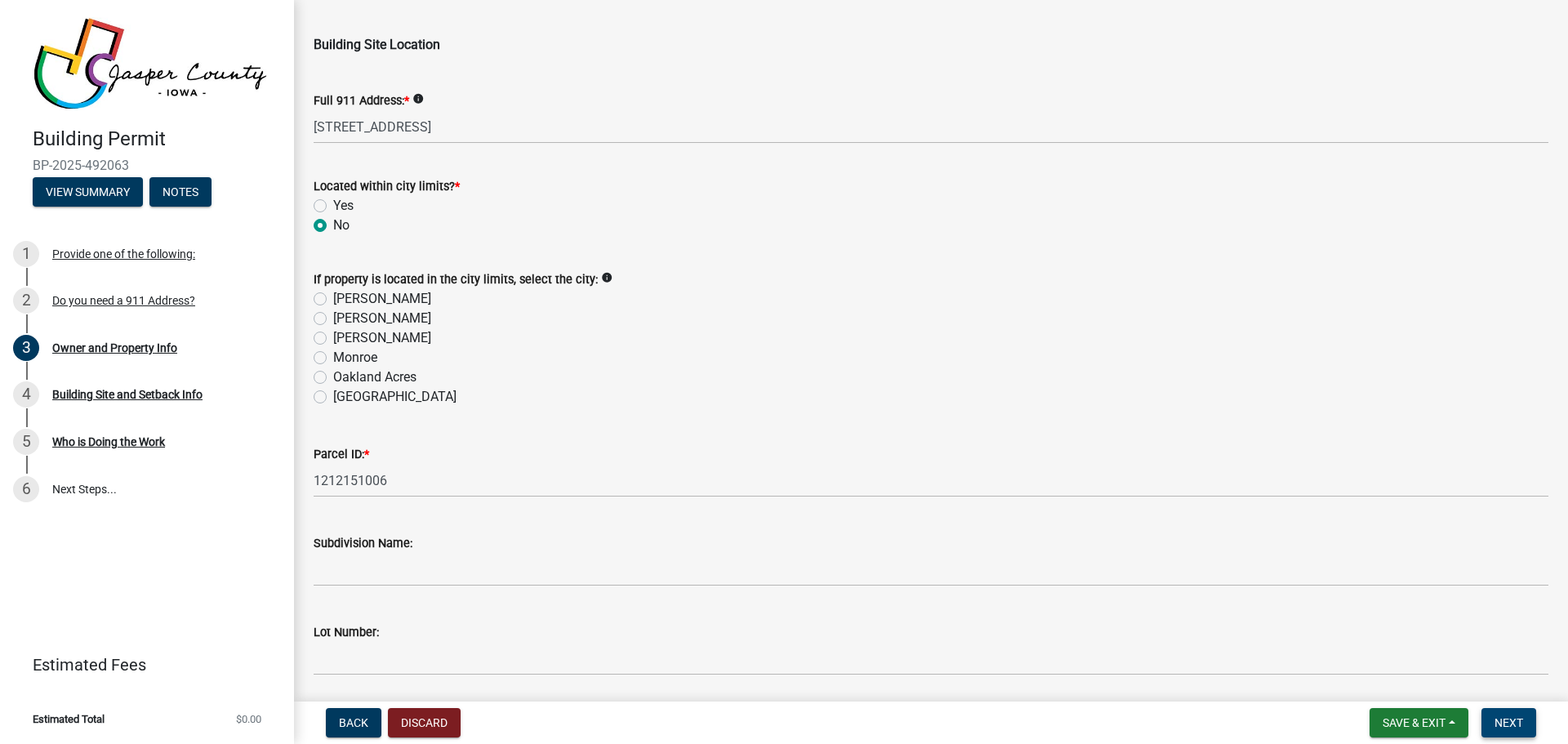
scroll to position [0, 0]
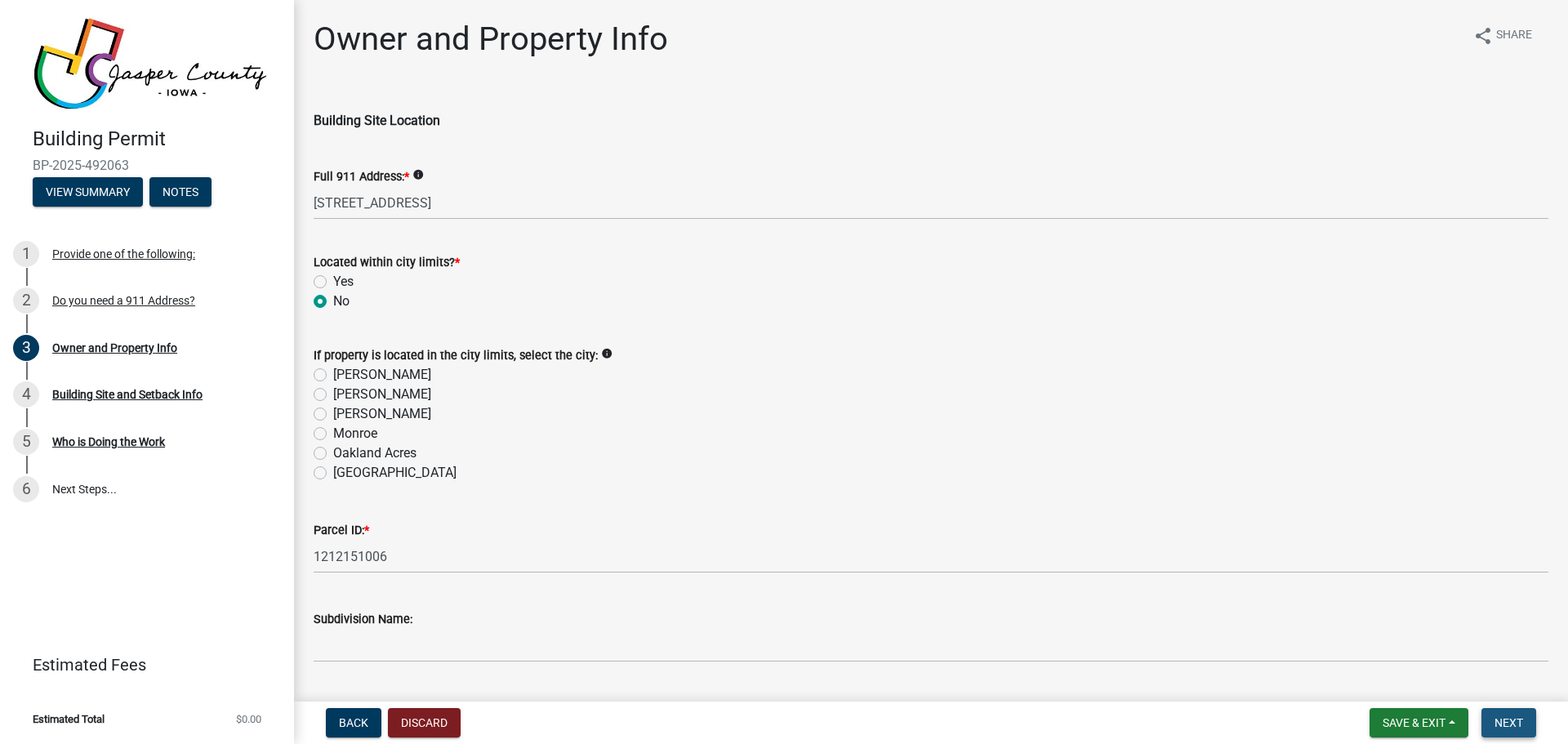
click at [1512, 726] on span "Next" at bounding box center [1509, 723] width 28 height 13
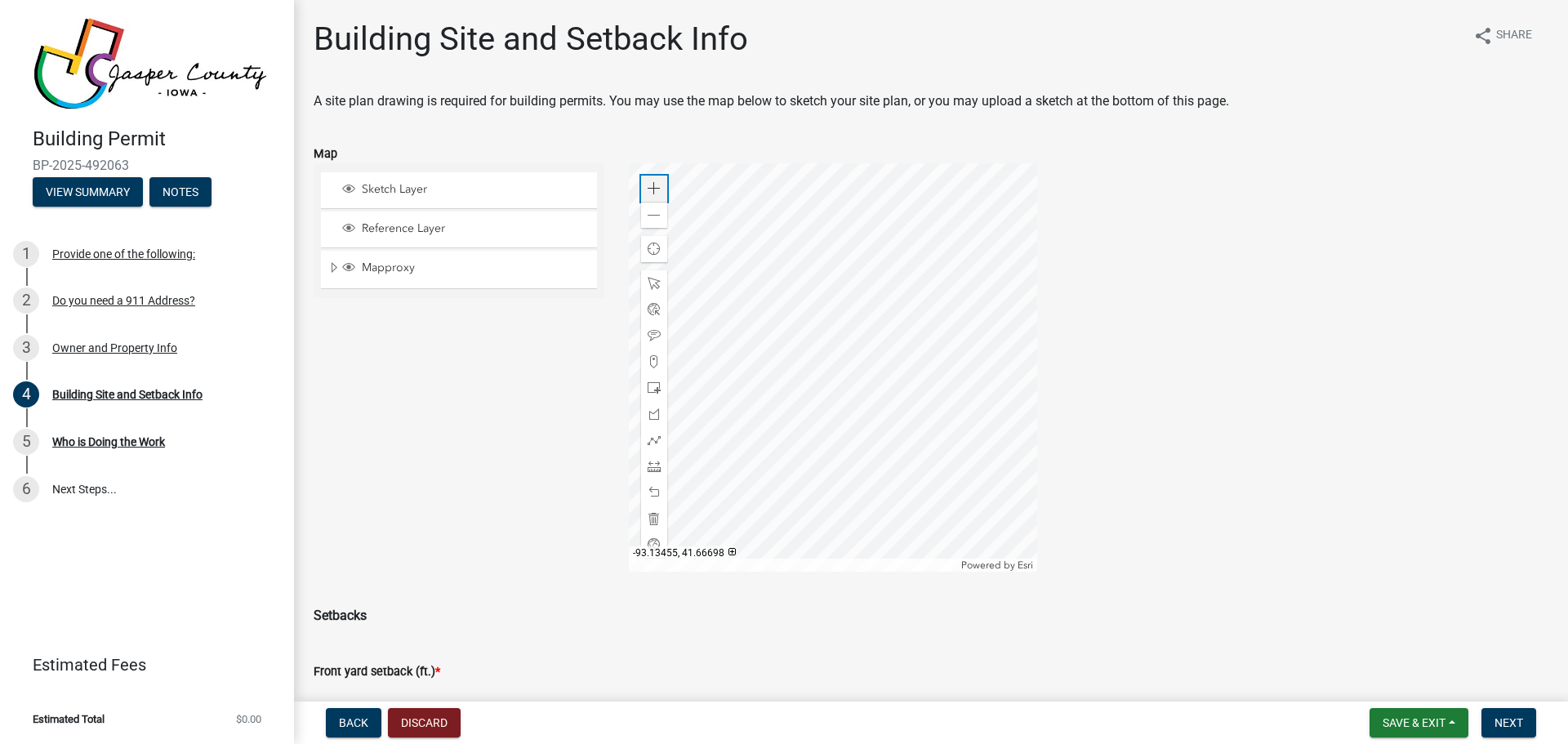
click at [652, 195] on span at bounding box center [654, 188] width 13 height 13
drag, startPoint x: 652, startPoint y: 195, endPoint x: 663, endPoint y: 201, distance: 12.5
click at [653, 196] on div "Zoom in" at bounding box center [654, 189] width 27 height 27
click at [910, 542] on div at bounding box center [833, 368] width 409 height 409
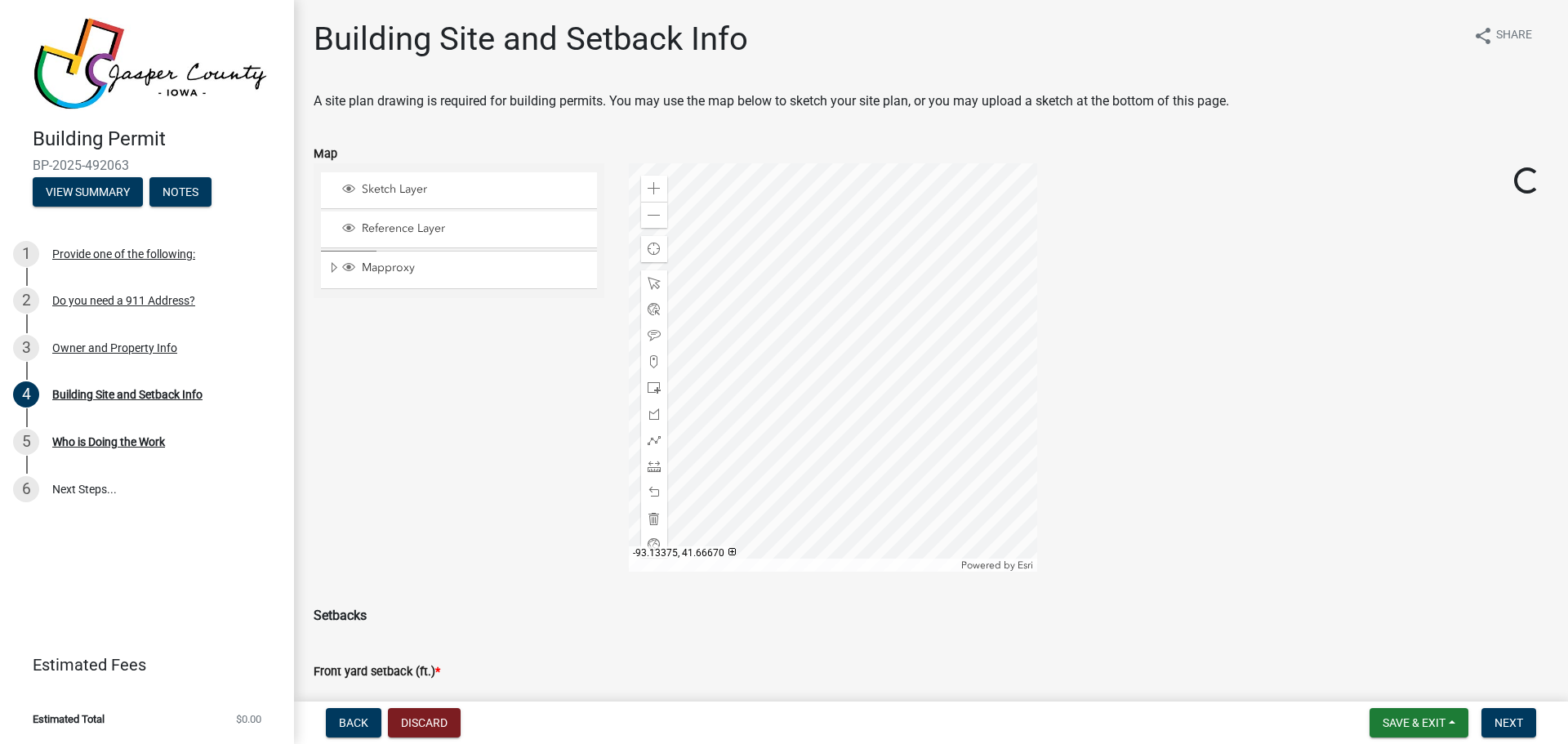
click at [901, 479] on div at bounding box center [833, 368] width 409 height 409
click at [911, 349] on div at bounding box center [833, 368] width 409 height 409
click at [424, 192] on span "Sketch Layer" at bounding box center [474, 189] width 233 height 15
click at [436, 196] on span "Sketch Layer" at bounding box center [474, 189] width 233 height 15
click at [649, 367] on span at bounding box center [654, 362] width 13 height 13
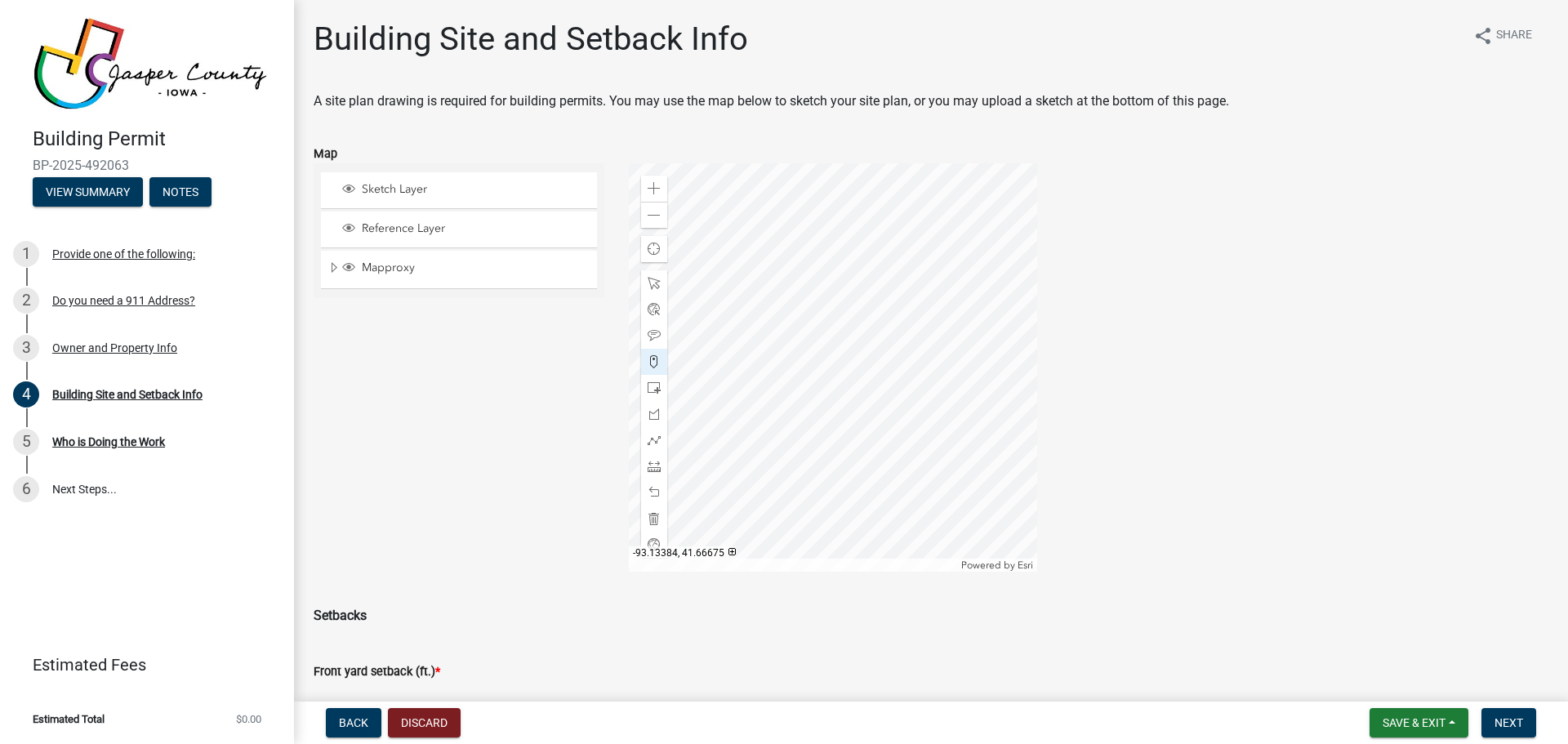
click at [854, 368] on div at bounding box center [833, 368] width 409 height 409
click at [1517, 717] on span "Next" at bounding box center [1509, 723] width 28 height 13
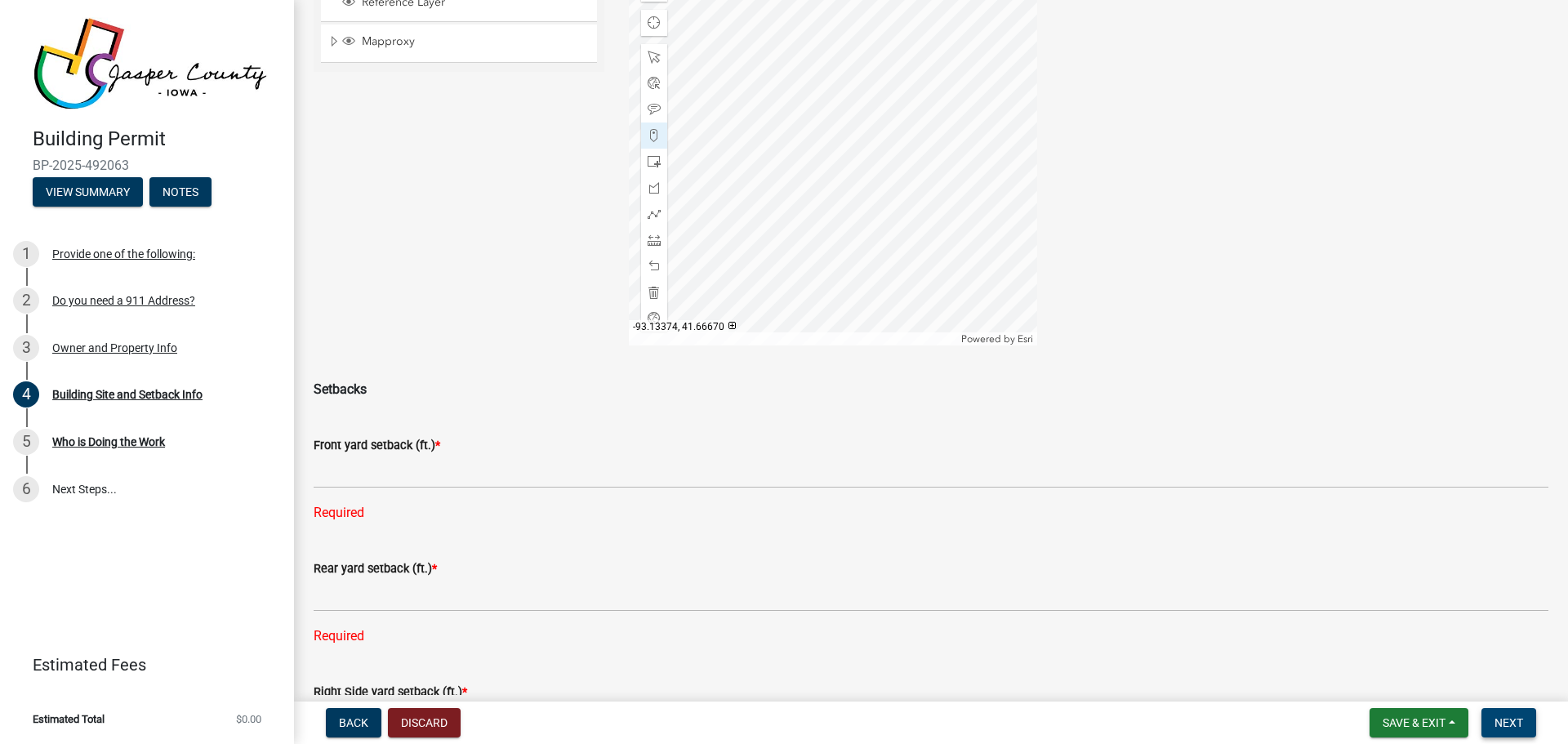
scroll to position [326, 0]
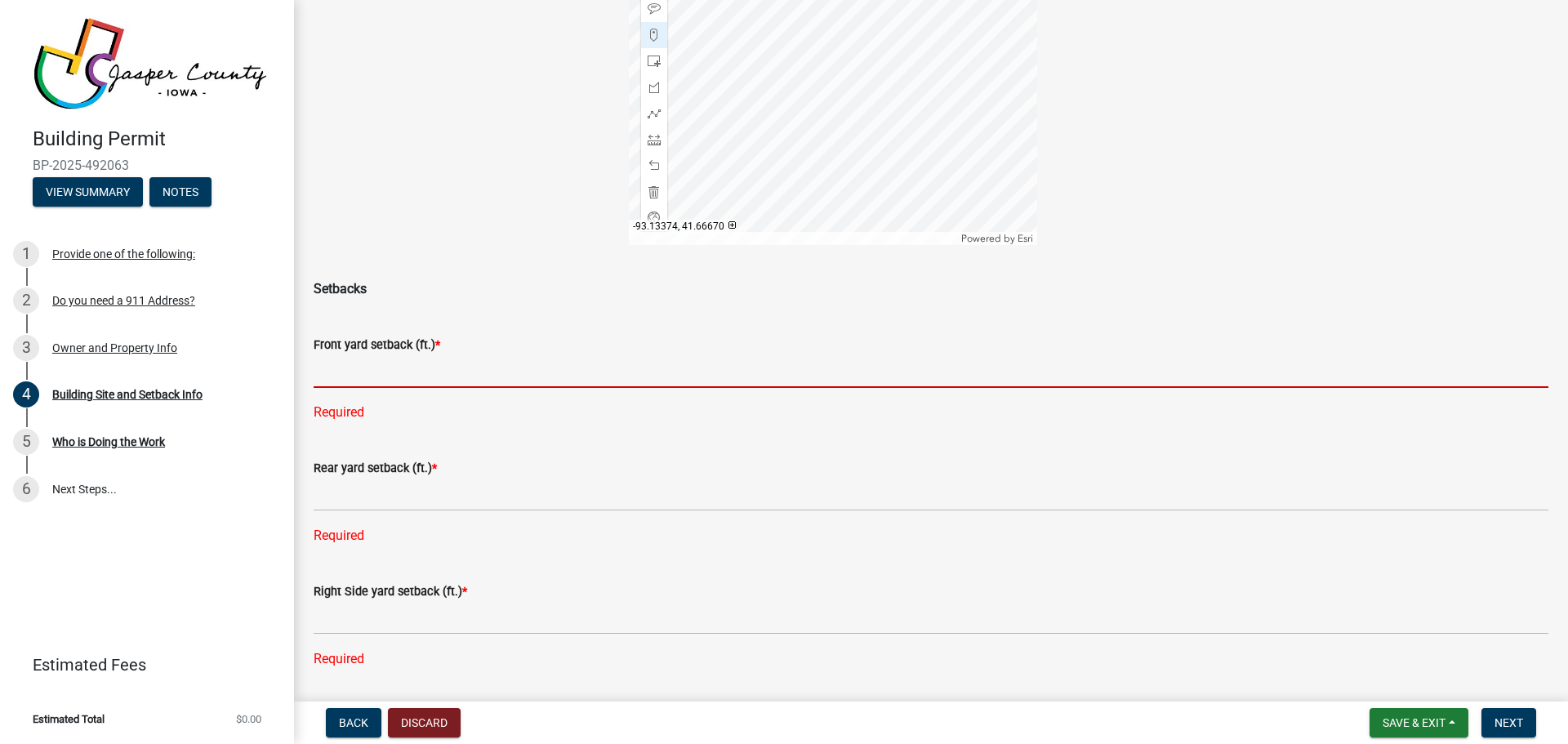
click at [403, 374] on input "text" at bounding box center [931, 372] width 1235 height 34
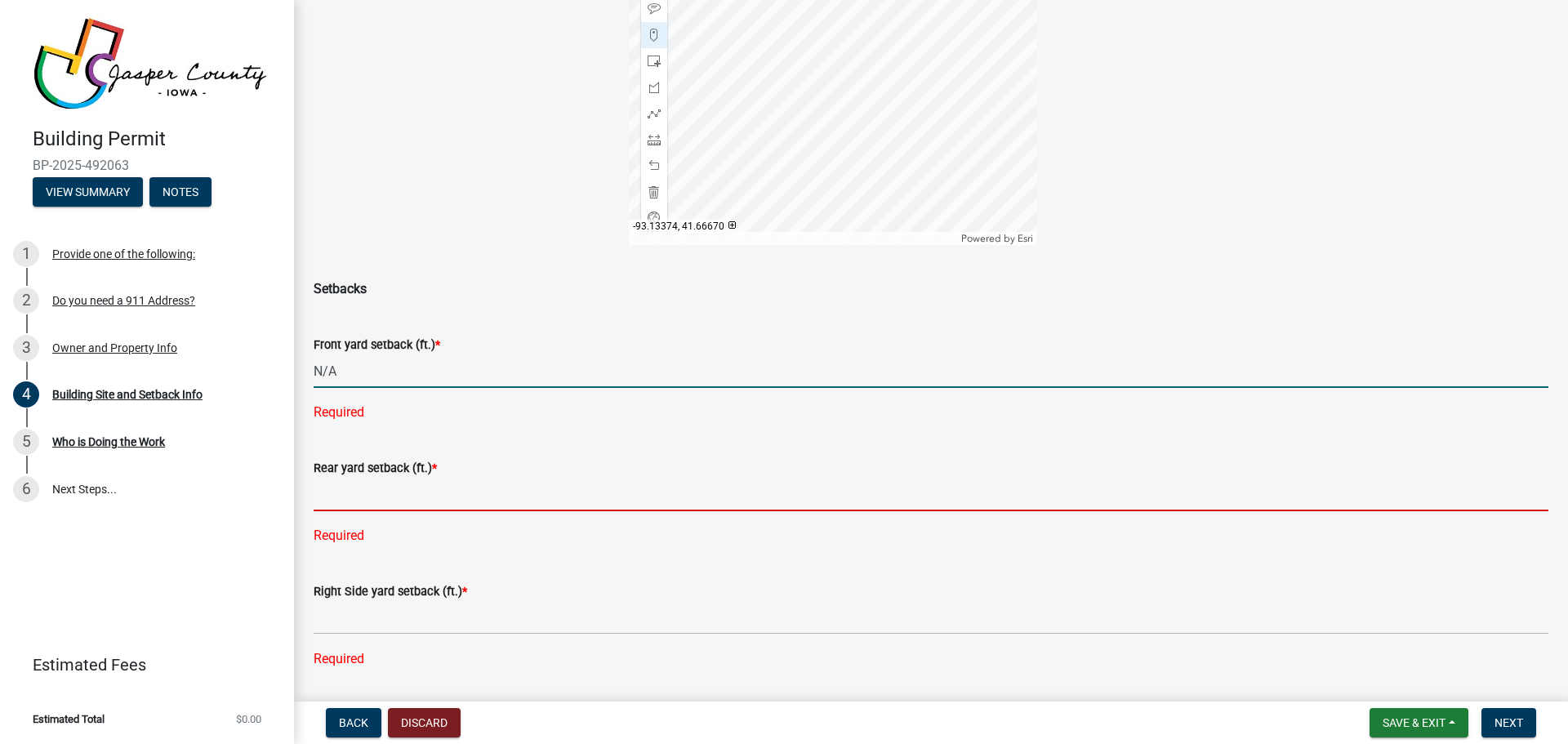
type input "0"
click at [412, 486] on div "Rear yard setback (ft.) * Required" at bounding box center [931, 490] width 1235 height 111
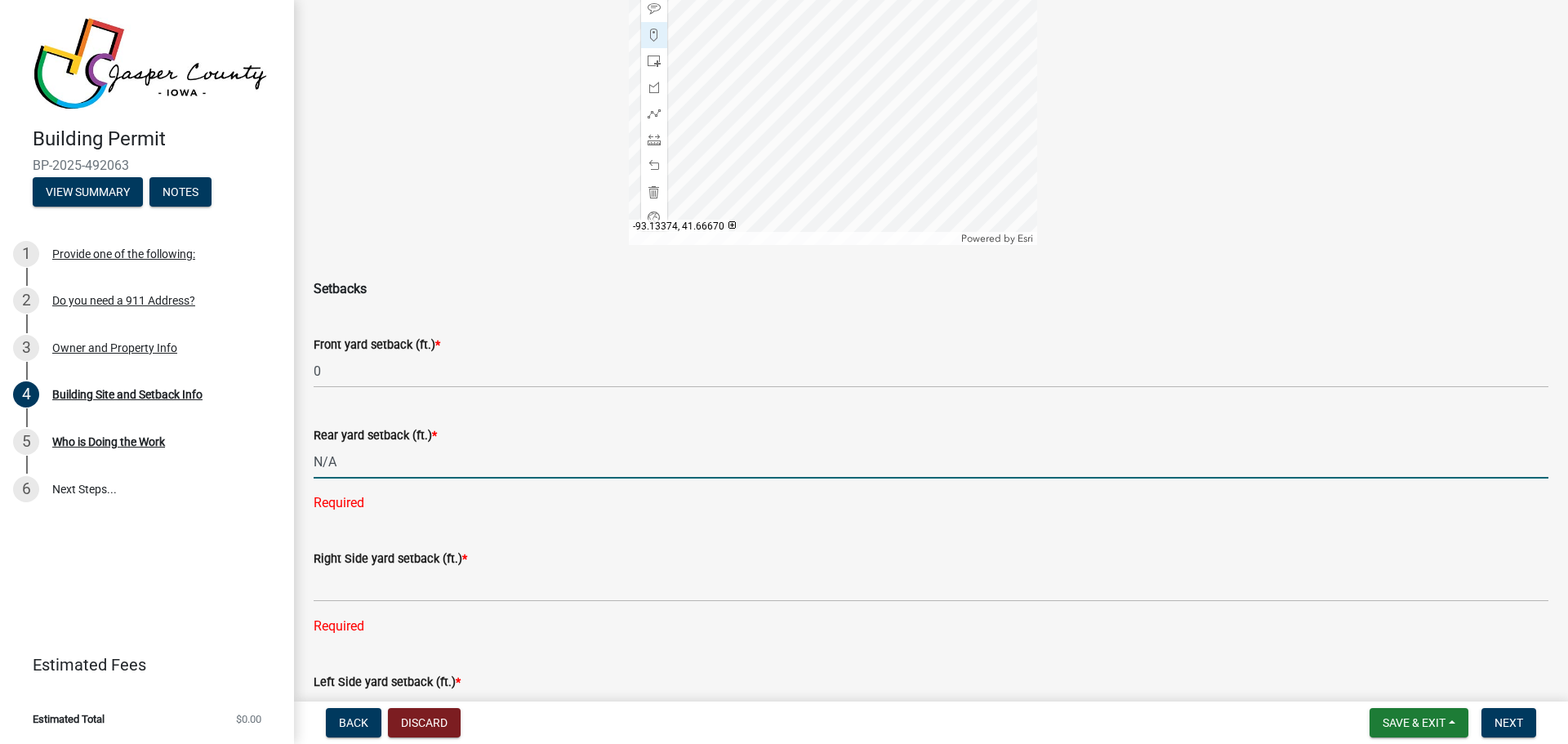
type input "0"
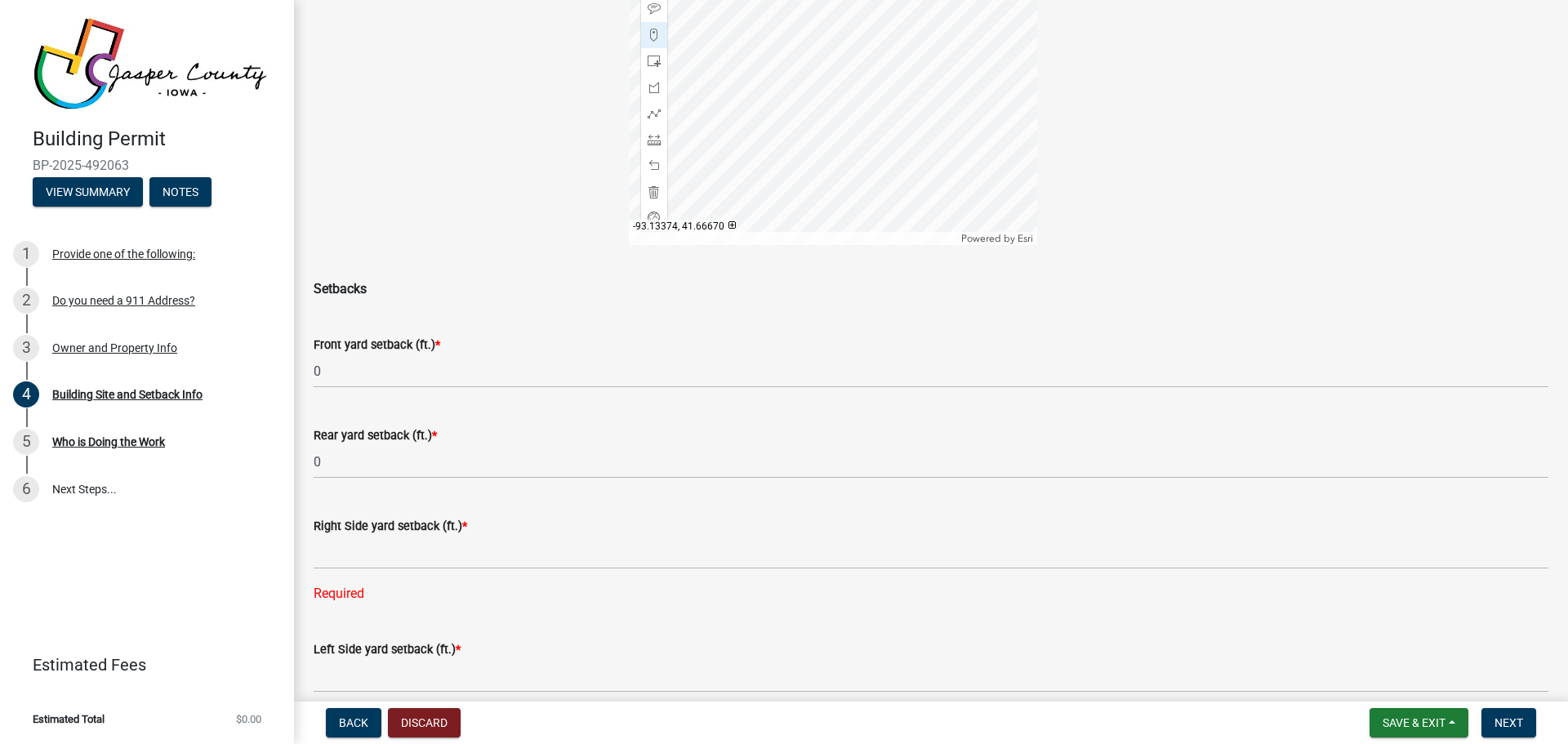
click at [410, 606] on wm-data-entity-input "Right Side yard setback (ft.) * Required" at bounding box center [931, 555] width 1235 height 123
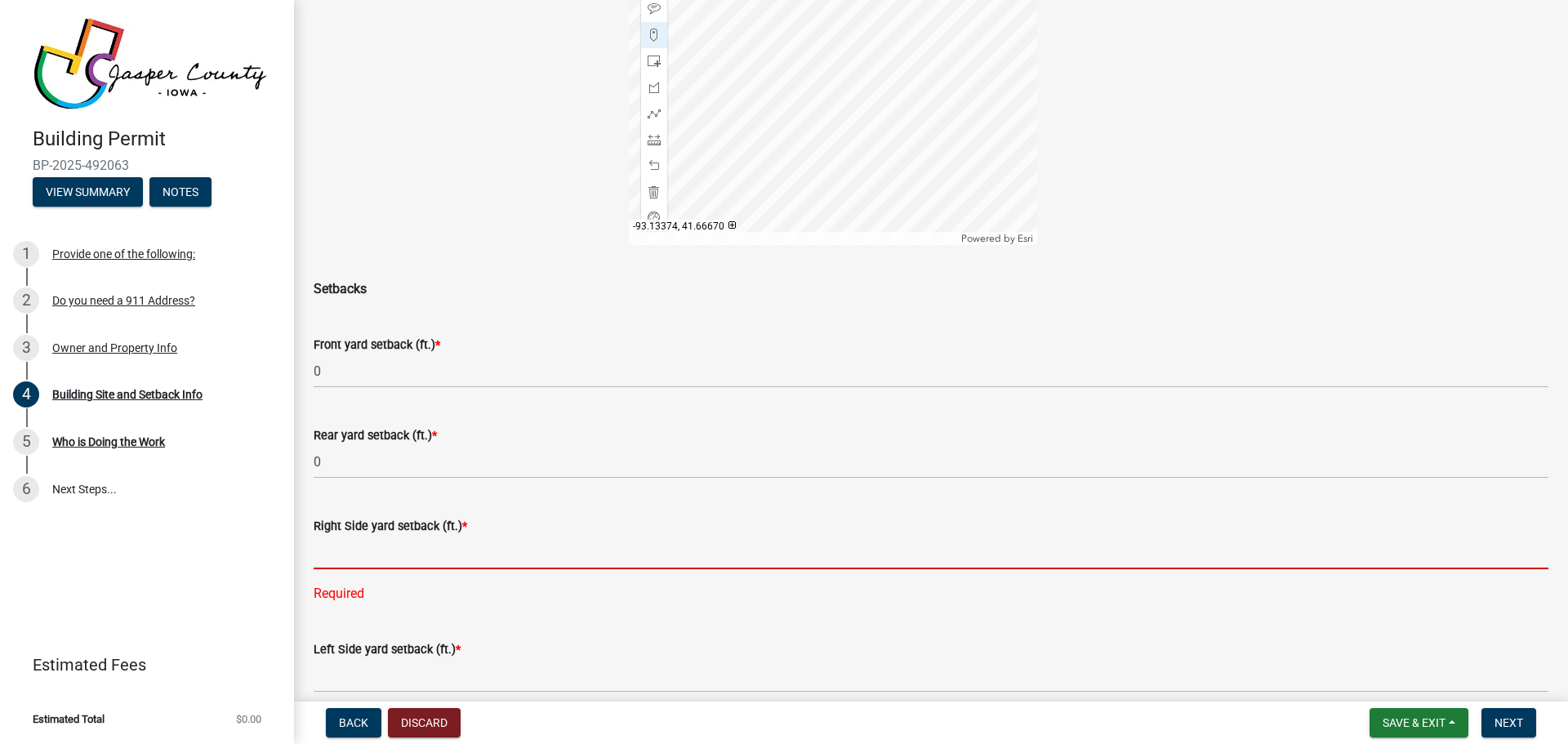
click at [439, 556] on input "text" at bounding box center [931, 553] width 1235 height 34
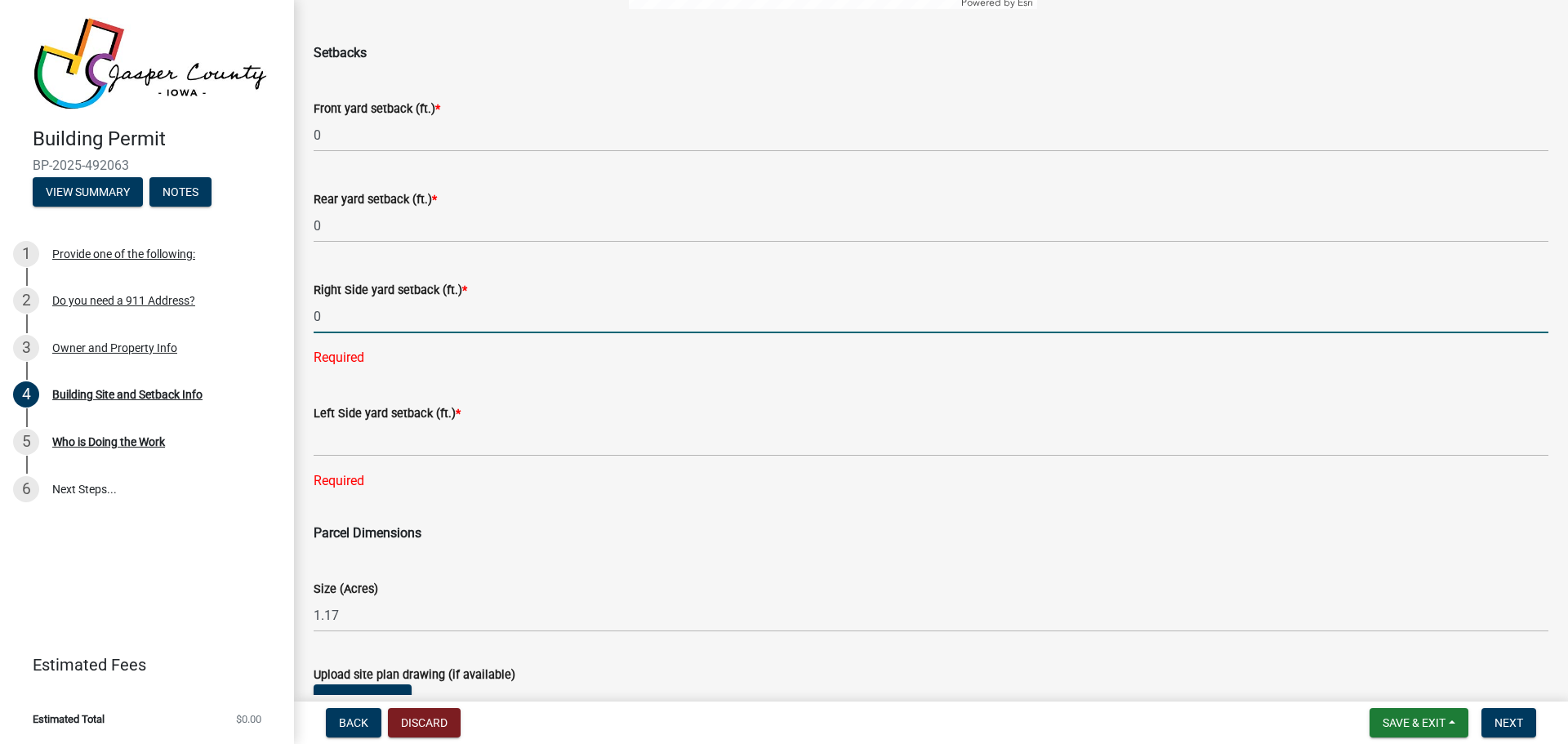
scroll to position [571, 0]
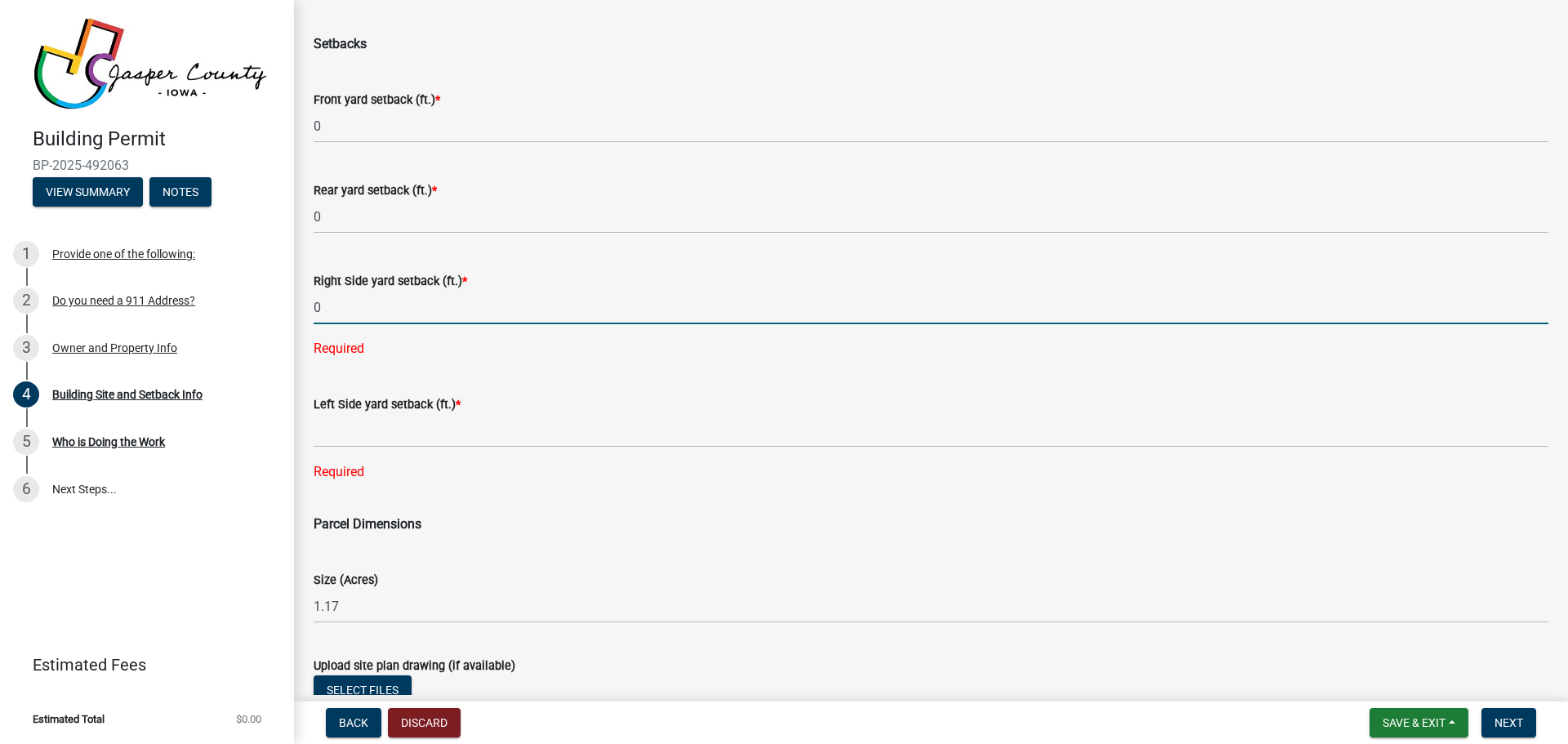
type input "0"
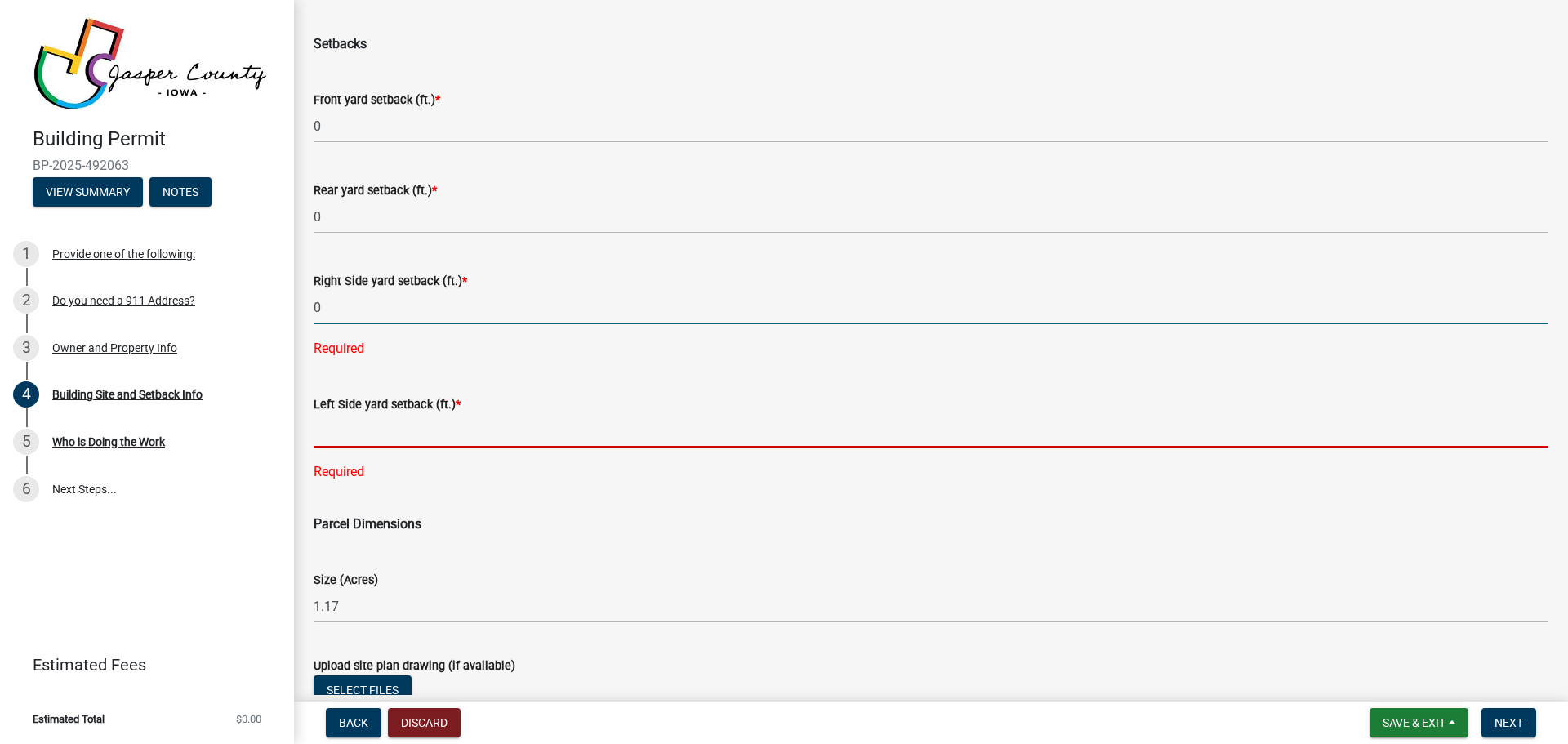
click at [409, 426] on div "Left Side yard setback (ft.) * Required" at bounding box center [931, 426] width 1235 height 111
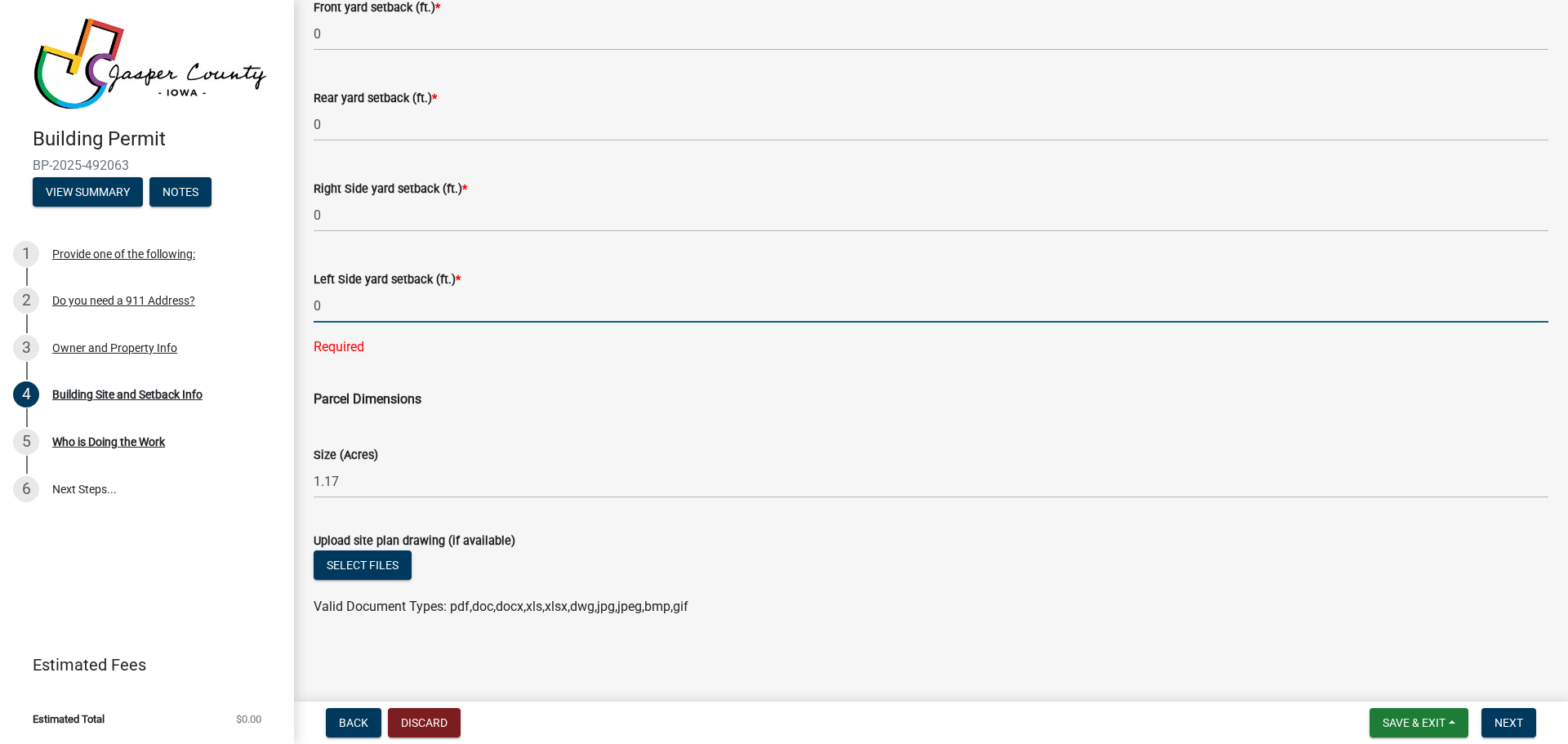
type input "0"
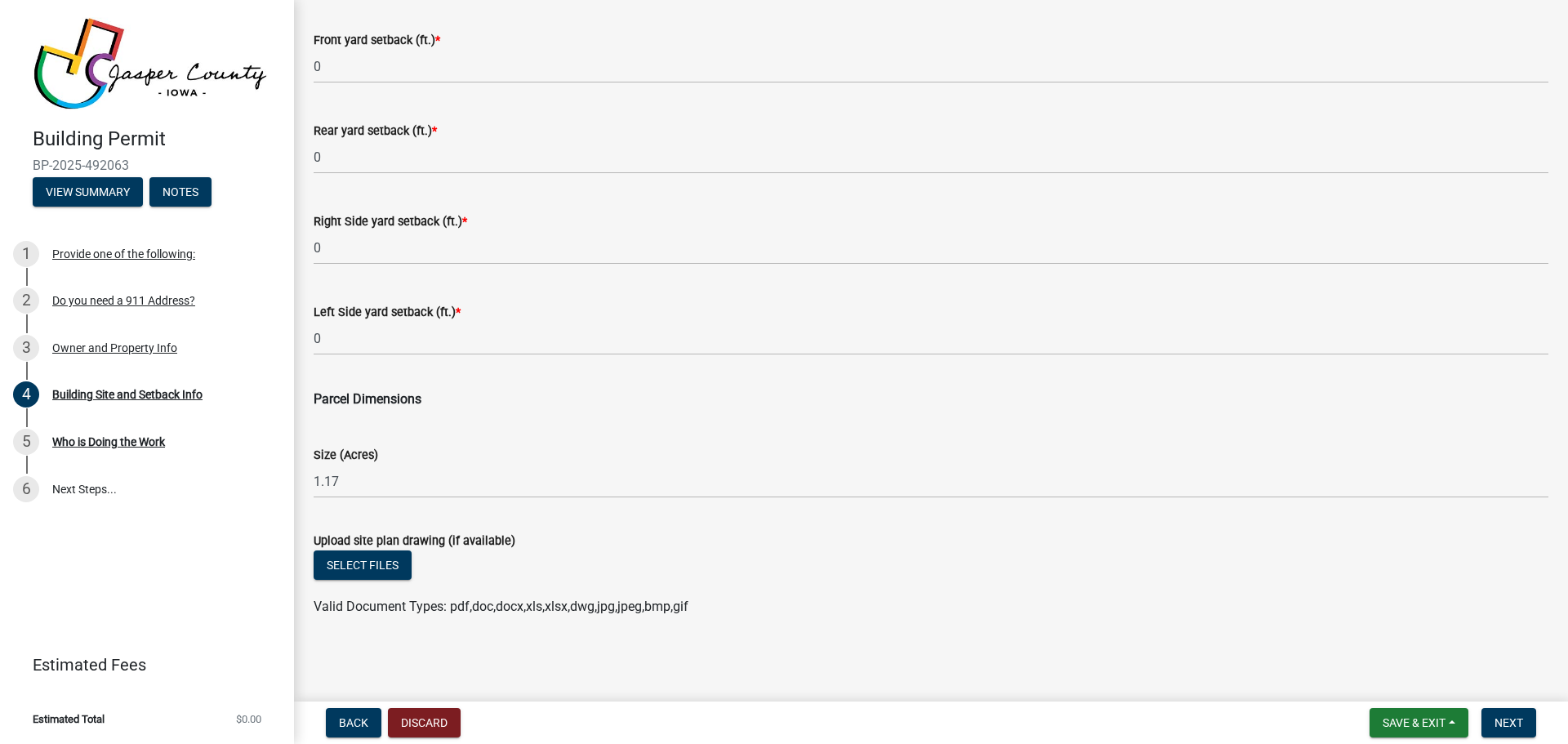
scroll to position [632, 0]
drag, startPoint x: 536, startPoint y: 432, endPoint x: 549, endPoint y: 447, distance: 19.8
click at [549, 427] on div "Size (Acres) 1.17" at bounding box center [931, 460] width 1235 height 76
click at [1500, 718] on span "Next" at bounding box center [1509, 723] width 28 height 13
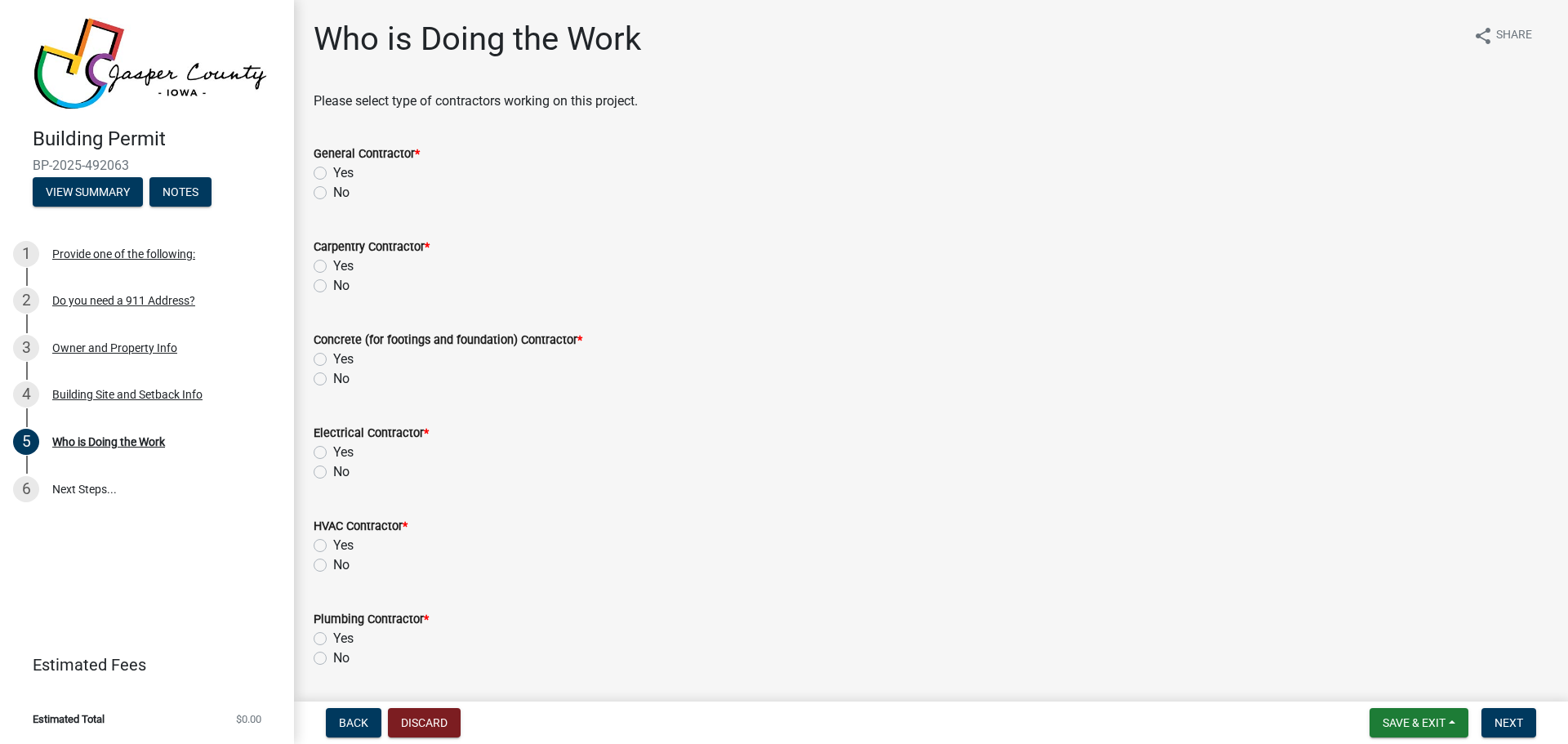
click at [333, 197] on label "No" at bounding box center [341, 193] width 16 height 19
click at [333, 194] on input "No" at bounding box center [339, 188] width 11 height 11
radio input "true"
click at [333, 288] on label "No" at bounding box center [341, 286] width 16 height 19
click at [333, 287] on input "No" at bounding box center [339, 281] width 11 height 11
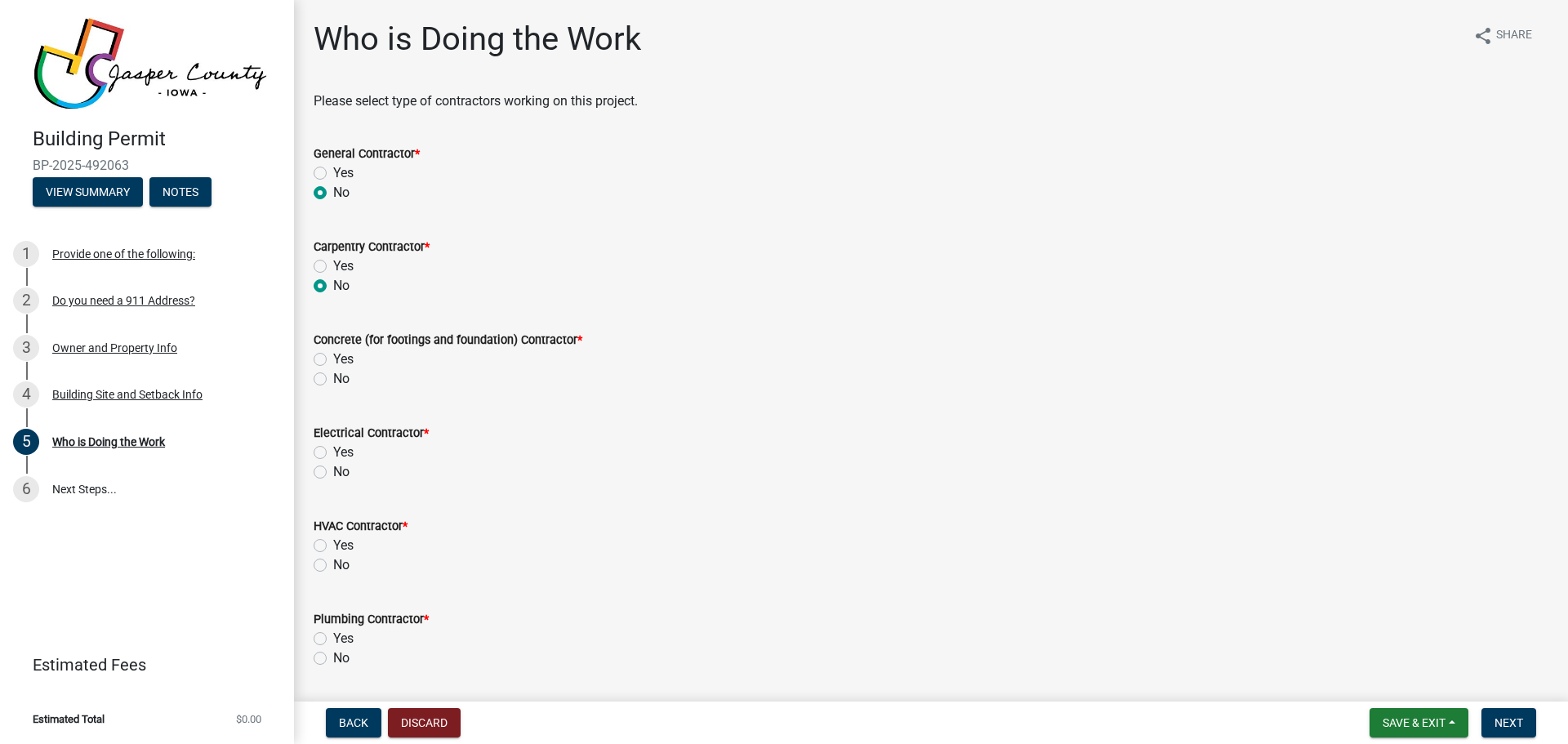
radio input "true"
click at [333, 379] on label "No" at bounding box center [341, 379] width 16 height 19
click at [333, 379] on input "No" at bounding box center [339, 374] width 11 height 11
radio input "true"
click at [333, 469] on label "No" at bounding box center [341, 472] width 16 height 19
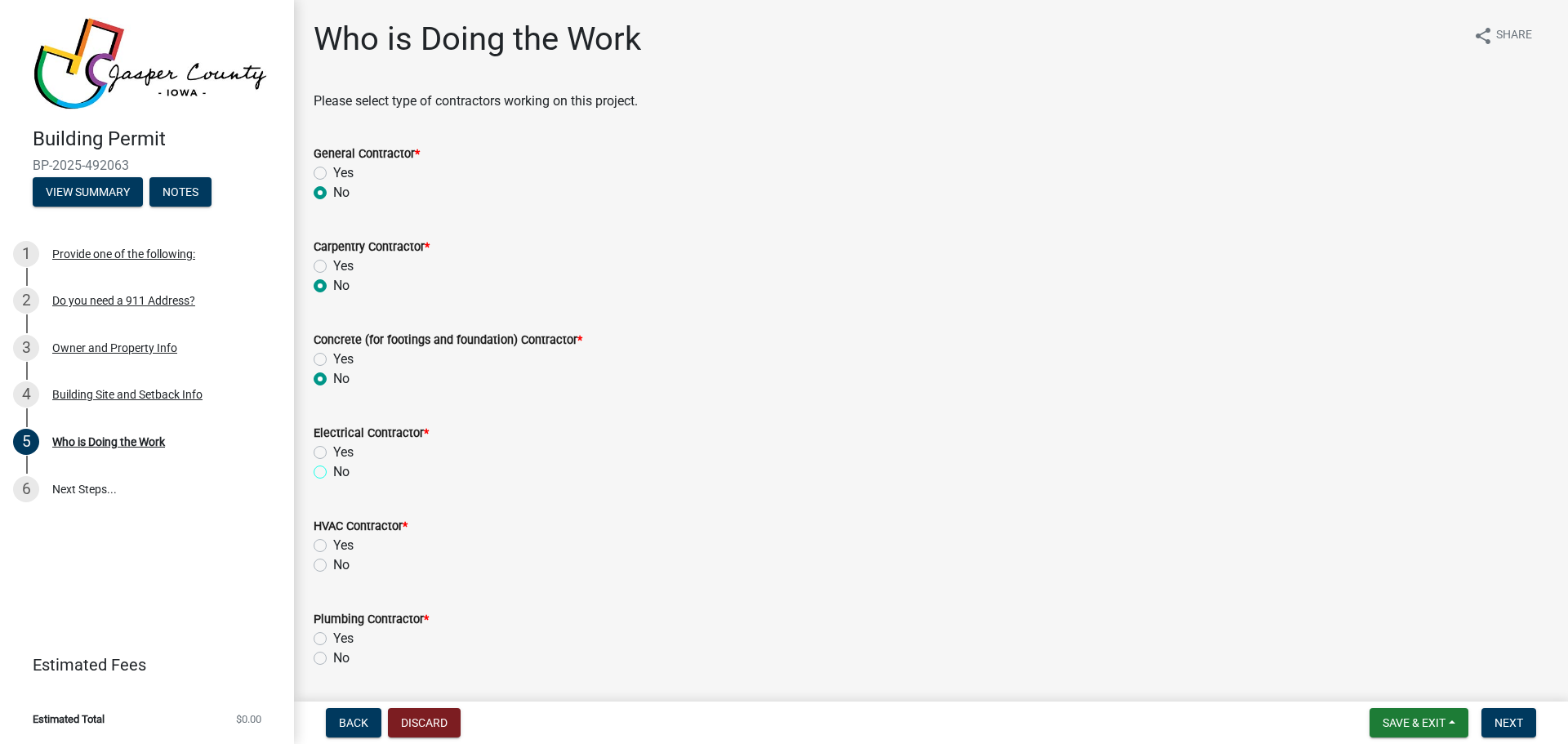
click at [333, 469] on input "No" at bounding box center [339, 468] width 11 height 11
radio input "true"
click at [333, 562] on label "No" at bounding box center [341, 565] width 16 height 19
click at [333, 562] on input "No" at bounding box center [339, 561] width 11 height 11
radio input "true"
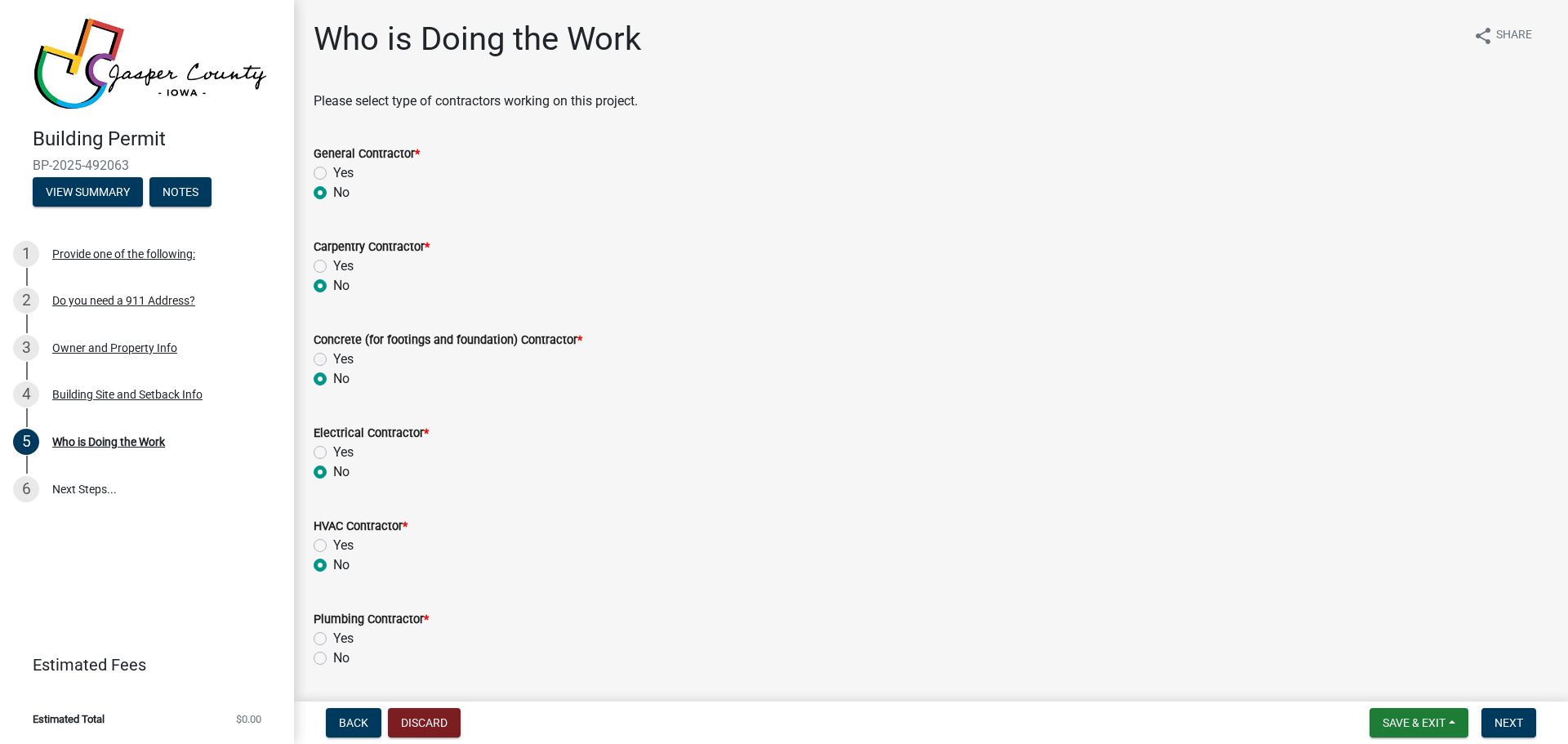
drag, startPoint x: 316, startPoint y: 656, endPoint x: 351, endPoint y: 644, distance: 37.0
click at [333, 656] on label "No" at bounding box center [341, 658] width 16 height 19
click at [333, 656] on input "No" at bounding box center [339, 654] width 11 height 11
radio input "true"
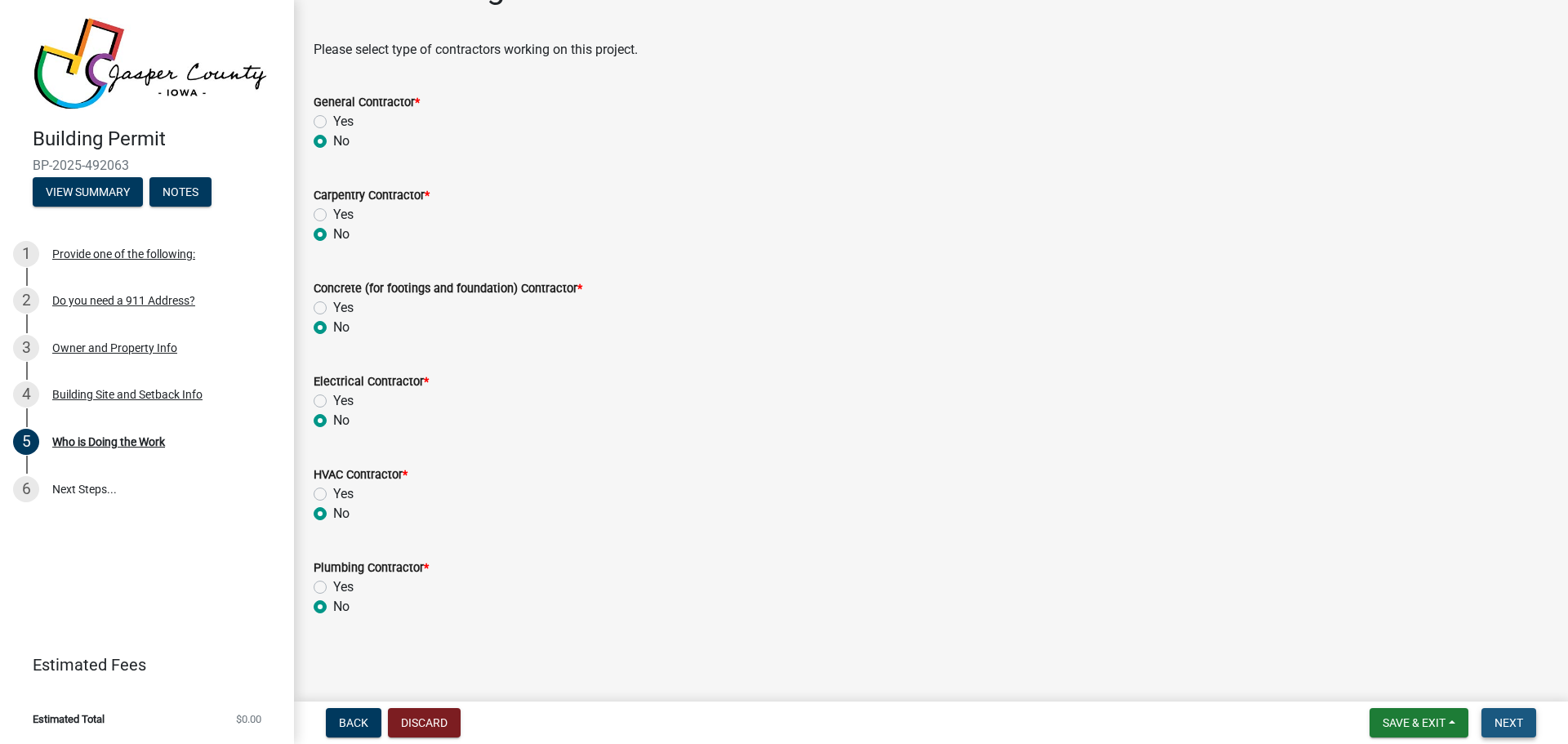
click at [1513, 729] on span "Next" at bounding box center [1509, 723] width 28 height 13
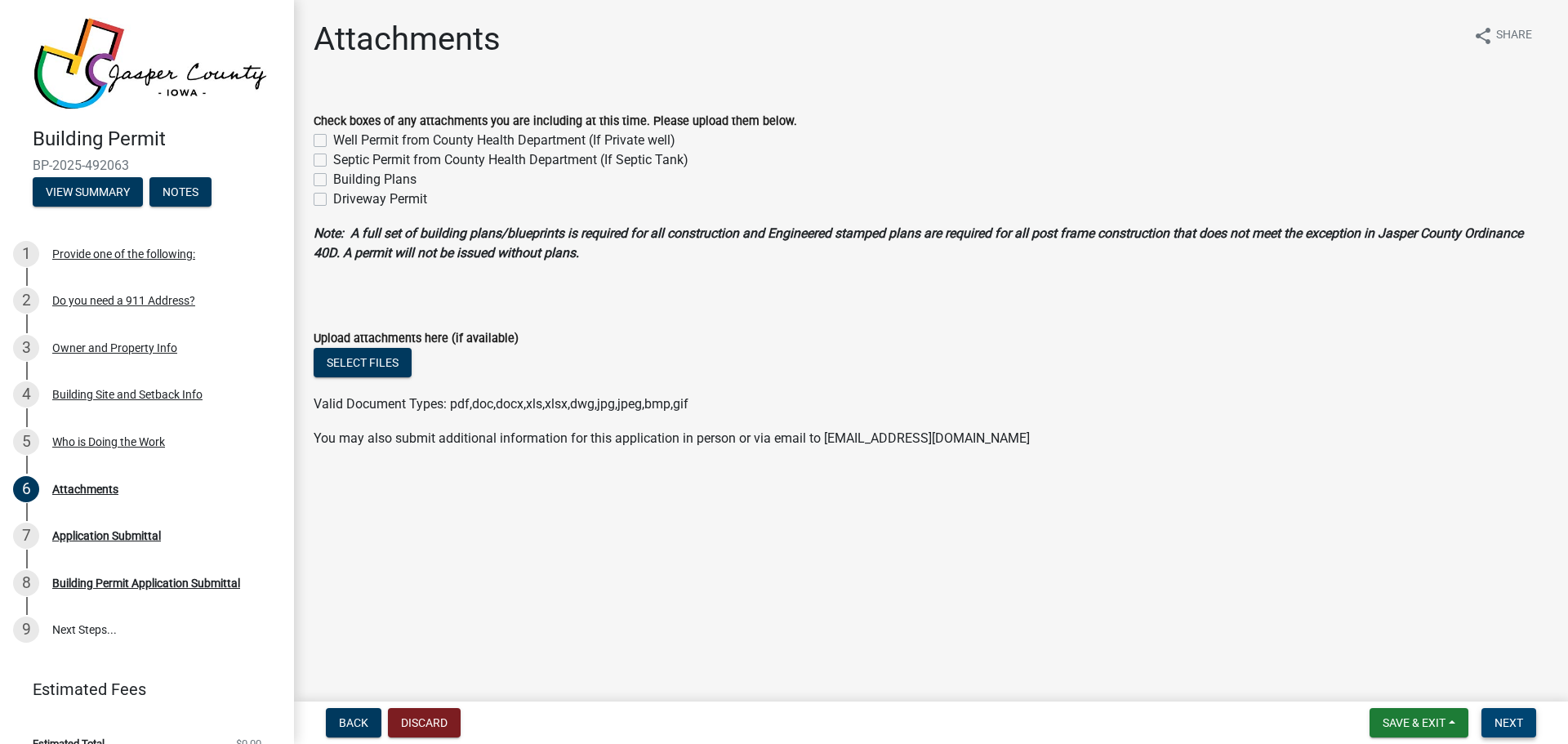
click at [1528, 719] on button "Next" at bounding box center [1509, 723] width 55 height 29
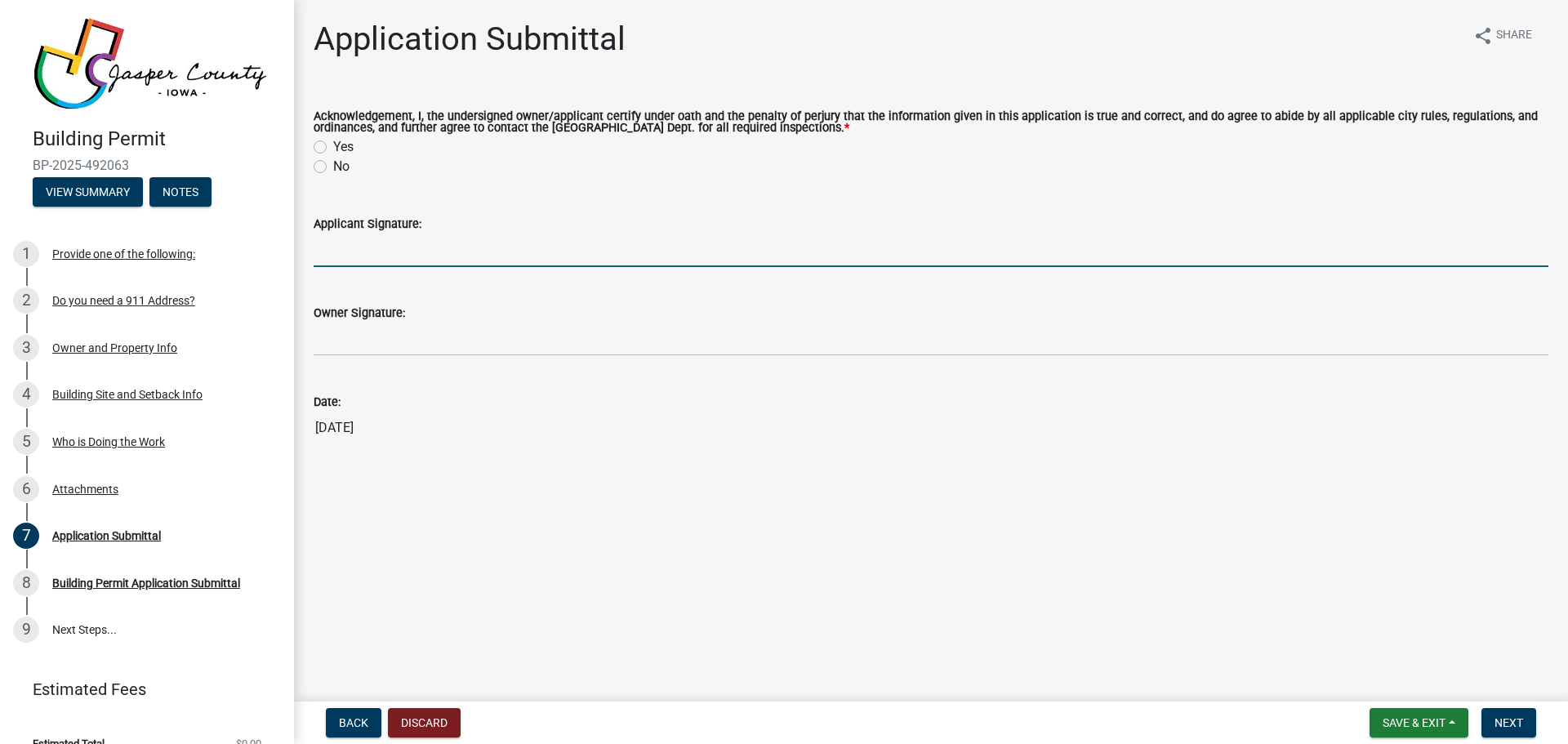
click at [393, 252] on input "Applicant Signature:" at bounding box center [931, 250] width 1235 height 34
click at [361, 255] on input "[PERSON_NAME]" at bounding box center [931, 250] width 1235 height 34
click at [425, 234] on input "[PERSON_NAME]" at bounding box center [931, 250] width 1235 height 34
click at [368, 253] on input "[PERSON_NAME]" at bounding box center [931, 250] width 1235 height 34
type input "[PERSON_NAME]"
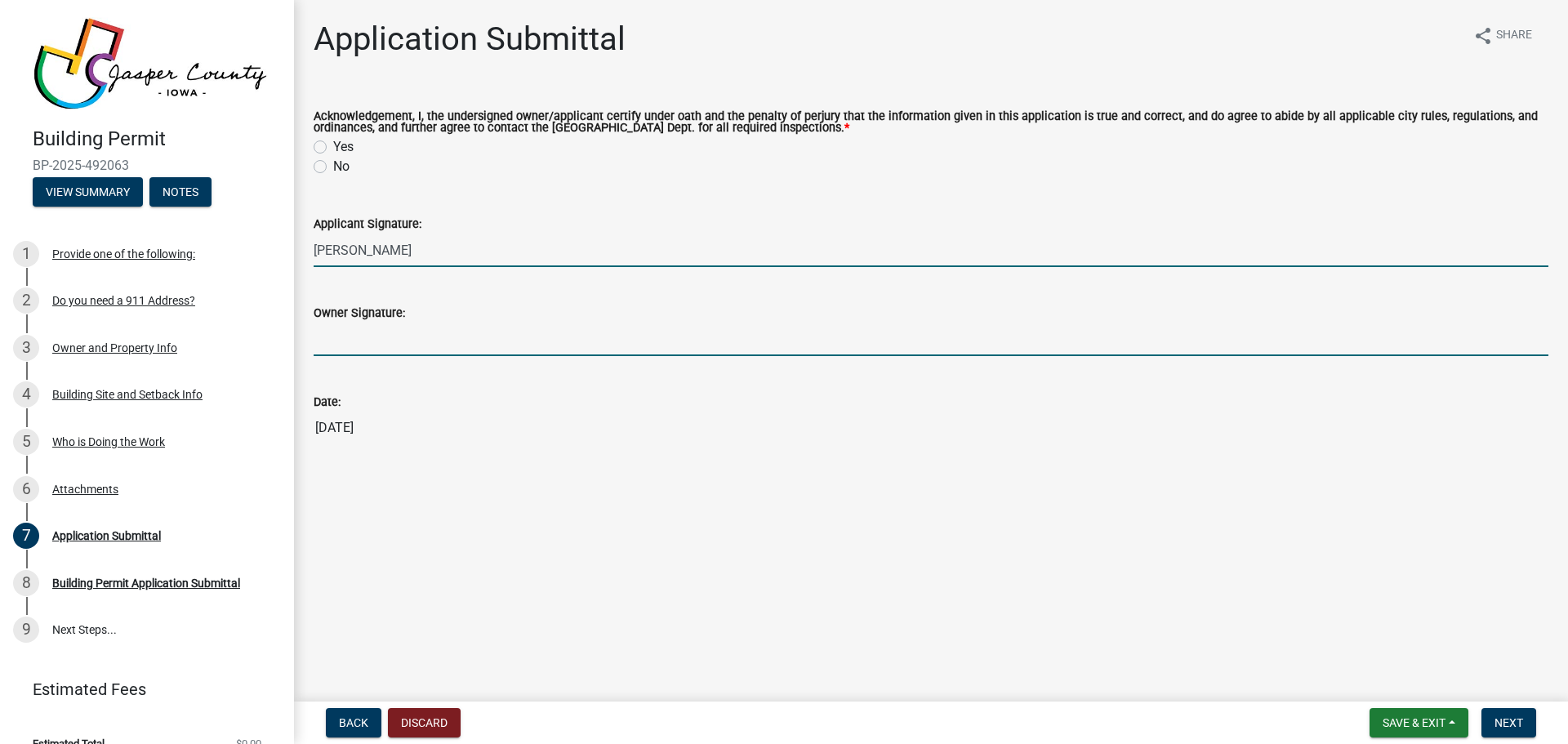
drag, startPoint x: 448, startPoint y: 338, endPoint x: 443, endPoint y: 328, distance: 11.2
click at [448, 336] on input "Owner Signature:" at bounding box center [931, 340] width 1235 height 34
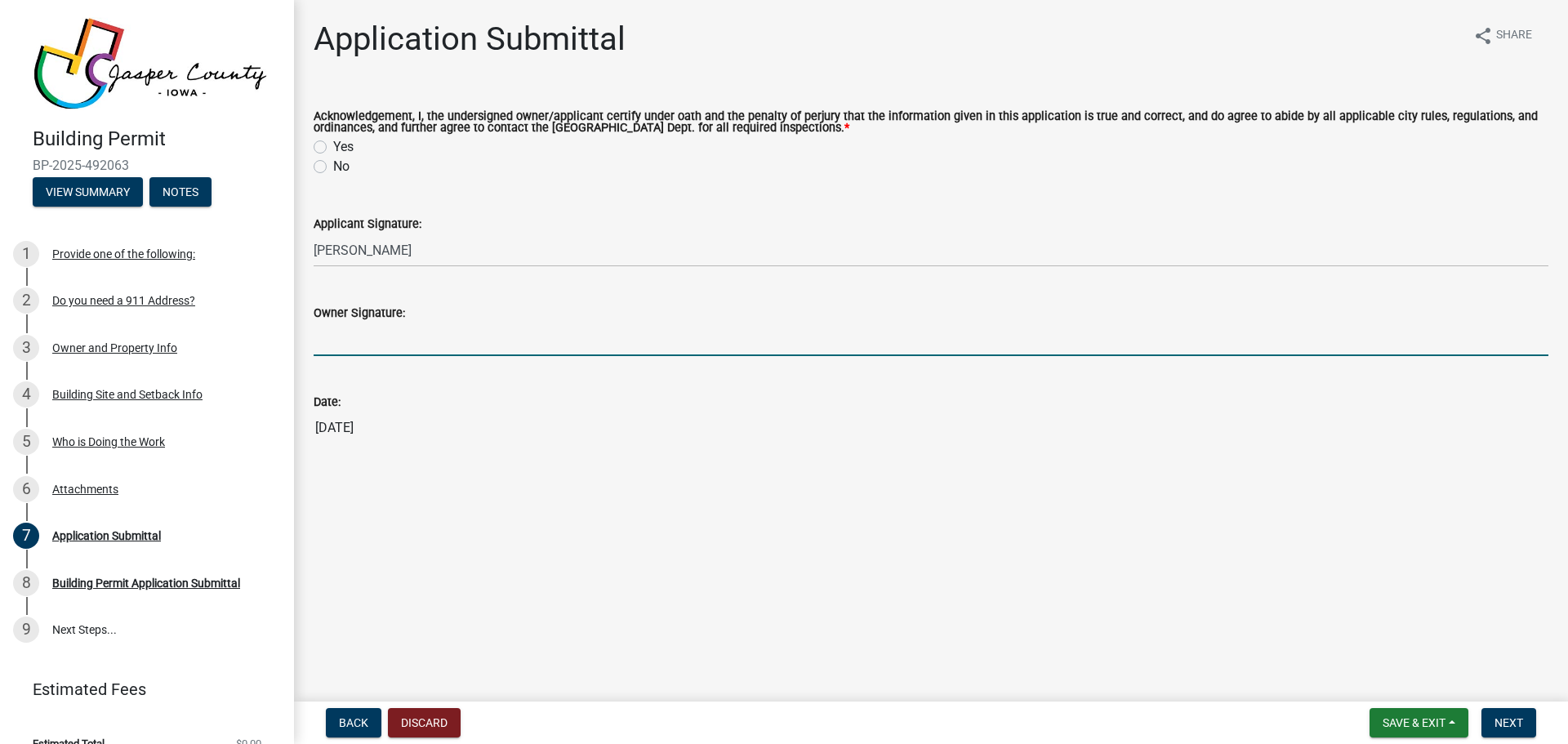
click at [333, 151] on label "Yes" at bounding box center [343, 147] width 20 height 19
click at [333, 148] on input "Yes" at bounding box center [339, 142] width 11 height 11
radio input "true"
click at [355, 336] on input "Owner Signature:" at bounding box center [931, 340] width 1235 height 34
type input "[PERSON_NAME]"
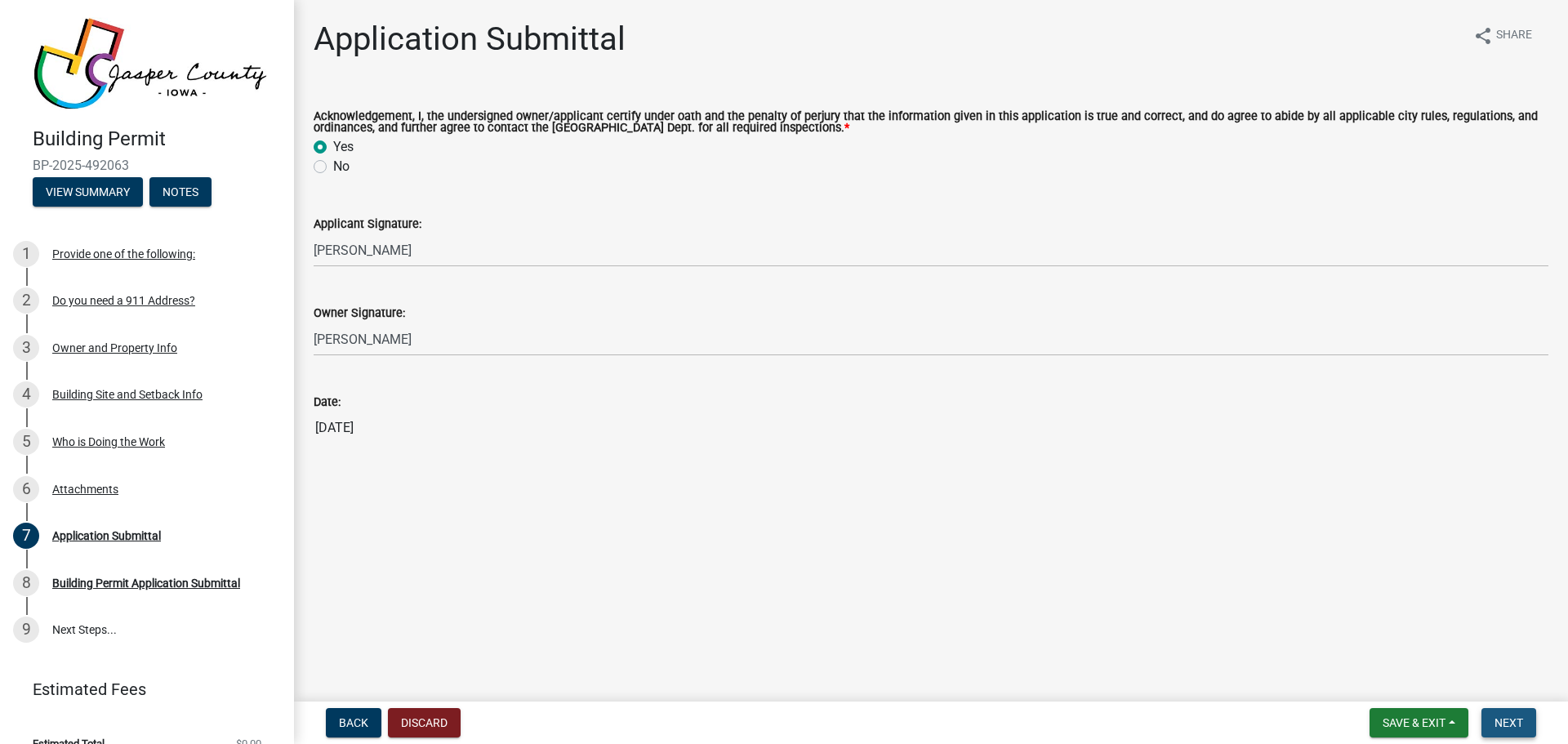
click at [1506, 715] on button "Next" at bounding box center [1509, 723] width 55 height 29
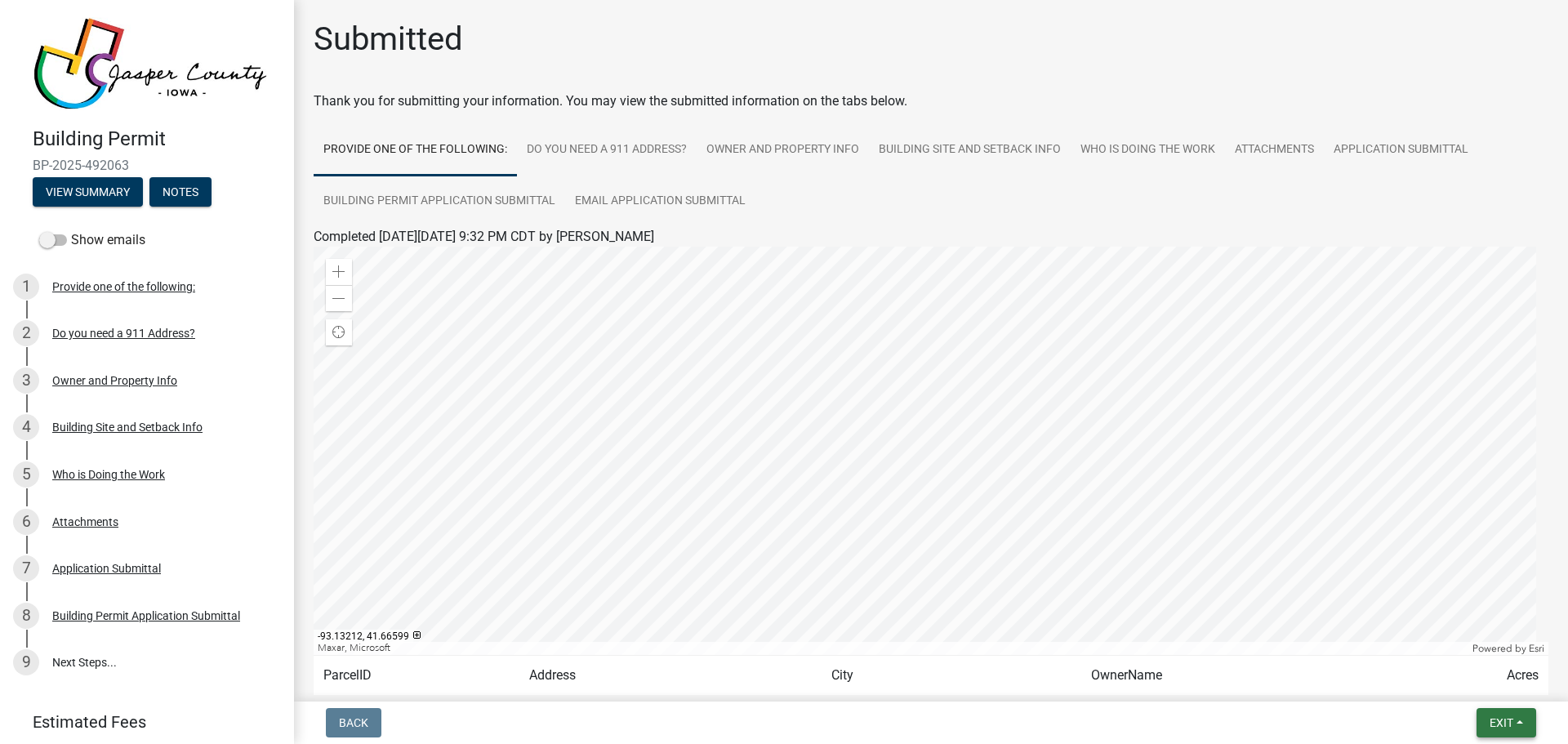
click at [1490, 719] on span "Exit" at bounding box center [1501, 723] width 24 height 13
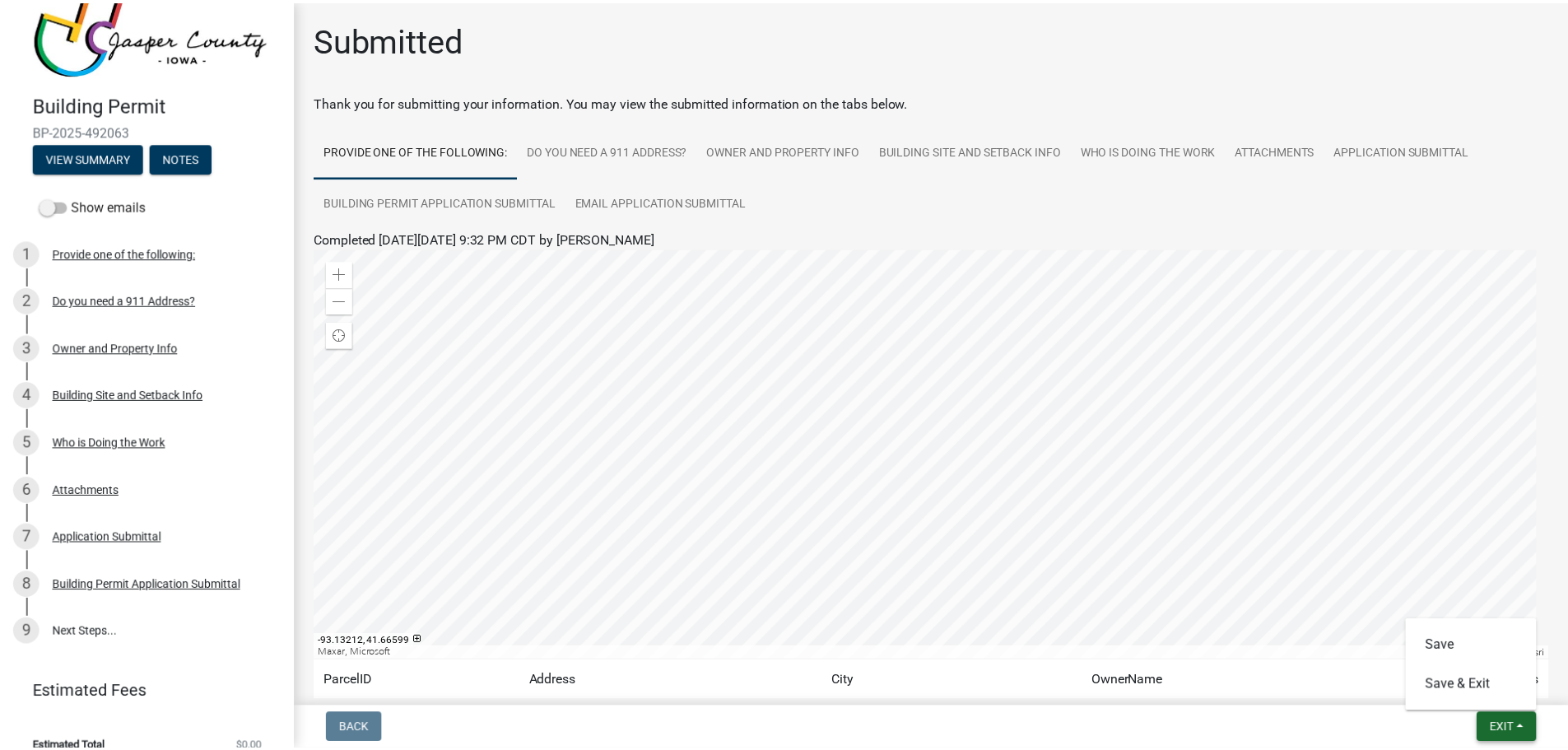
scroll to position [53, 0]
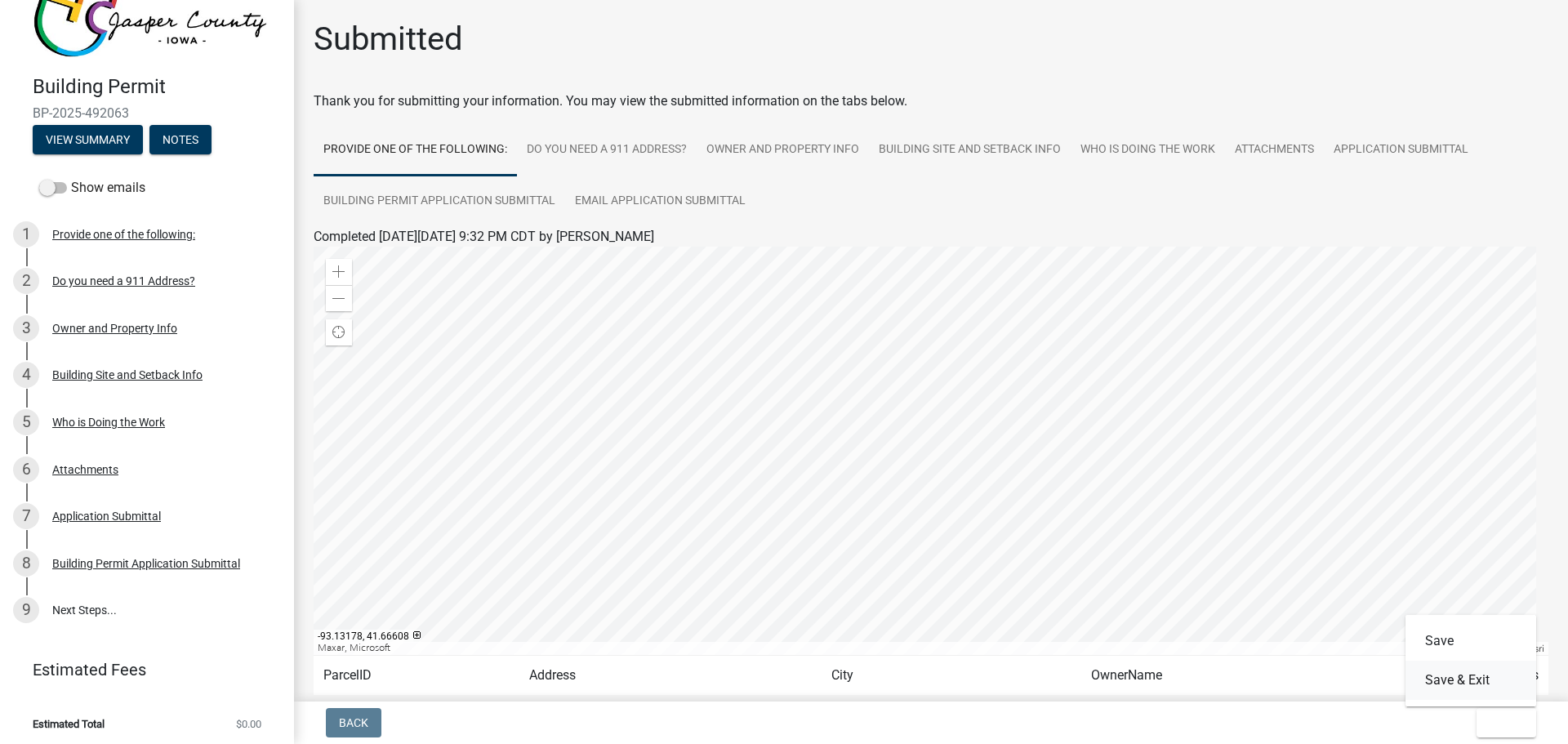
click at [1440, 675] on button "Save & Exit" at bounding box center [1471, 680] width 131 height 39
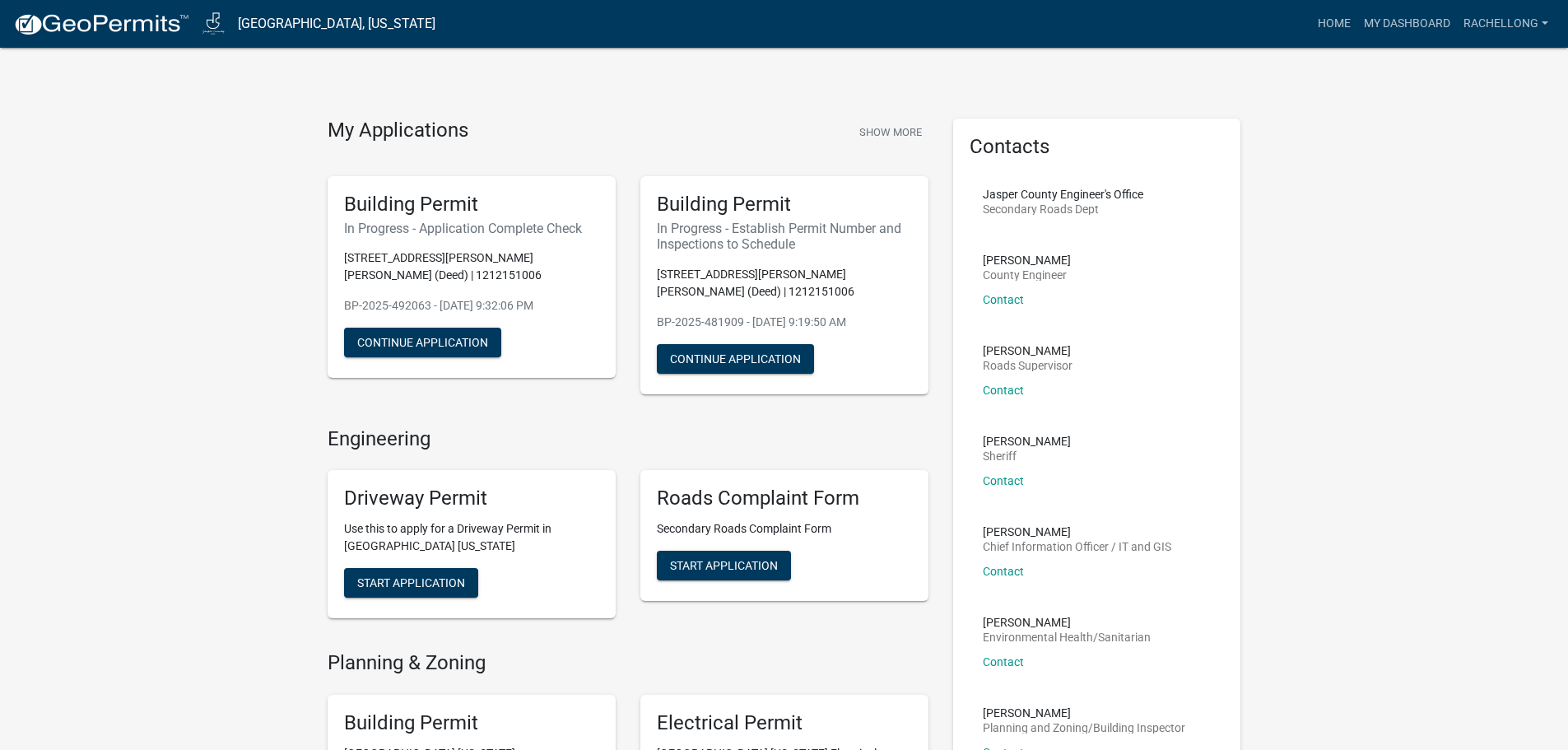
drag, startPoint x: 1375, startPoint y: 326, endPoint x: 1385, endPoint y: 328, distance: 10.2
